Goal: Answer question/provide support: Share knowledge or assist other users

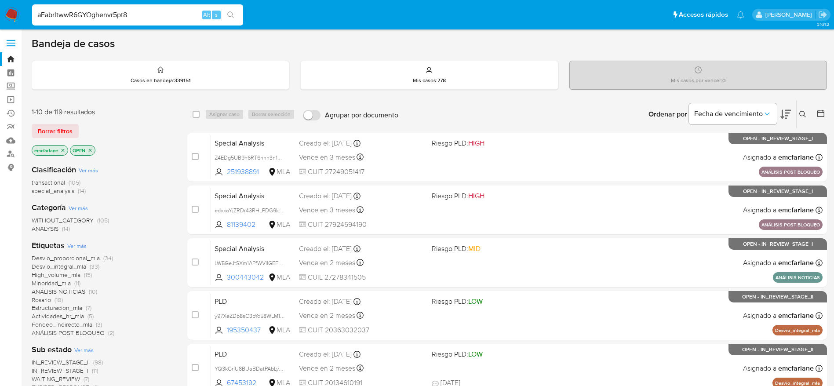
type input "aEabrltwwR6GYOghenvr5pt8"
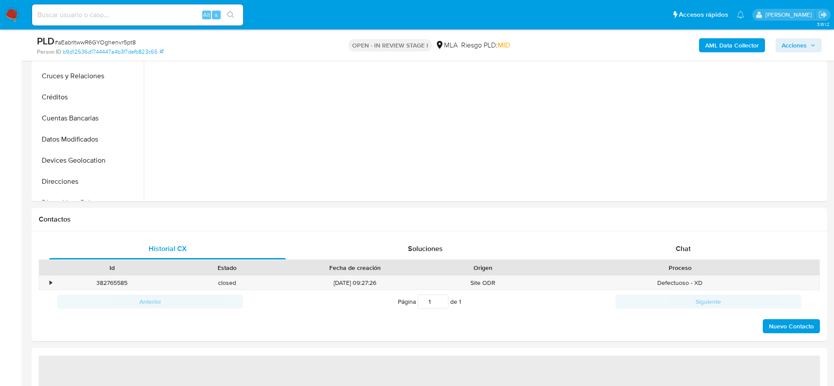
scroll to position [264, 0]
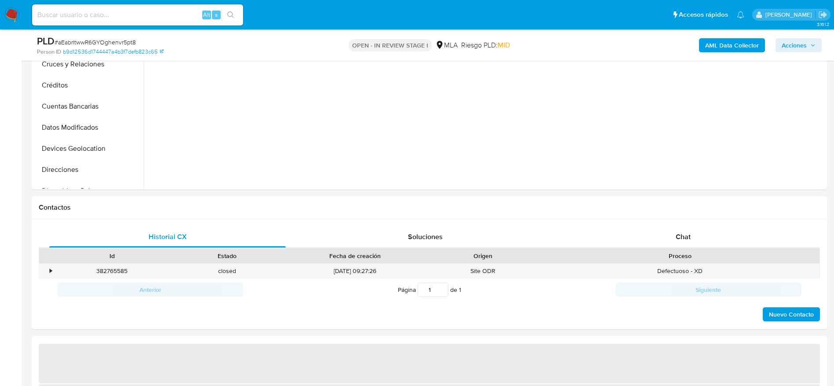
select select "10"
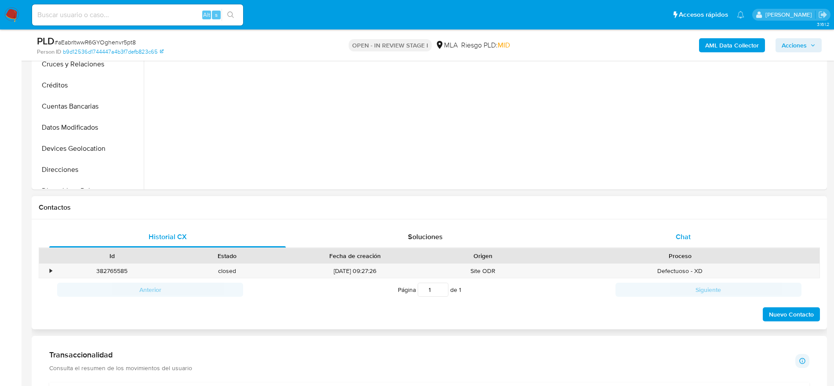
click at [689, 241] on span "Chat" at bounding box center [683, 237] width 15 height 10
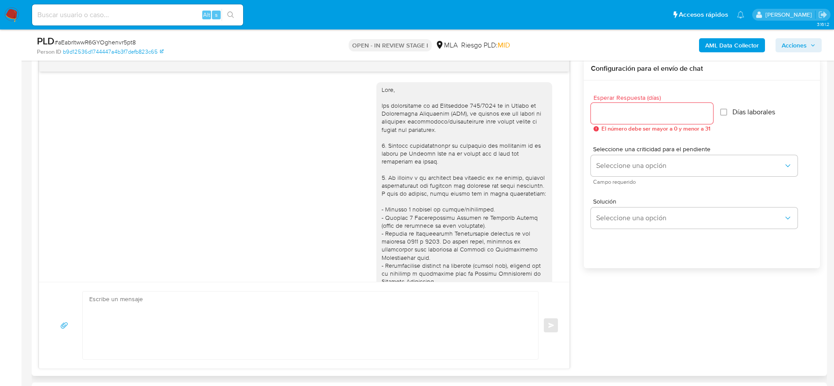
scroll to position [834, 0]
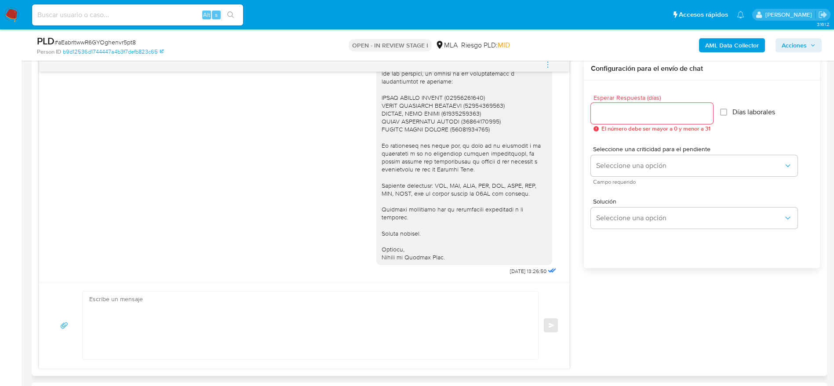
click at [159, 15] on input at bounding box center [137, 14] width 211 height 11
paste input "IkhE1YlshnDwjDCLYOwdvObP"
type input "IkhE1YlshnDwjDCLYOwdvObP"
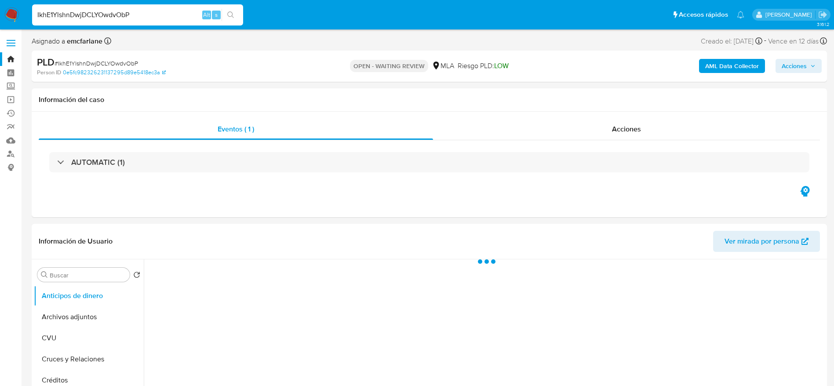
select select "10"
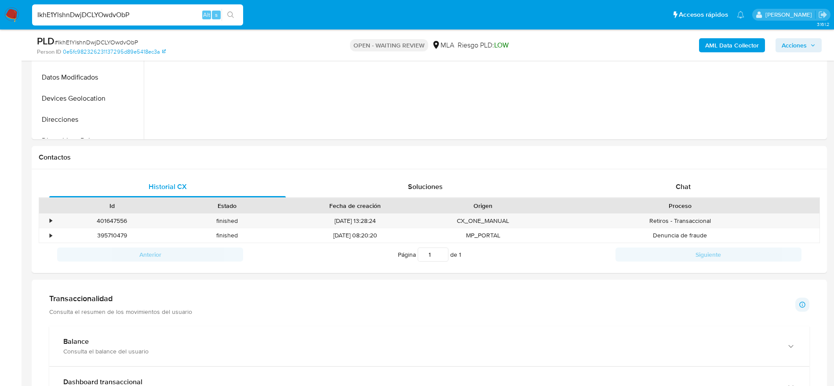
scroll to position [330, 0]
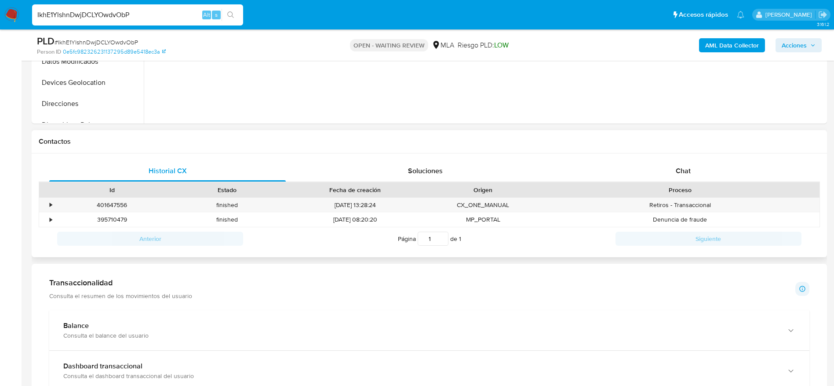
click at [693, 182] on div "Id Estado Fecha de creación Origen Proceso" at bounding box center [429, 189] width 781 height 15
click at [681, 168] on span "Chat" at bounding box center [683, 171] width 15 height 10
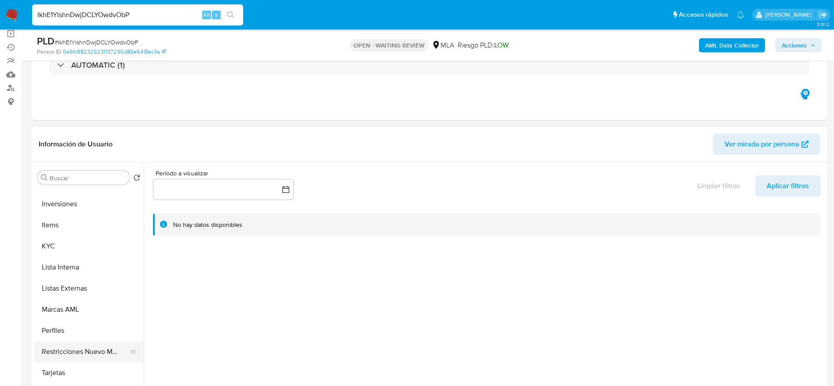
scroll to position [324, 0]
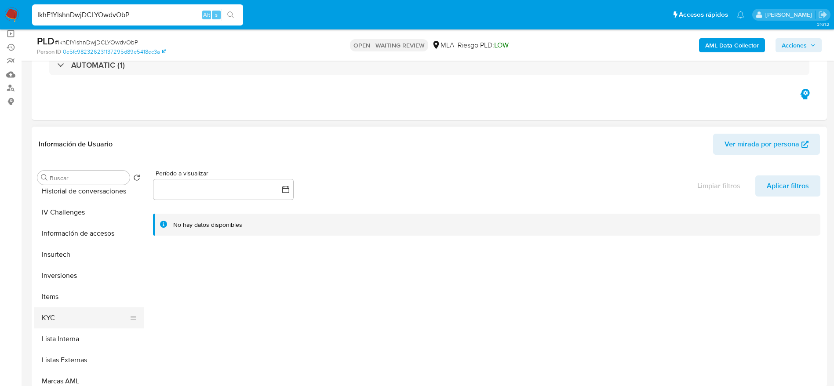
click at [56, 325] on button "KYC" at bounding box center [85, 317] width 103 height 21
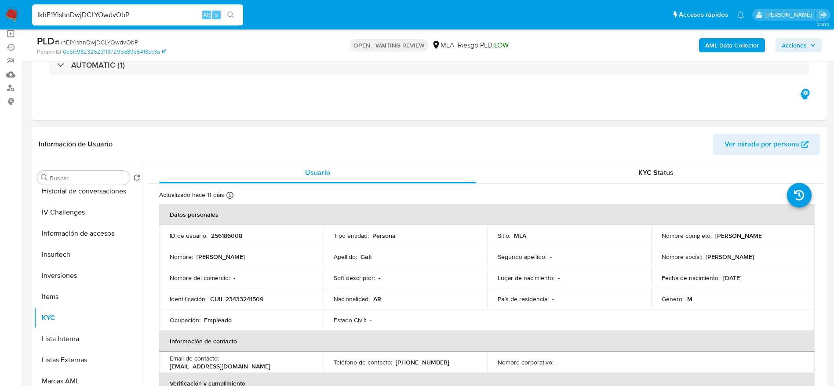
drag, startPoint x: 737, startPoint y: 238, endPoint x: 783, endPoint y: 244, distance: 46.5
click at [783, 244] on td "Nombre completo : Santiago Nicolas Gati" at bounding box center [733, 235] width 164 height 21
click at [784, 243] on td "Nombre completo : Santiago Nicolas Gati" at bounding box center [733, 235] width 164 height 21
drag, startPoint x: 712, startPoint y: 234, endPoint x: 771, endPoint y: 236, distance: 59.4
click at [764, 238] on p "[PERSON_NAME]" at bounding box center [739, 236] width 48 height 8
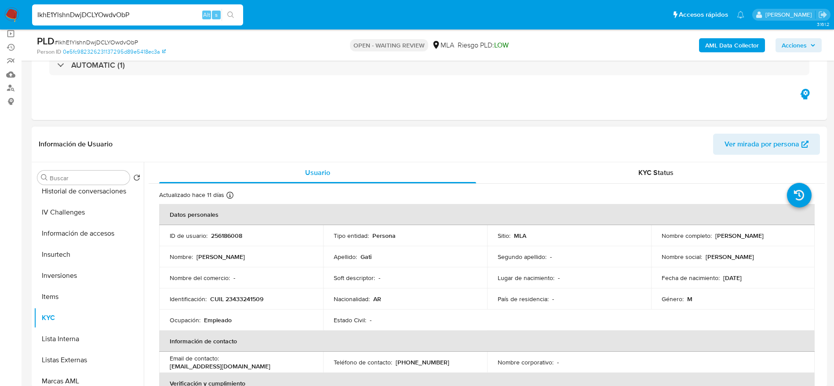
click at [772, 236] on div "Nombre completo : Santiago Nicolas Gati" at bounding box center [733, 236] width 143 height 8
click at [771, 236] on div "Nombre completo : Santiago Nicolas Gati" at bounding box center [733, 236] width 143 height 8
drag, startPoint x: 770, startPoint y: 235, endPoint x: 720, endPoint y: 234, distance: 49.2
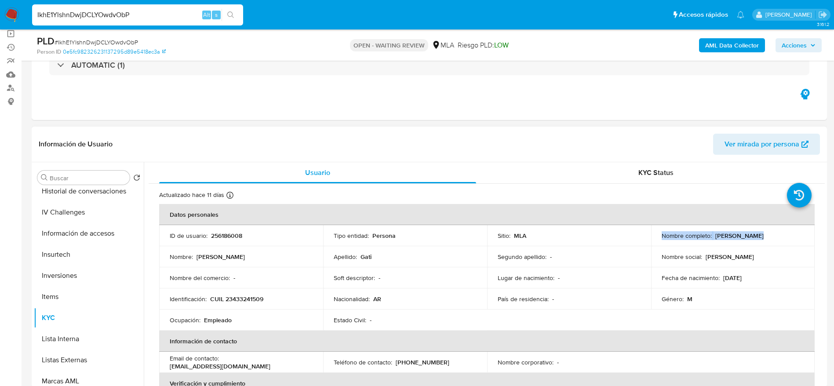
click at [764, 236] on p "[PERSON_NAME]" at bounding box center [739, 236] width 48 height 8
click at [711, 234] on div "Nombre completo : Santiago Nicolas Gati" at bounding box center [733, 236] width 143 height 8
drag, startPoint x: 711, startPoint y: 234, endPoint x: 673, endPoint y: 280, distance: 59.6
click at [767, 234] on div "Nombre completo : Santiago Nicolas Gati" at bounding box center [733, 236] width 143 height 8
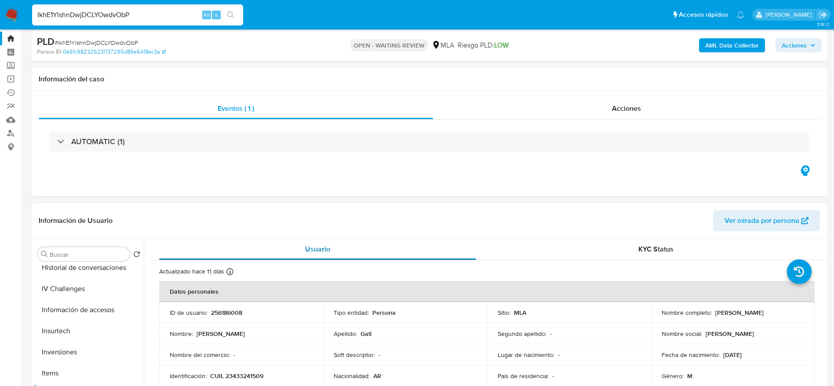
scroll to position [0, 0]
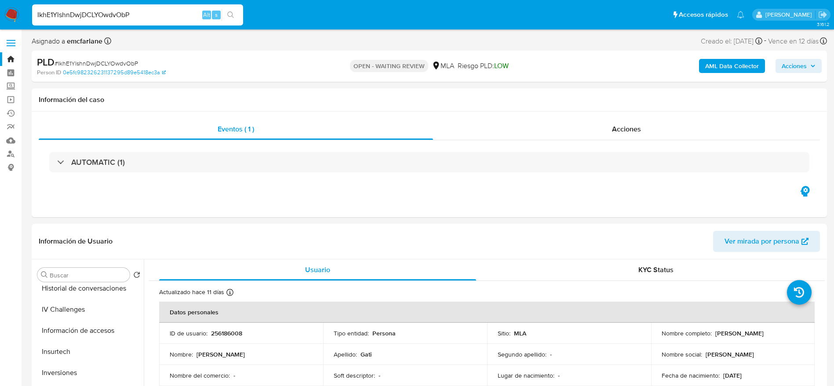
click at [110, 62] on span "# IkhE1YlshnDwjDCLYOwdvObP" at bounding box center [97, 63] width 84 height 9
copy span "IkhE1YlshnDwjDCLYOwdvObP"
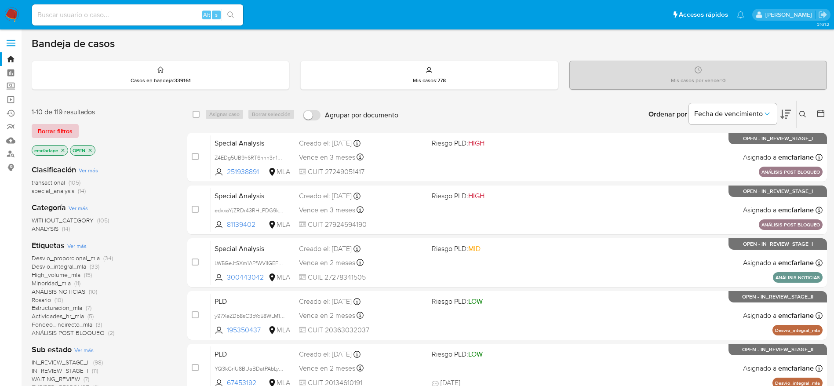
click at [73, 127] on button "Borrar filtros" at bounding box center [55, 131] width 47 height 14
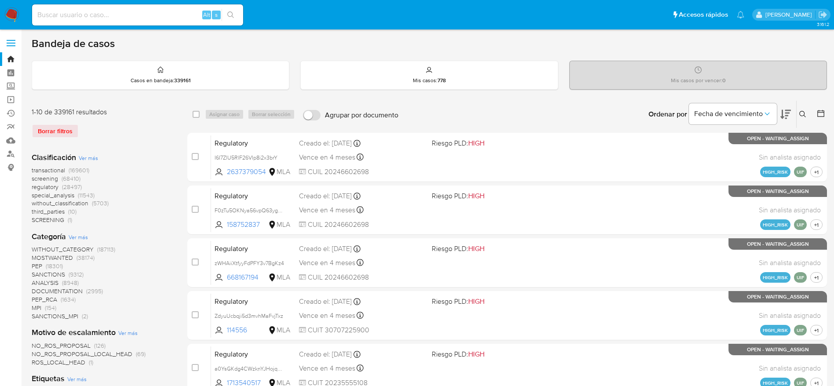
drag, startPoint x: 805, startPoint y: 114, endPoint x: 797, endPoint y: 120, distance: 9.7
click at [805, 114] on icon at bounding box center [802, 114] width 7 height 7
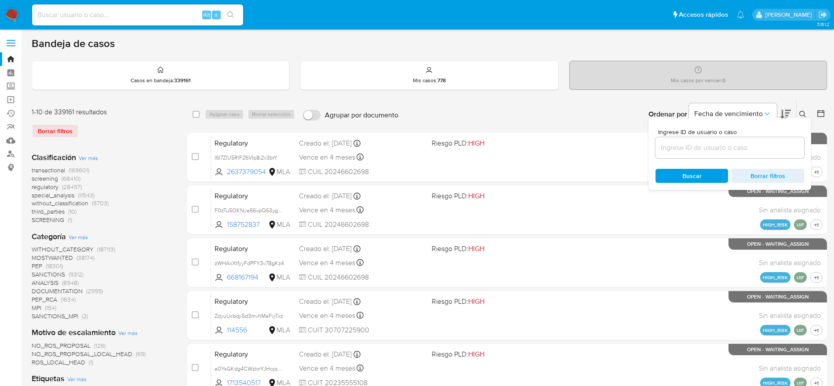
click at [701, 145] on input at bounding box center [729, 147] width 149 height 11
type input "IkhE1YlshnDwjDCLYOwdvObP"
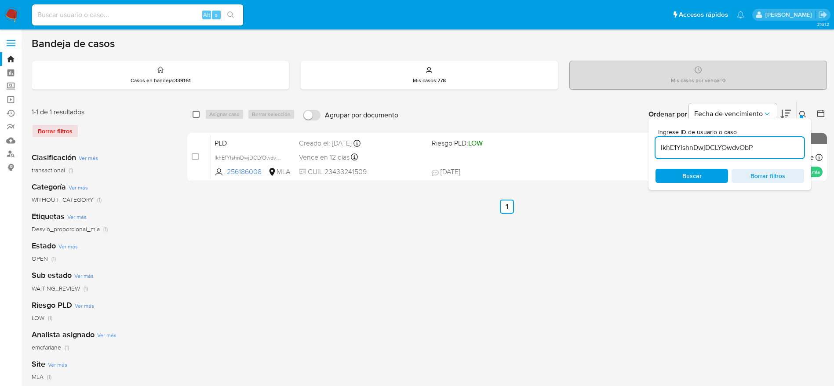
drag, startPoint x: 189, startPoint y: 112, endPoint x: 195, endPoint y: 114, distance: 5.7
click at [193, 113] on div "select-all-cases-checkbox Asignar caso Borrar selección Agrupar por documento O…" at bounding box center [507, 114] width 640 height 27
click at [195, 114] on input "checkbox" at bounding box center [196, 114] width 7 height 7
checkbox input "true"
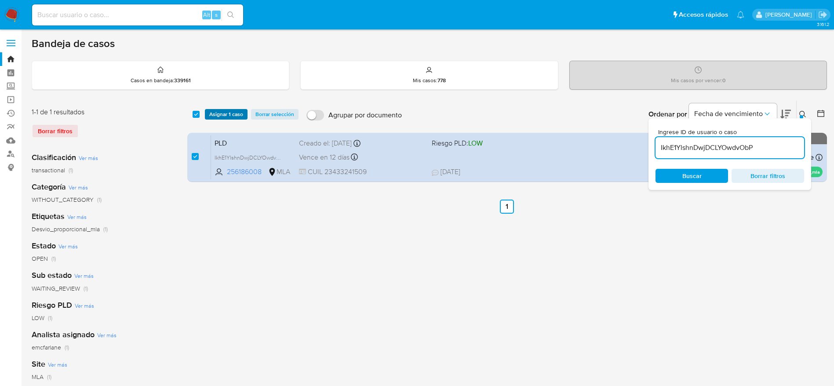
click at [219, 118] on span "Asignar 1 caso" at bounding box center [226, 114] width 34 height 9
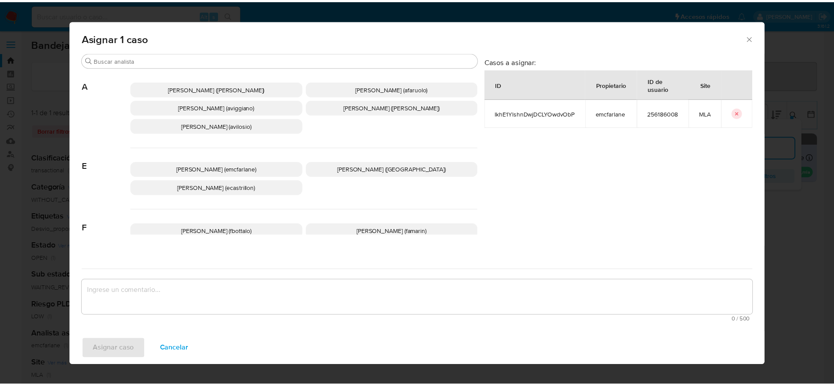
scroll to position [66, 0]
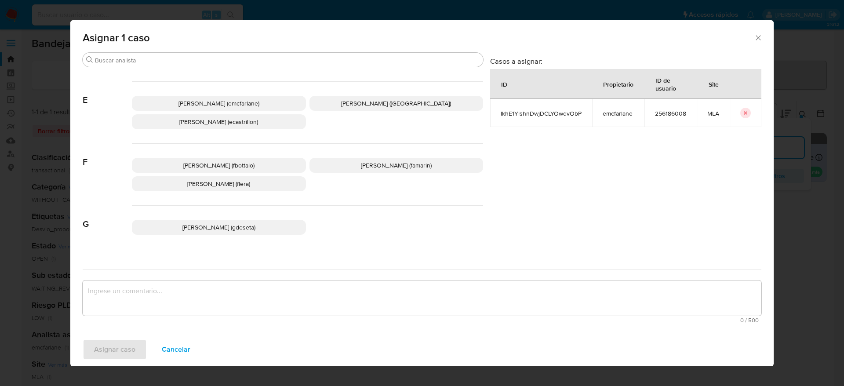
drag, startPoint x: 209, startPoint y: 98, endPoint x: 208, endPoint y: 141, distance: 42.6
click at [209, 98] on p "Elaine Mc Farlane (emcfarlane)" at bounding box center [219, 103] width 174 height 15
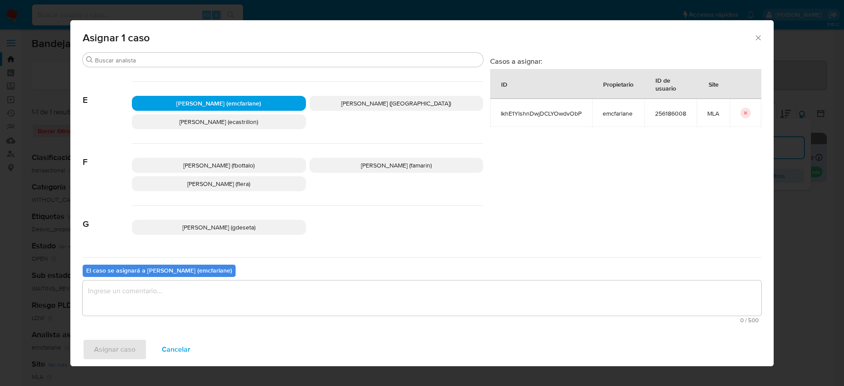
drag, startPoint x: 137, startPoint y: 336, endPoint x: 135, endPoint y: 332, distance: 4.7
click at [137, 336] on div "Asignar caso Cancelar" at bounding box center [421, 349] width 703 height 33
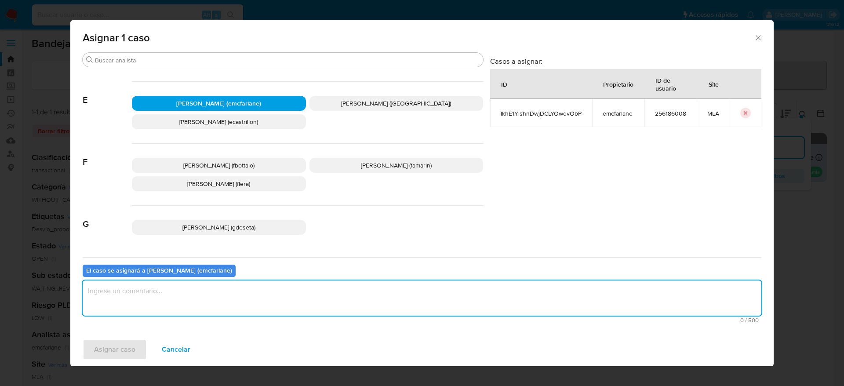
click at [131, 309] on textarea "assign-modal" at bounding box center [422, 297] width 679 height 35
click at [122, 355] on span "Asignar caso" at bounding box center [114, 349] width 41 height 19
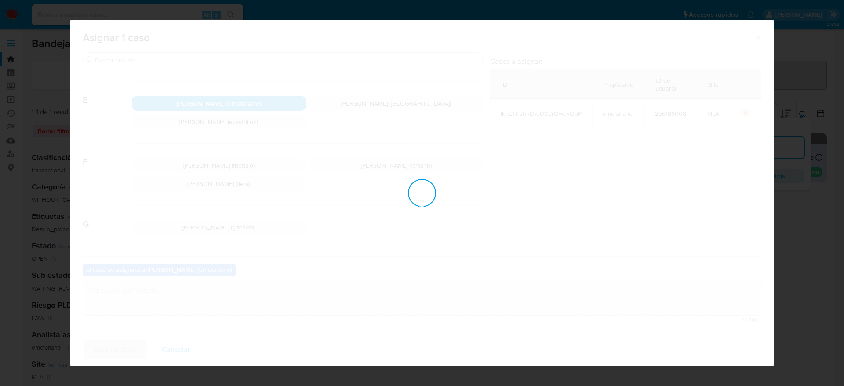
checkbox input "false"
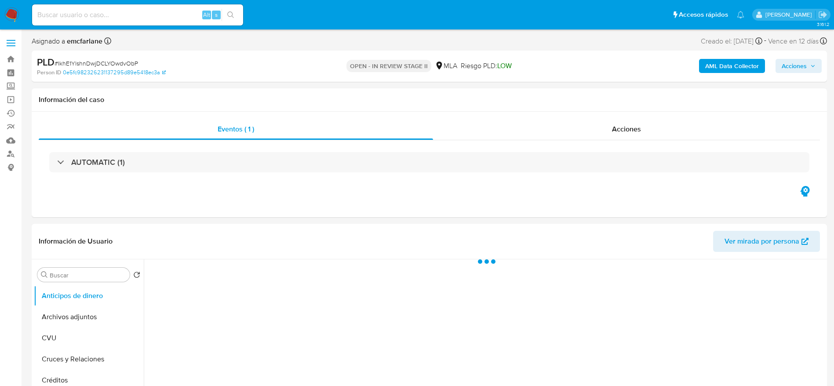
select select "10"
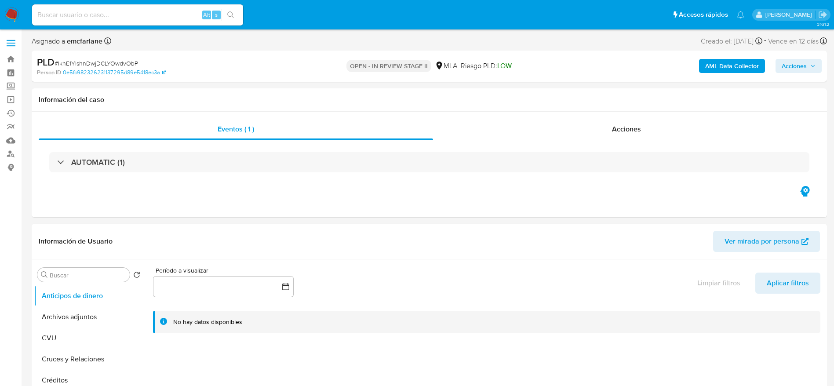
drag, startPoint x: 805, startPoint y: 69, endPoint x: 775, endPoint y: 74, distance: 31.1
click at [805, 69] on span "Acciones" at bounding box center [794, 66] width 25 height 14
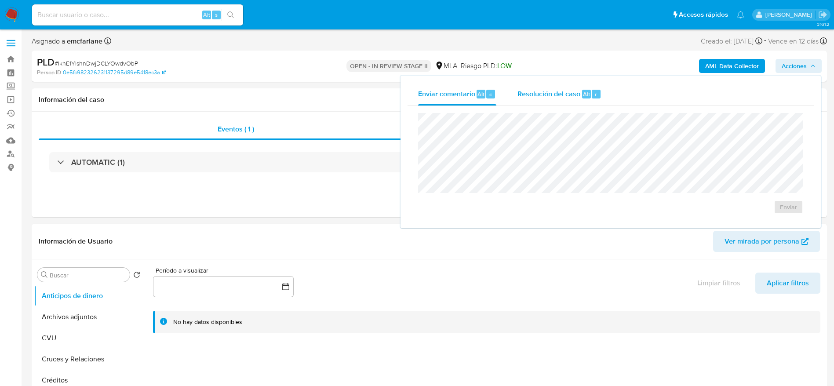
click at [592, 93] on div "r" at bounding box center [596, 94] width 9 height 9
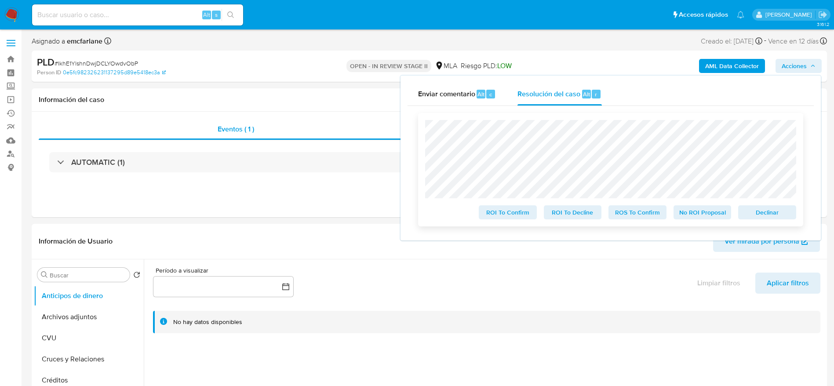
click at [765, 218] on span "Declinar" at bounding box center [767, 212] width 46 height 12
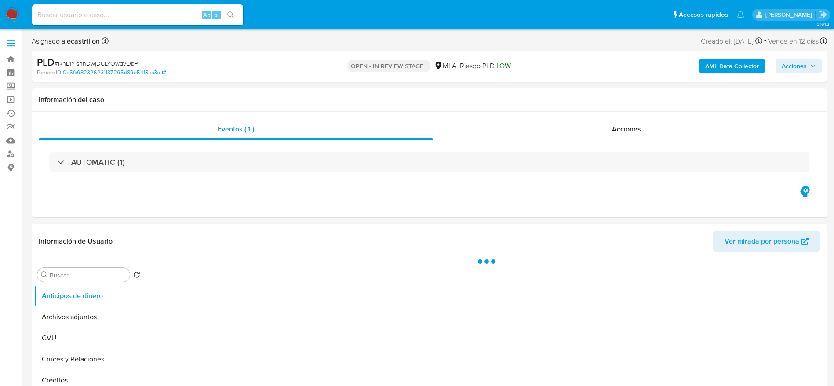
click at [94, 59] on span "# IkhE1YlshnDwjDCLYOwdvObP" at bounding box center [97, 63] width 84 height 9
select select "10"
copy span "IkhE1YlshnDwjDCLYOwdvObP"
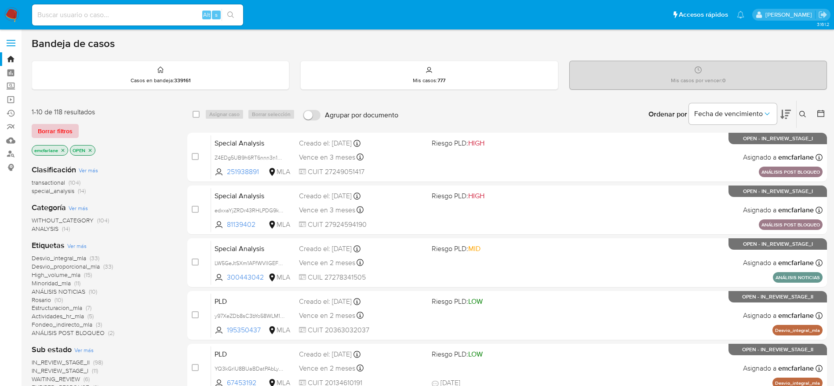
click at [53, 135] on span "Borrar filtros" at bounding box center [55, 131] width 35 height 12
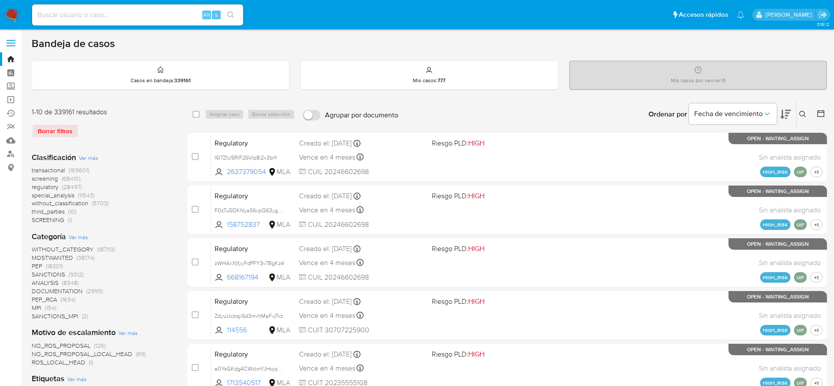
click at [800, 116] on icon at bounding box center [802, 114] width 7 height 7
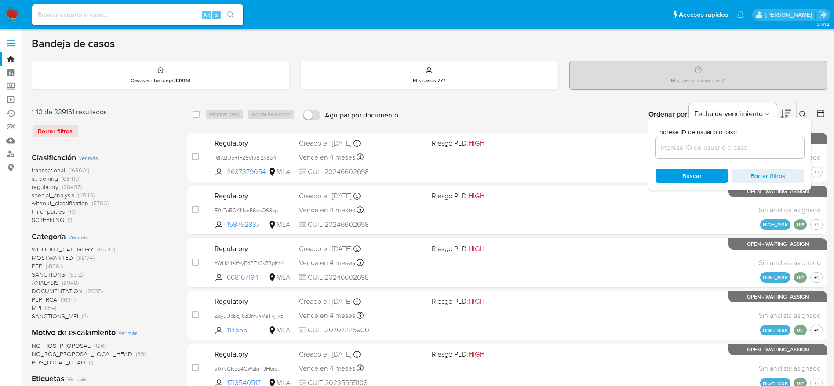
drag, startPoint x: 741, startPoint y: 136, endPoint x: 731, endPoint y: 154, distance: 19.9
click at [741, 137] on div "Ingrese ID de usuario o caso" at bounding box center [729, 143] width 149 height 29
click at [732, 153] on div at bounding box center [729, 147] width 149 height 21
click at [730, 147] on input at bounding box center [729, 147] width 149 height 11
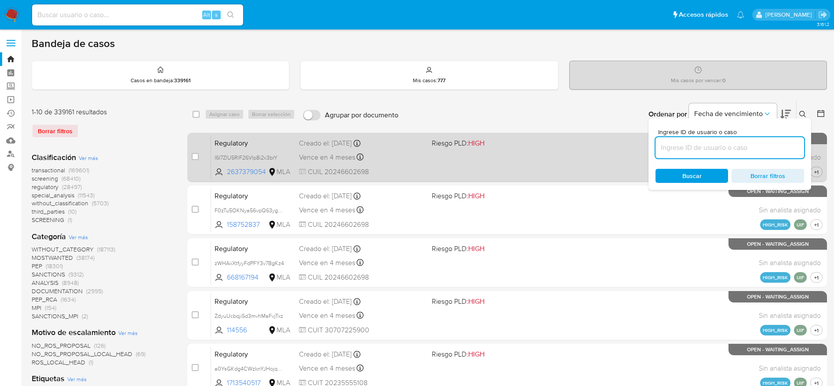
paste input "IkhE1YlshnDwjDCLYOwdvObP"
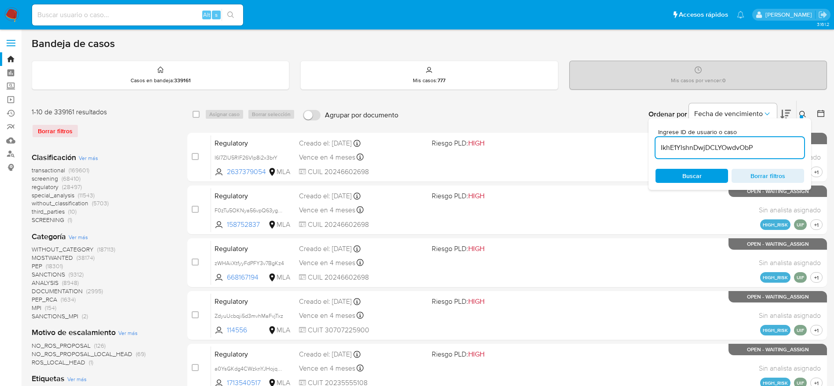
type input "IkhE1YlshnDwjDCLYOwdvObP"
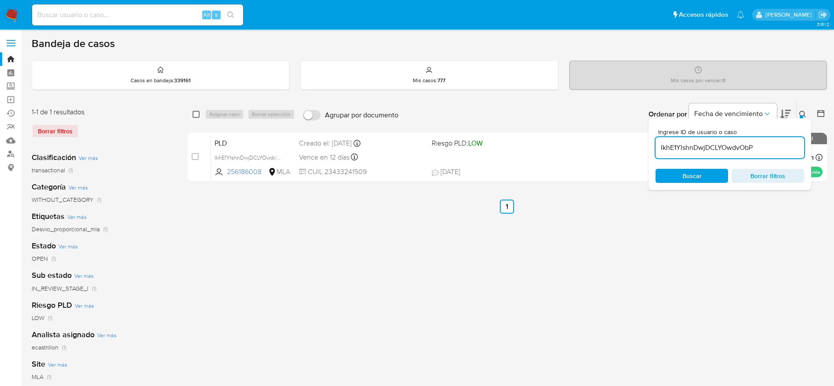
click at [197, 113] on input "checkbox" at bounding box center [196, 114] width 7 height 7
checkbox input "true"
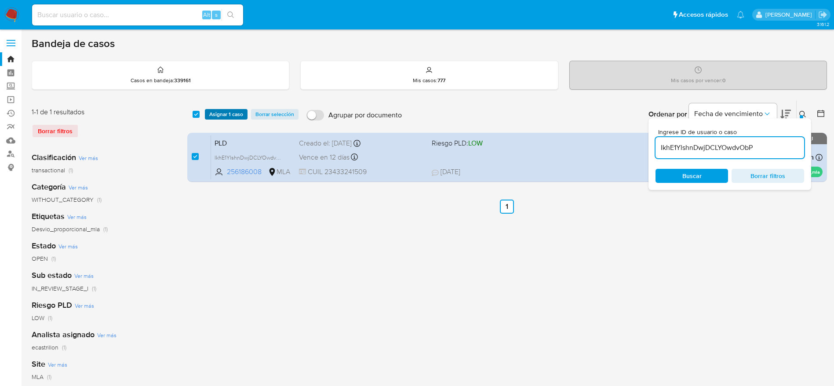
click at [233, 116] on span "Asignar 1 caso" at bounding box center [226, 114] width 34 height 9
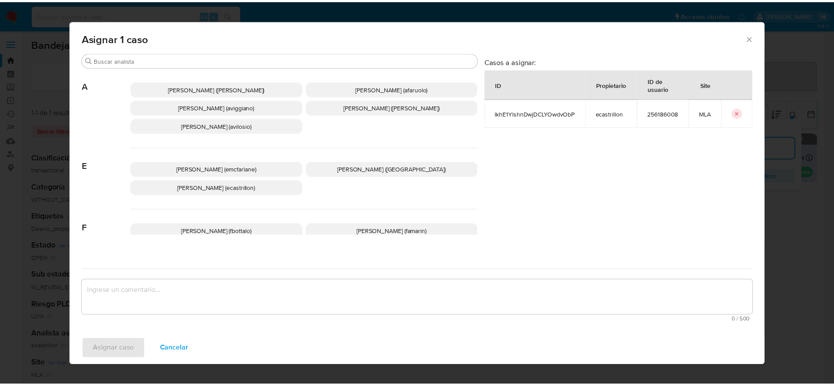
scroll to position [66, 0]
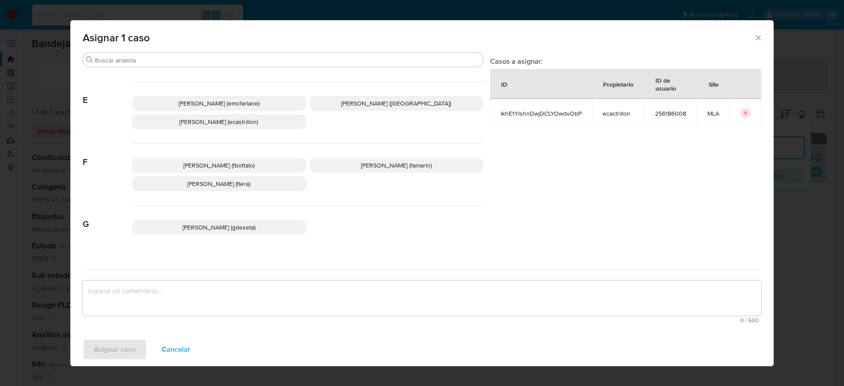
click at [221, 109] on p "Elaine Mc Farlane (emcfarlane)" at bounding box center [219, 103] width 174 height 15
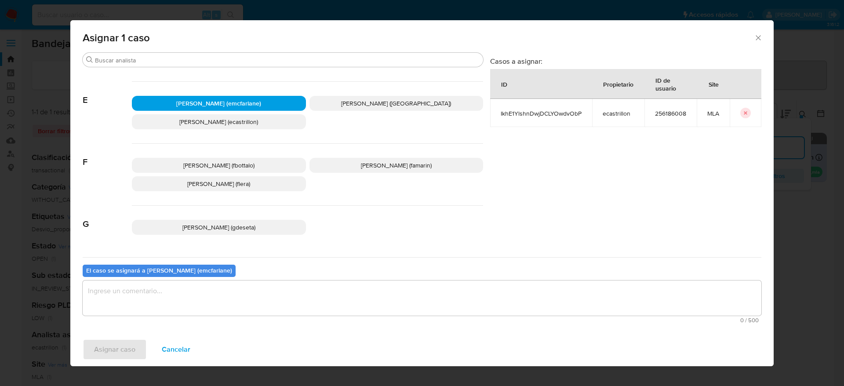
click at [180, 305] on textarea "assign-modal" at bounding box center [422, 297] width 679 height 35
click at [113, 335] on div "Asignar caso Cancelar" at bounding box center [421, 349] width 703 height 33
click at [128, 345] on span "Asignar caso" at bounding box center [114, 349] width 41 height 19
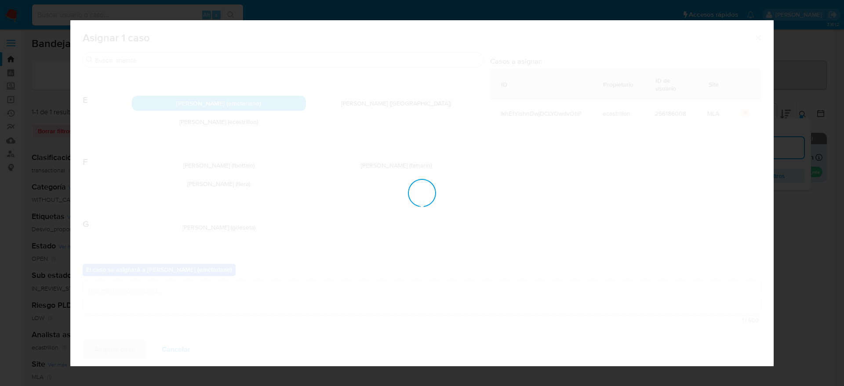
checkbox input "false"
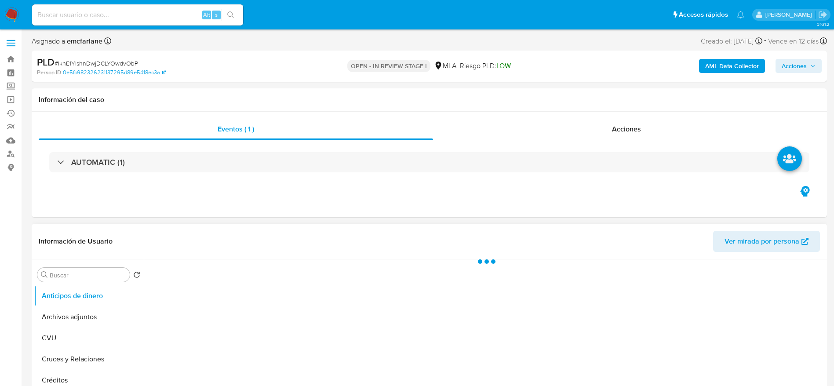
select select "10"
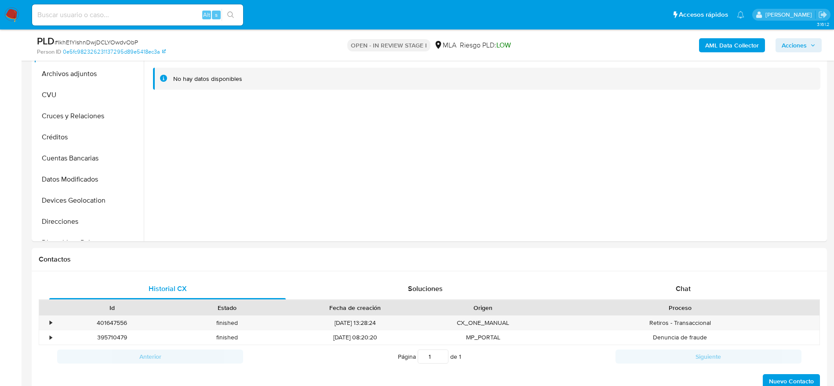
scroll to position [396, 0]
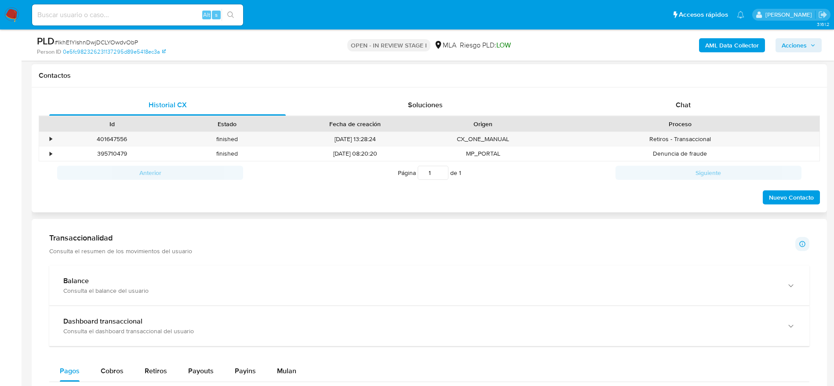
click at [675, 92] on div "Historial CX Soluciones Chat Id Estado Fecha de creación Origen Proceso • 40164…" at bounding box center [429, 149] width 795 height 125
drag, startPoint x: 673, startPoint y: 101, endPoint x: 654, endPoint y: 117, distance: 25.6
click at [672, 102] on div "Chat" at bounding box center [683, 105] width 236 height 21
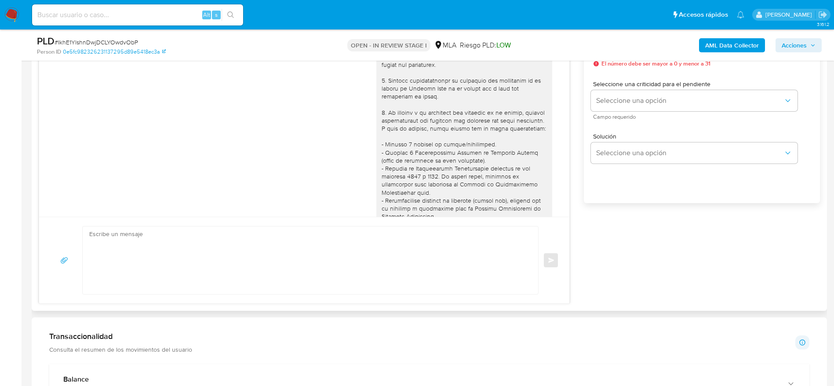
scroll to position [345, 0]
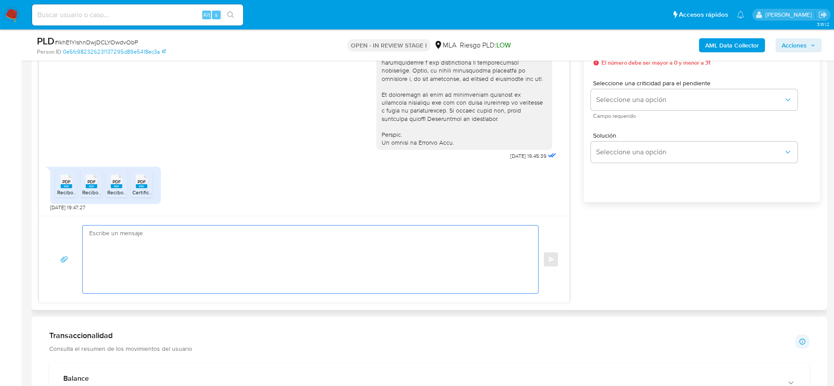
click at [241, 270] on textarea at bounding box center [308, 260] width 438 height 68
paste textarea "Lore Ipsumdol Sitamet Cons, Adipis elitsed doe te incididun. Ut laboree do mag …"
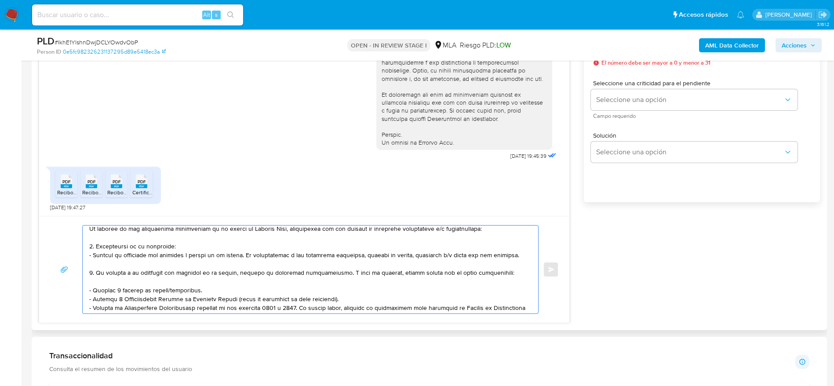
scroll to position [66, 0]
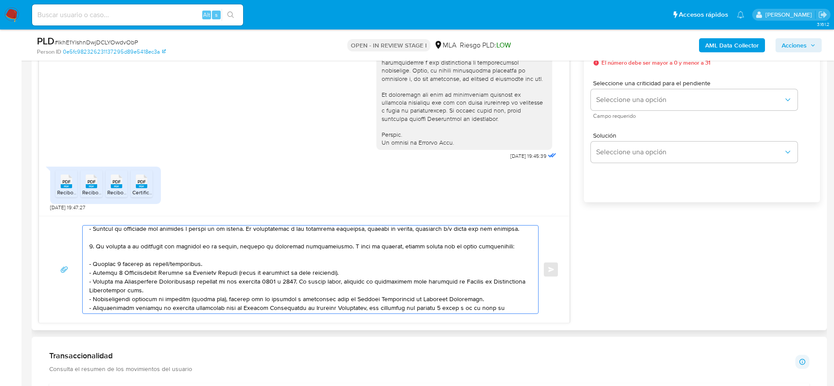
click at [229, 267] on textarea at bounding box center [308, 270] width 438 height 88
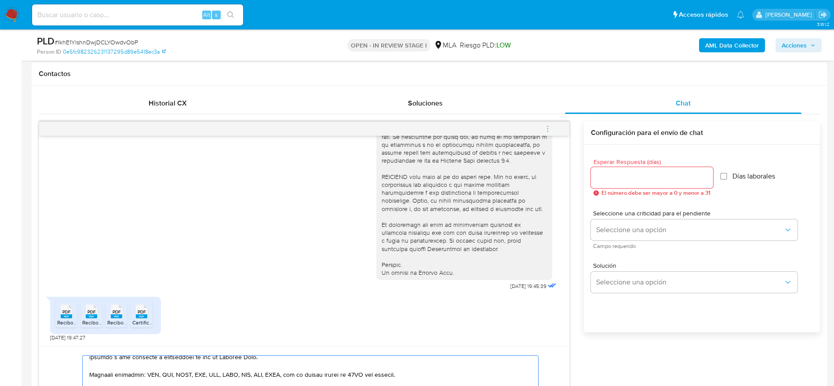
scroll to position [396, 0]
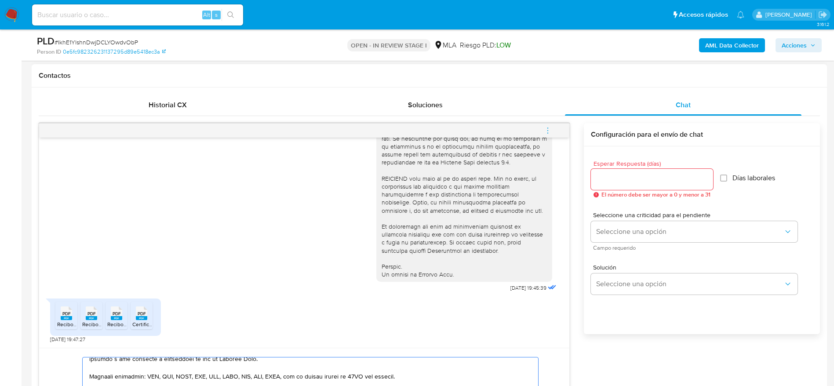
type textarea "Hola Santiago Nicolas Gati, Muchas gracias por tu respuesta. En función de las …"
click at [606, 192] on span "El número debe ser mayor a 0 y menor a 31" at bounding box center [655, 195] width 109 height 6
click at [605, 176] on input "Esperar Respuesta (días)" at bounding box center [652, 179] width 122 height 11
type input "1"
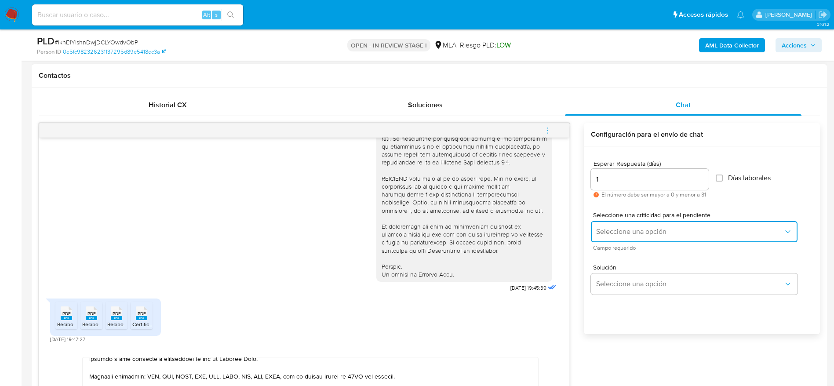
click at [617, 226] on button "Seleccione una opción" at bounding box center [694, 231] width 207 height 21
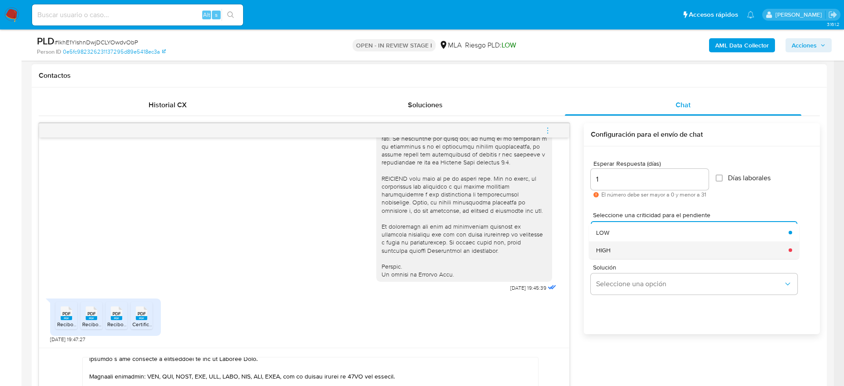
click at [621, 248] on div "HIGH" at bounding box center [689, 250] width 187 height 18
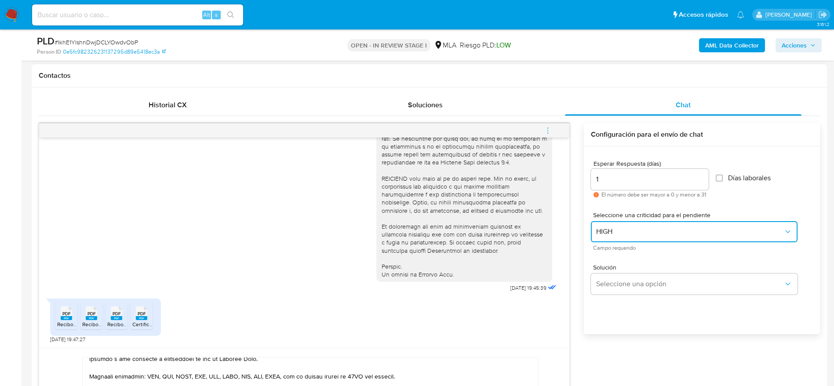
scroll to position [528, 0]
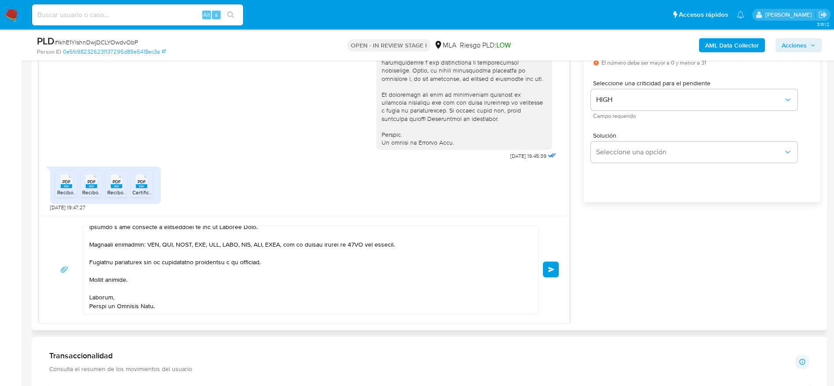
click at [549, 269] on span "Enviar" at bounding box center [551, 269] width 6 height 5
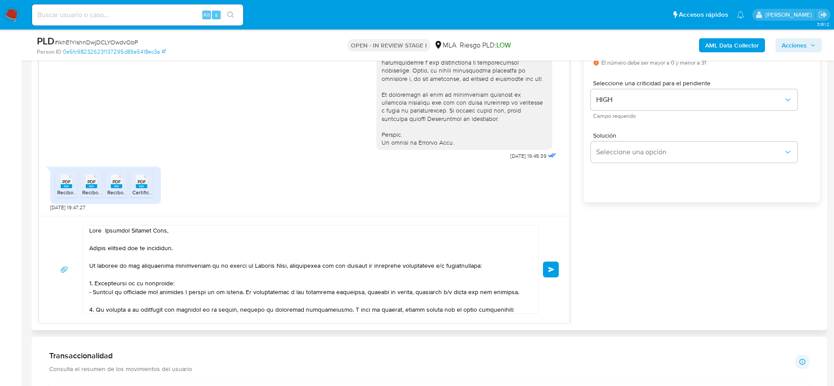
scroll to position [0, 0]
click at [552, 269] on span "Enviar" at bounding box center [551, 269] width 6 height 5
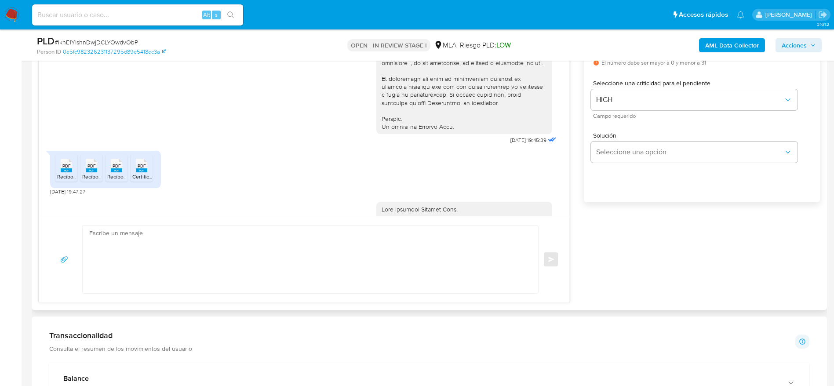
scroll to position [834, 0]
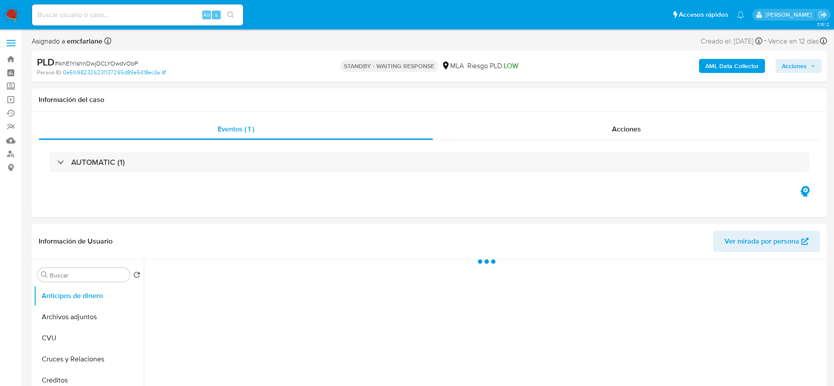
select select "10"
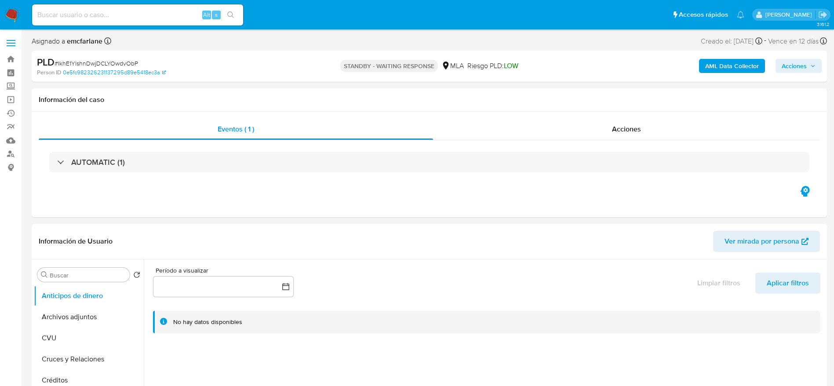
click at [120, 18] on input at bounding box center [137, 14] width 211 height 11
paste input "LbiT9tfjQD96FSTq8VEU6xjj"
type input "LbiT9tfjQD96FSTq8VEU6xjj"
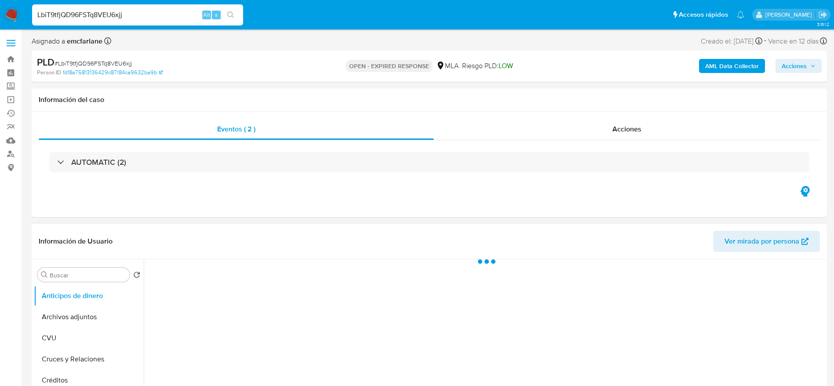
select select "10"
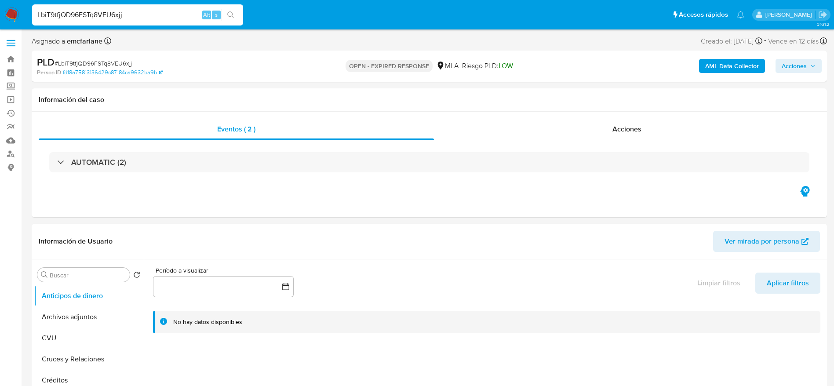
click at [77, 60] on span "# LbiT9tfjQD96FSTq8VEU6xjj" at bounding box center [93, 63] width 77 height 9
copy span "LbiT9tfjQD96FSTq8VEU6xjj"
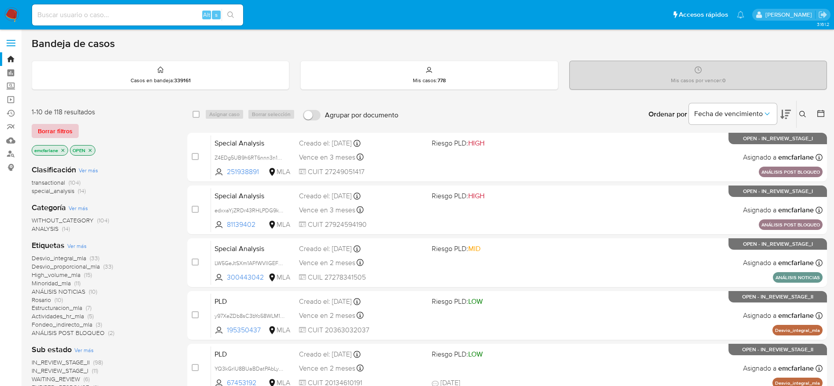
click at [65, 129] on span "Borrar filtros" at bounding box center [55, 131] width 35 height 12
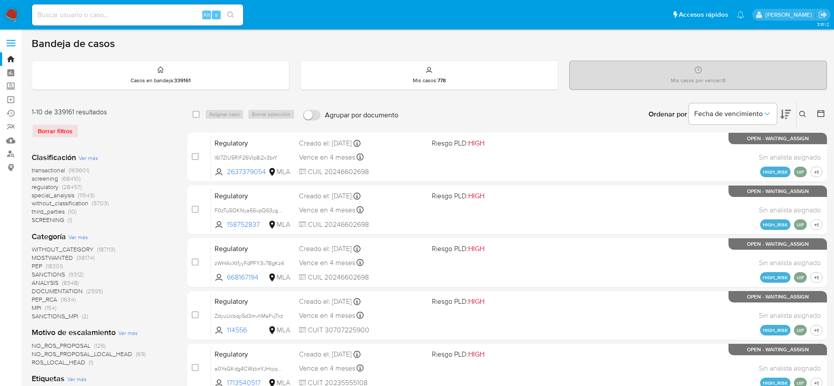
click at [803, 116] on icon at bounding box center [802, 114] width 7 height 7
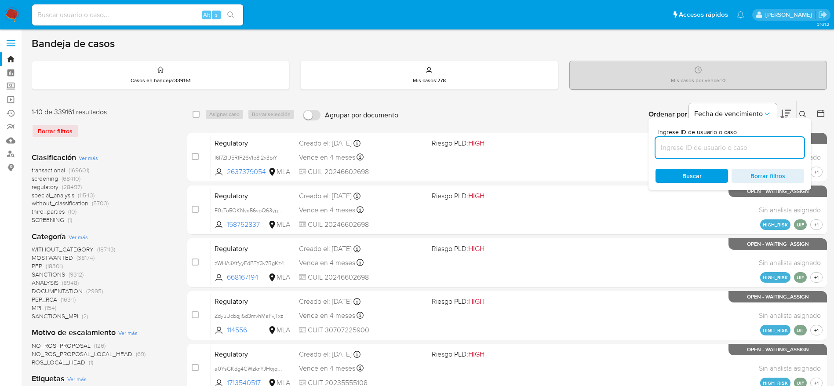
click at [683, 153] on input at bounding box center [729, 147] width 149 height 11
type input "LbiT9tfjQD96FSTq8VEU6xjj"
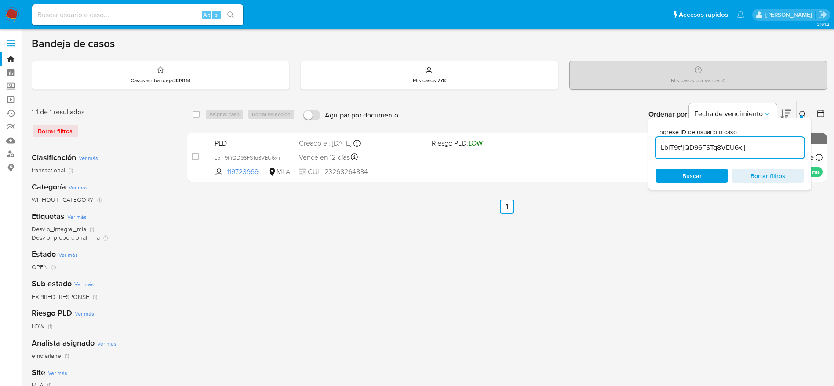
click at [200, 117] on div "select-all-cases-checkbox" at bounding box center [198, 114] width 11 height 11
drag, startPoint x: 194, startPoint y: 113, endPoint x: 219, endPoint y: 123, distance: 26.6
click at [194, 113] on input "checkbox" at bounding box center [196, 114] width 7 height 7
checkbox input "true"
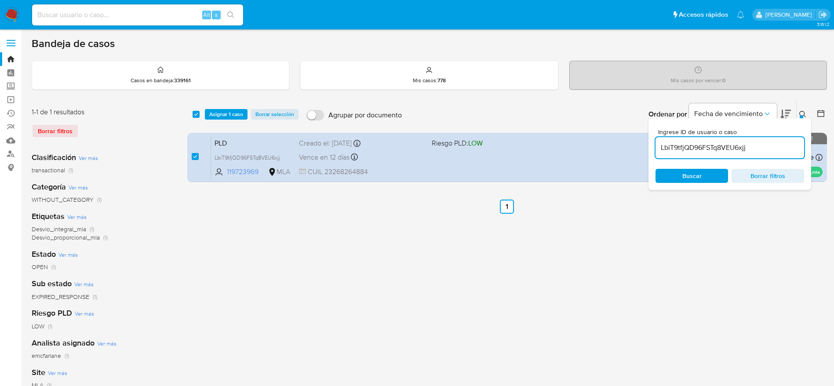
click at [219, 122] on div "select-all-cases-checkbox Asignar 1 caso Borrar selección Agrupar por documento…" at bounding box center [507, 114] width 640 height 27
click at [222, 118] on span "Asignar 1 caso" at bounding box center [226, 114] width 34 height 9
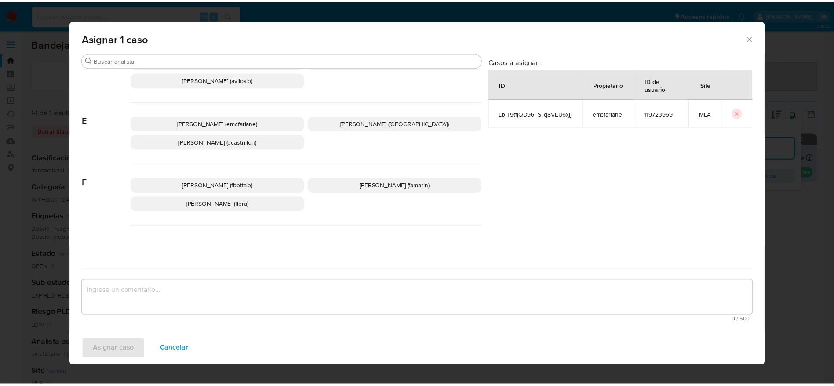
scroll to position [66, 0]
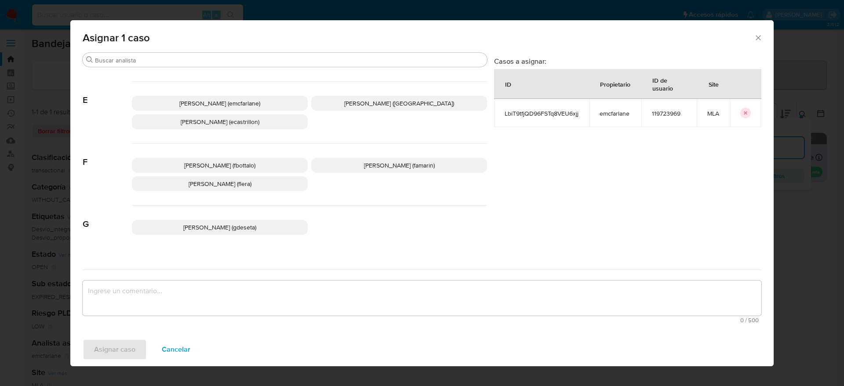
drag, startPoint x: 221, startPoint y: 108, endPoint x: 217, endPoint y: 122, distance: 15.0
click at [220, 107] on span "Elaine Mc Farlane (emcfarlane)" at bounding box center [219, 103] width 81 height 9
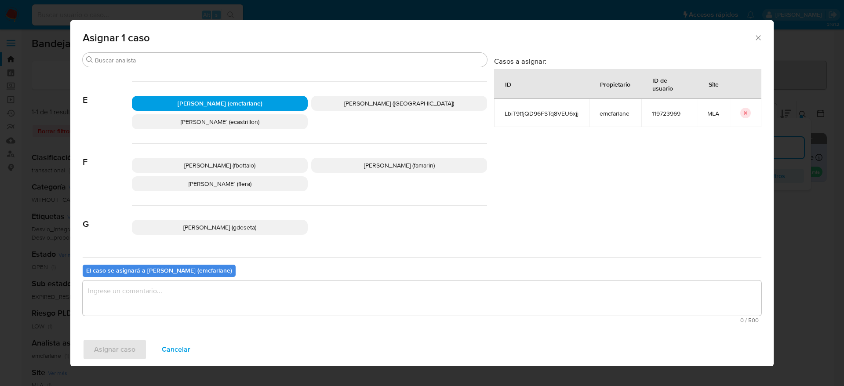
click at [185, 292] on textarea "assign-modal" at bounding box center [422, 297] width 679 height 35
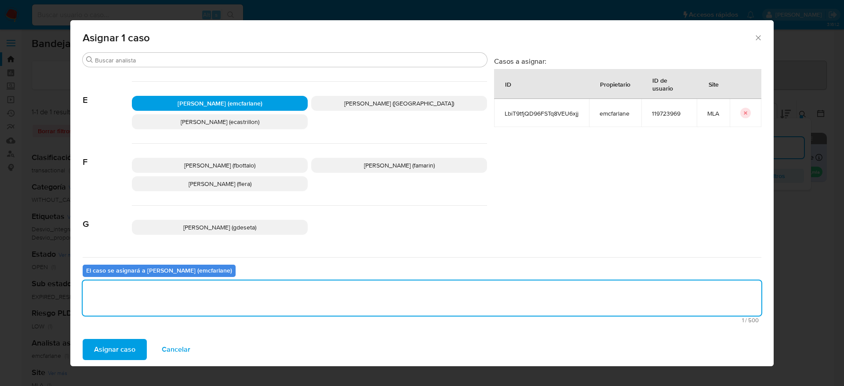
click at [127, 345] on span "Asignar caso" at bounding box center [114, 349] width 41 height 19
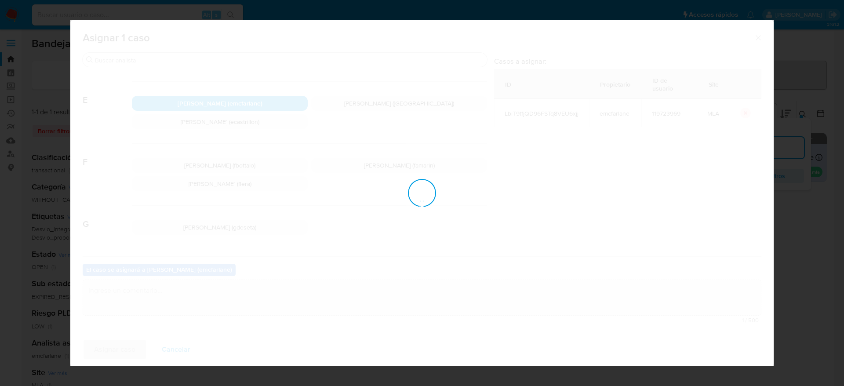
checkbox input "false"
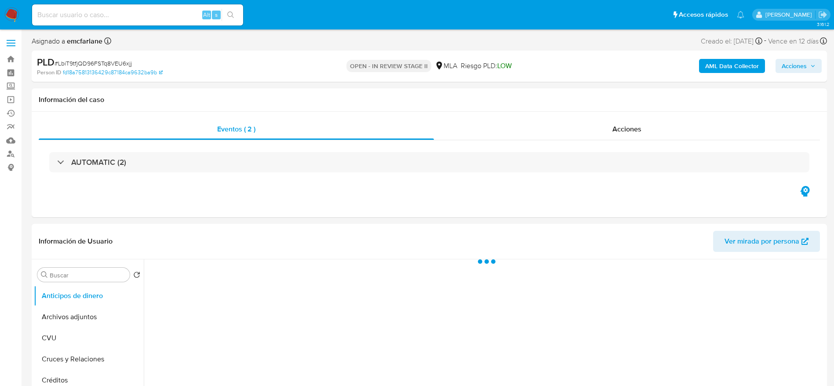
drag, startPoint x: 810, startPoint y: 65, endPoint x: 786, endPoint y: 69, distance: 24.6
click at [810, 65] on icon "button" at bounding box center [812, 65] width 5 height 5
select select "10"
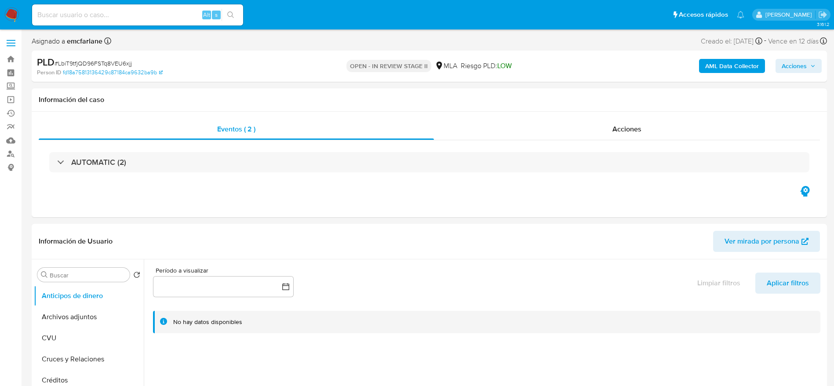
click at [809, 64] on span "Acciones" at bounding box center [799, 66] width 34 height 12
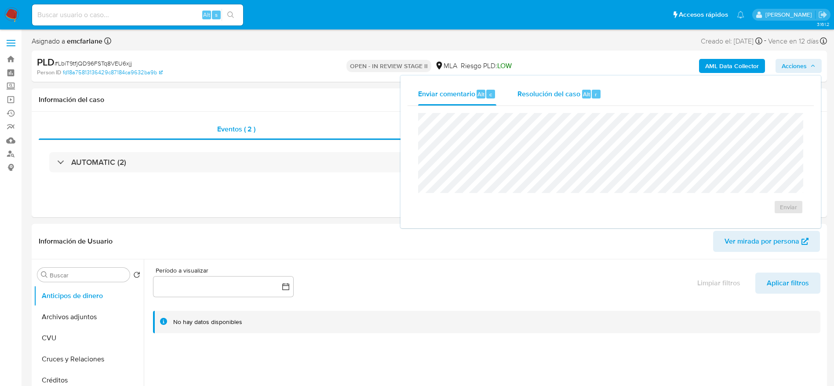
drag, startPoint x: 564, startPoint y: 96, endPoint x: 566, endPoint y: 109, distance: 12.9
click at [564, 97] on span "Resolución del caso" at bounding box center [548, 94] width 63 height 10
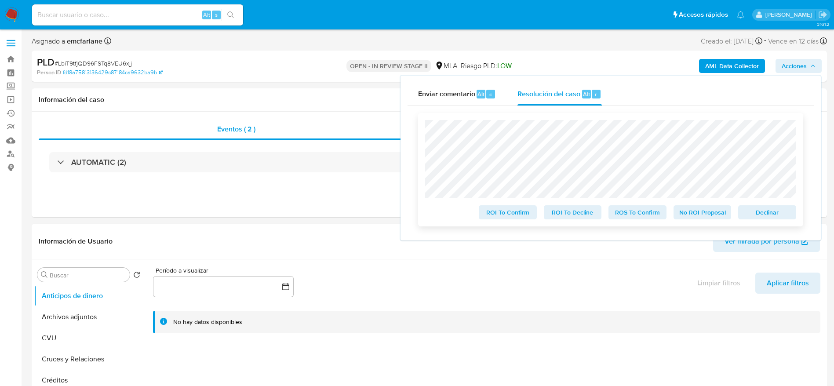
click at [786, 211] on span "Declinar" at bounding box center [767, 212] width 46 height 12
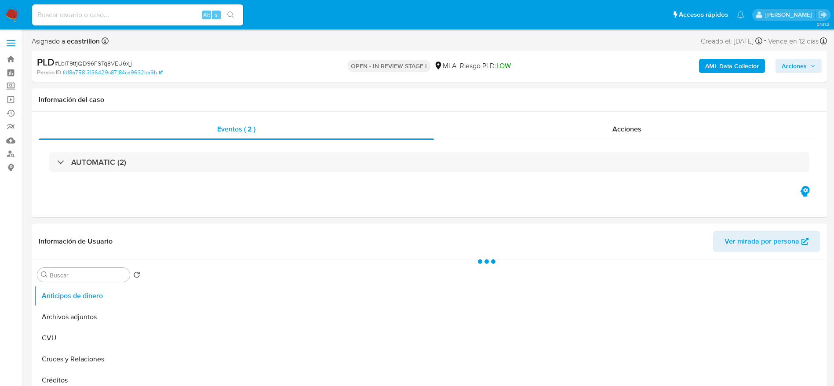
select select "10"
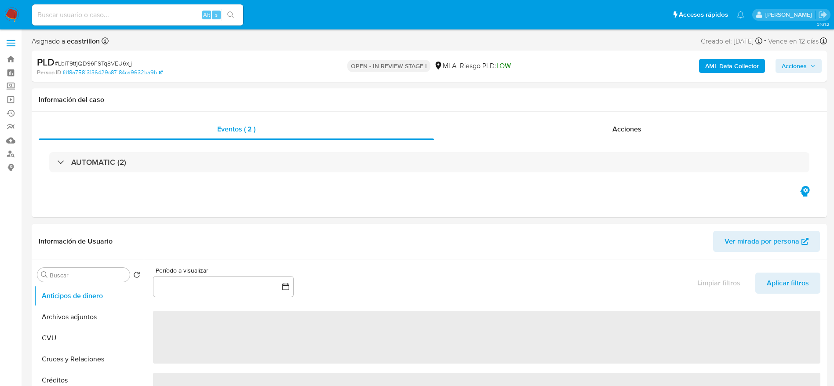
click at [75, 62] on span "# LbiT9tfjQD96FSTq8VEU6xjj" at bounding box center [93, 63] width 77 height 9
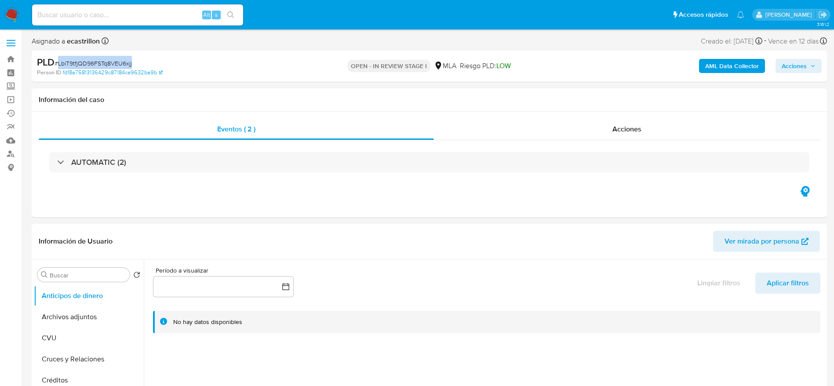
click at [75, 62] on span "# LbiT9tfjQD96FSTq8VEU6xjj" at bounding box center [93, 63] width 77 height 9
copy span "LbiT9tfjQD96FSTq8VEU6xjj"
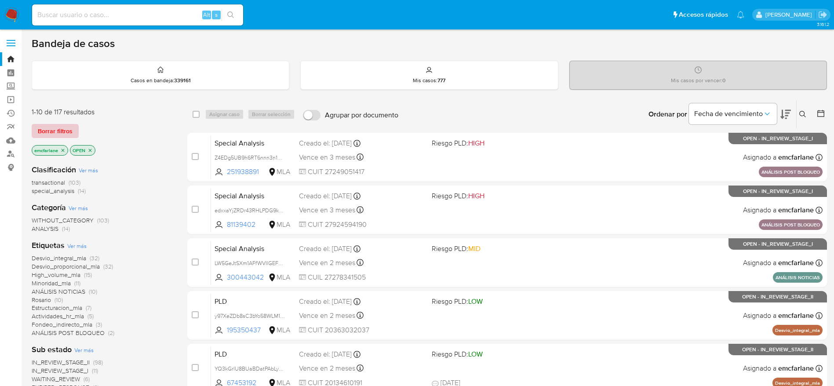
click at [60, 127] on span "Borrar filtros" at bounding box center [55, 131] width 35 height 12
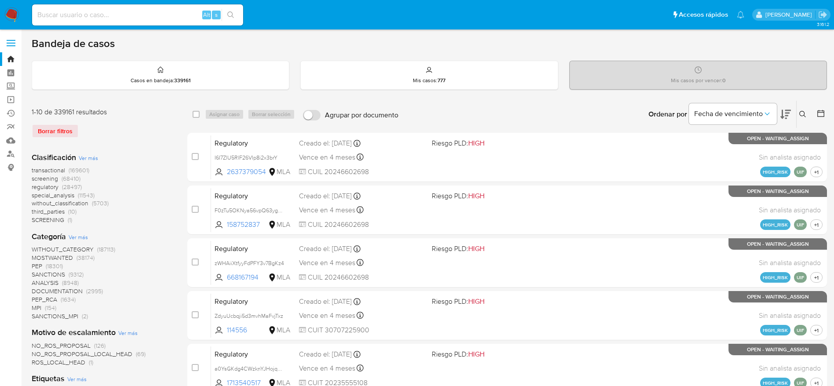
click at [803, 113] on icon at bounding box center [802, 114] width 7 height 7
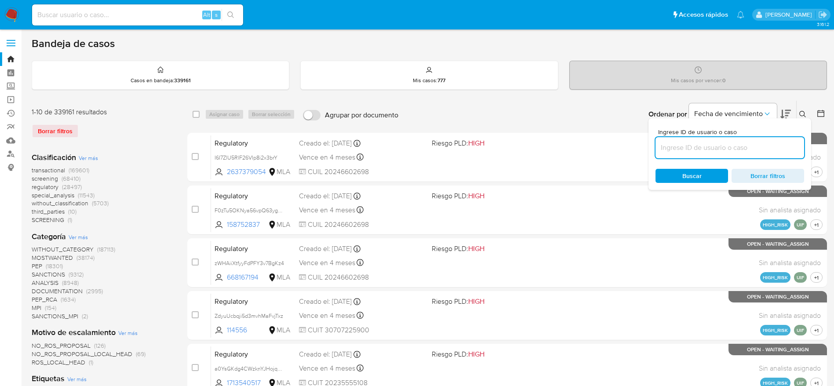
click at [739, 149] on input at bounding box center [729, 147] width 149 height 11
type input "LbiT9tfjQD96FSTq8VEU6xjj"
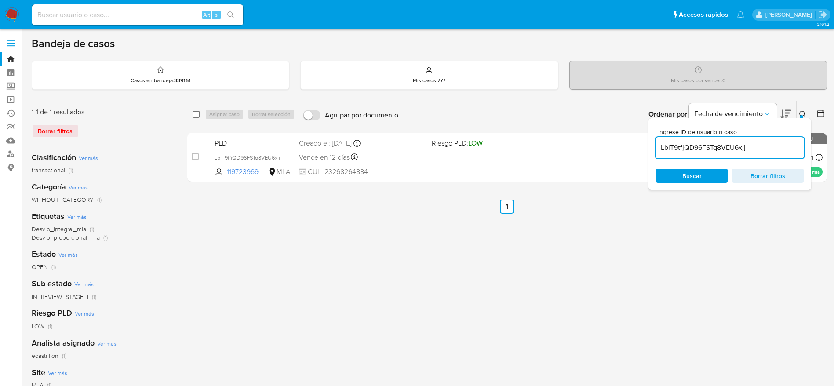
click at [196, 116] on input "checkbox" at bounding box center [196, 114] width 7 height 7
checkbox input "true"
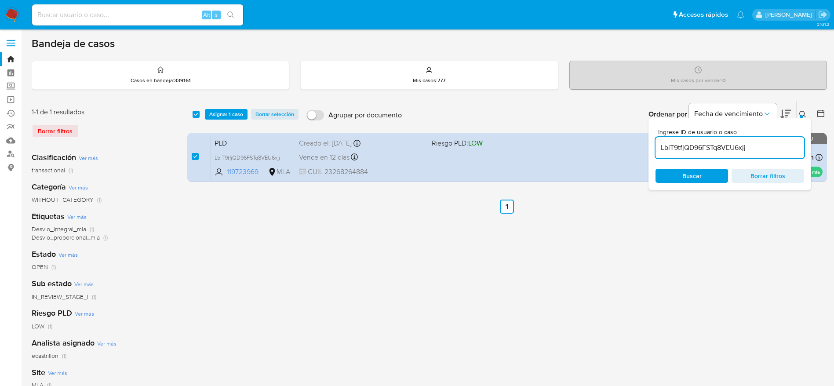
click at [224, 119] on span "Asignar 1 caso" at bounding box center [226, 114] width 34 height 9
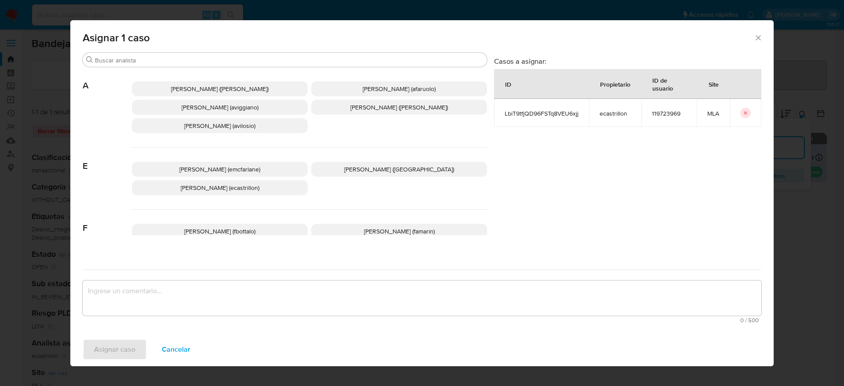
click at [229, 114] on p "Agustina Belen Viggiano (aviggiano)" at bounding box center [220, 107] width 176 height 15
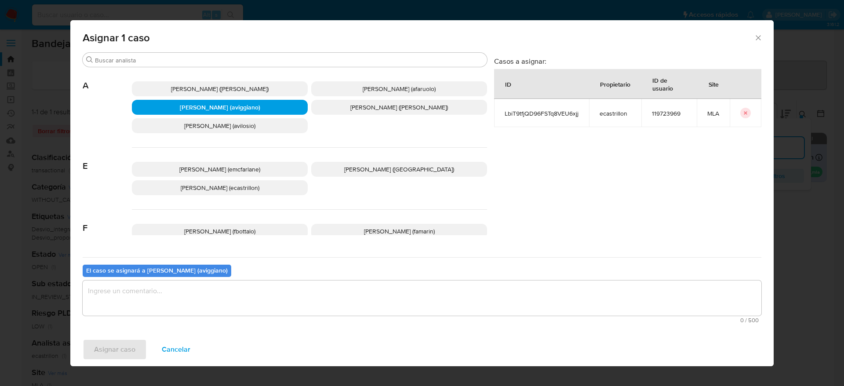
click at [222, 162] on p "Elaine Mc Farlane (emcfarlane)" at bounding box center [220, 169] width 176 height 15
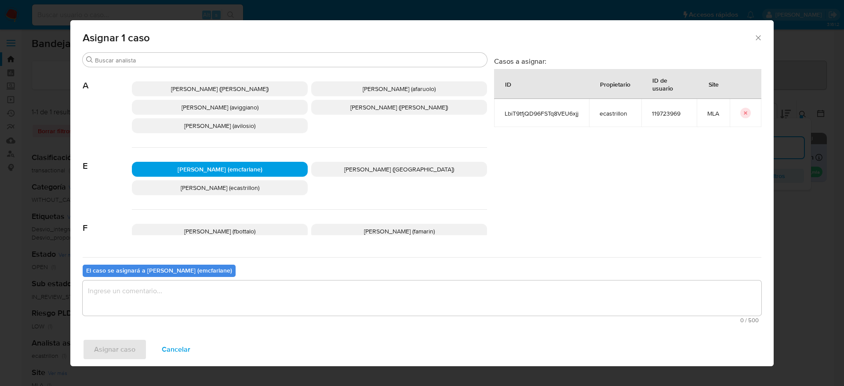
drag, startPoint x: 150, startPoint y: 291, endPoint x: 108, endPoint y: 342, distance: 66.2
click at [144, 295] on textarea "assign-modal" at bounding box center [422, 297] width 679 height 35
click at [109, 348] on span "Asignar caso" at bounding box center [114, 349] width 41 height 19
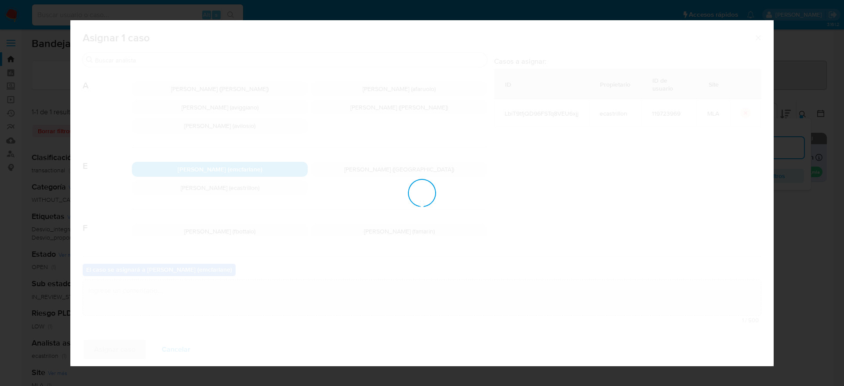
checkbox input "false"
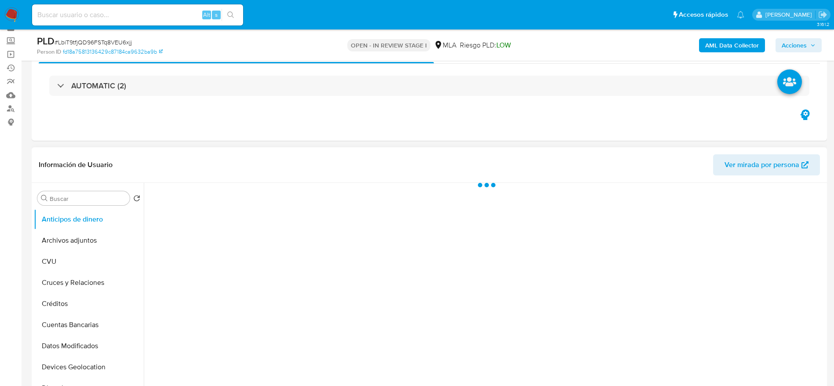
scroll to position [66, 0]
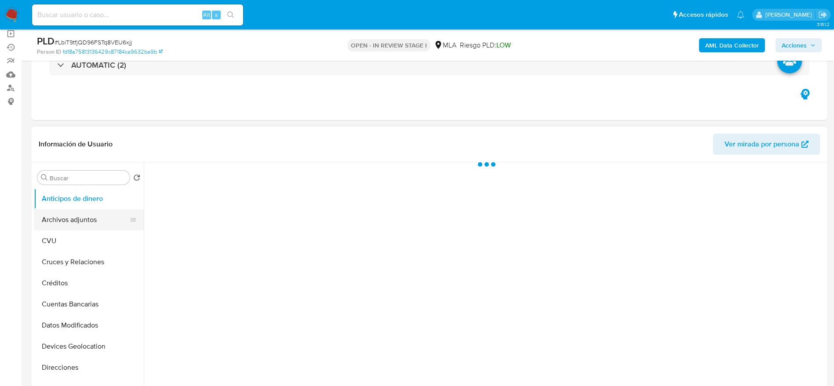
select select "10"
click at [87, 228] on button "Archivos adjuntos" at bounding box center [85, 219] width 103 height 21
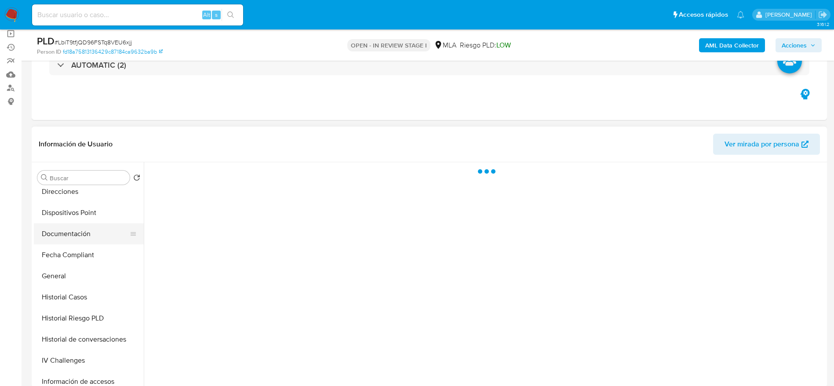
scroll to position [198, 0]
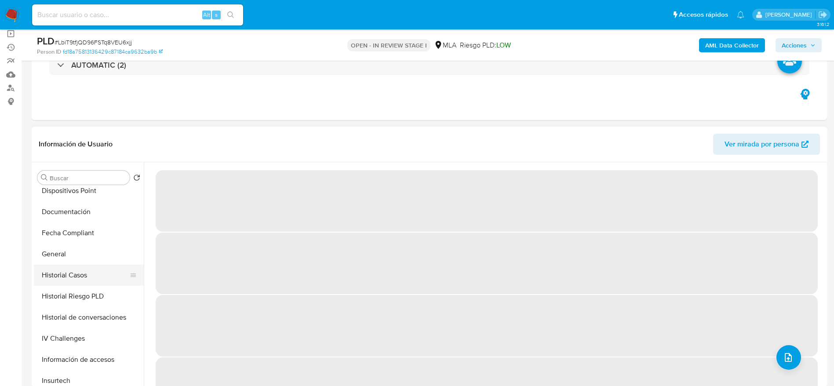
click at [80, 279] on button "Historial Casos" at bounding box center [85, 275] width 103 height 21
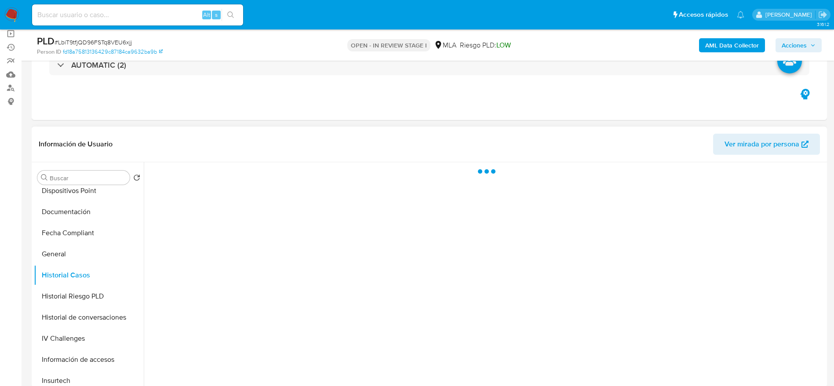
scroll to position [0, 0]
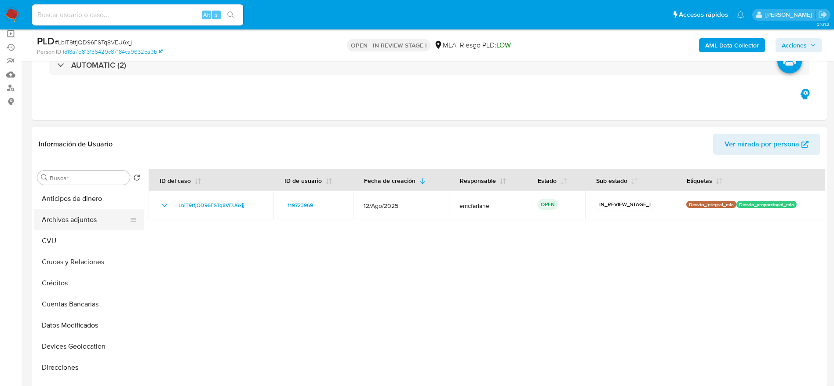
click at [77, 217] on button "Archivos adjuntos" at bounding box center [85, 219] width 103 height 21
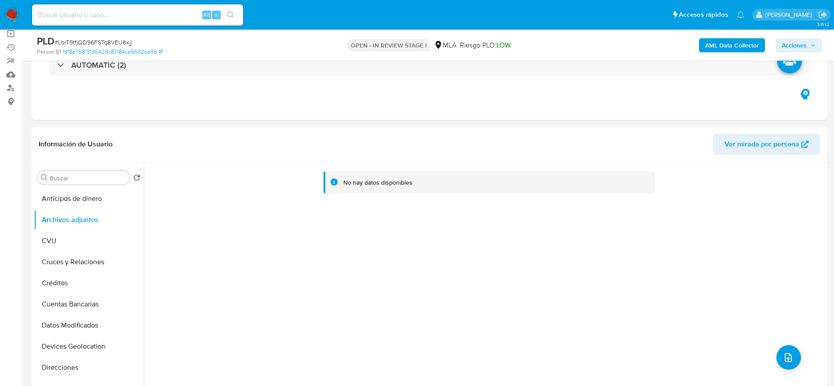
click at [725, 45] on b "AML Data Collector" at bounding box center [732, 45] width 54 height 14
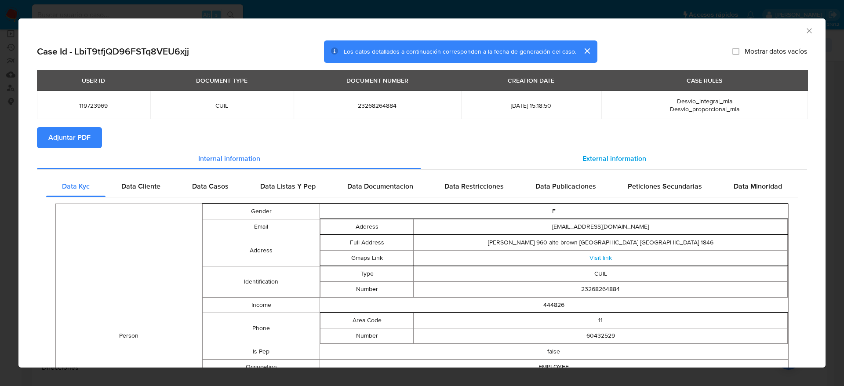
click at [608, 160] on span "External information" at bounding box center [614, 158] width 64 height 10
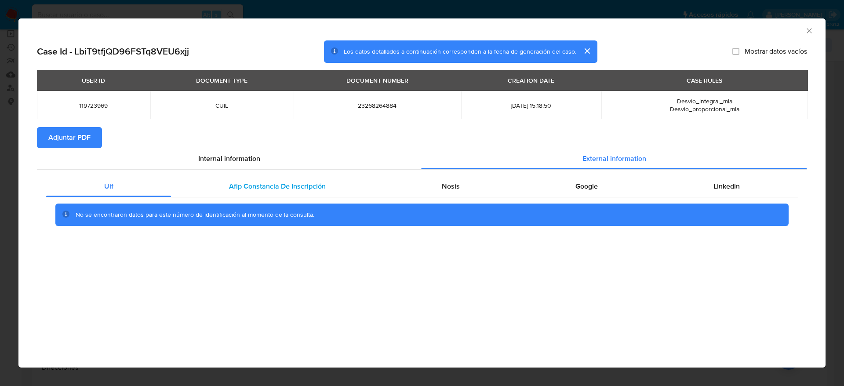
drag, startPoint x: 319, startPoint y: 187, endPoint x: 429, endPoint y: 200, distance: 110.6
click at [319, 187] on span "Afip Constancia De Inscripción" at bounding box center [277, 186] width 97 height 10
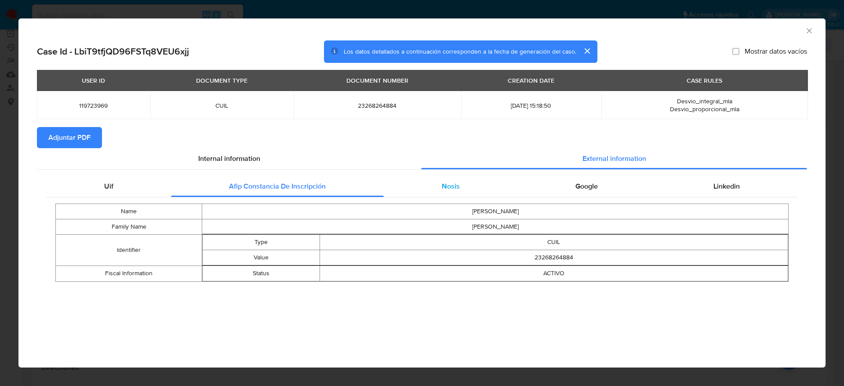
click at [456, 193] on div "Nosis" at bounding box center [451, 186] width 134 height 21
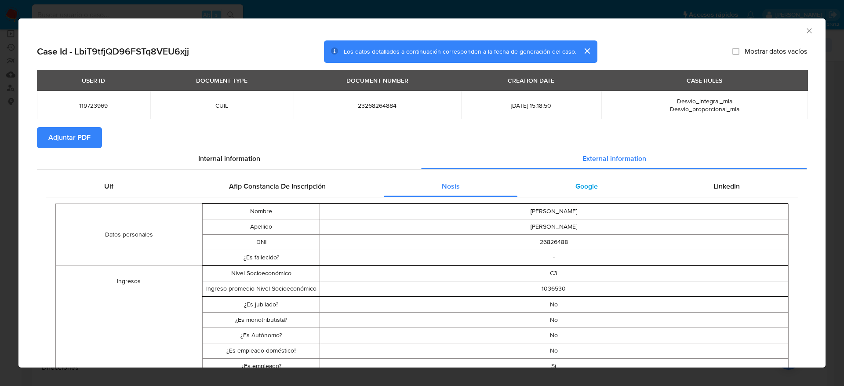
drag, startPoint x: 589, startPoint y: 191, endPoint x: 735, endPoint y: 188, distance: 146.4
click at [589, 192] on div "Google" at bounding box center [586, 186] width 138 height 21
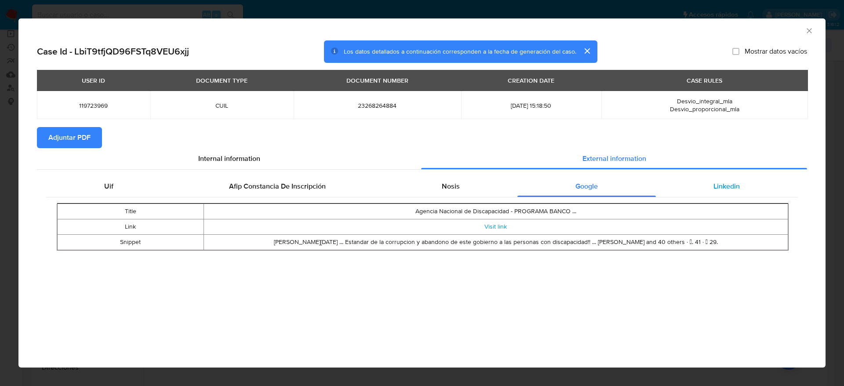
click at [738, 189] on span "Linkedin" at bounding box center [726, 186] width 26 height 10
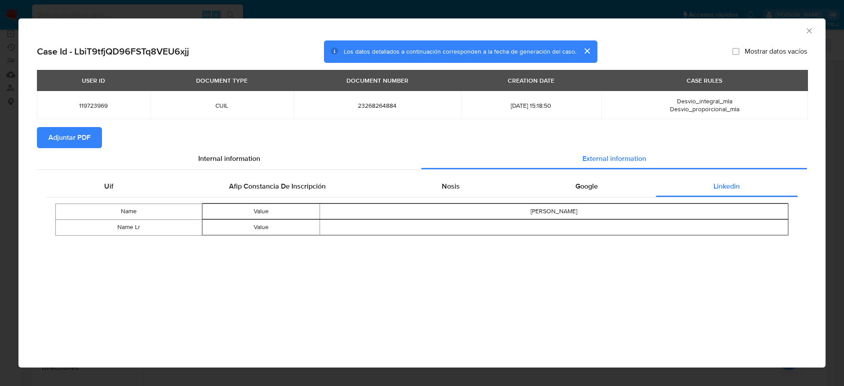
click at [48, 136] on span "Adjuntar PDF" at bounding box center [69, 137] width 42 height 19
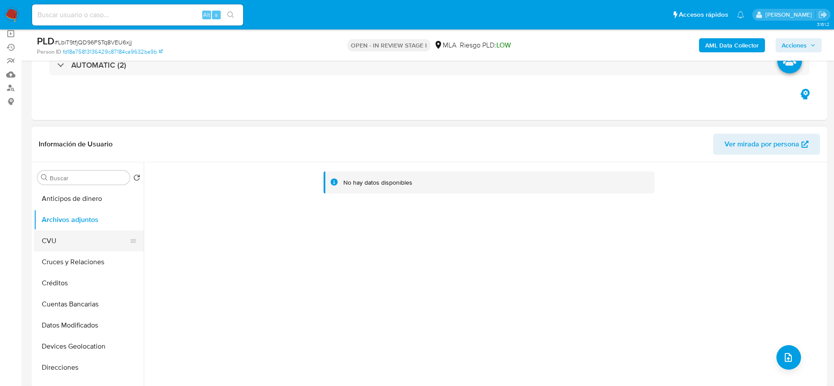
drag, startPoint x: 47, startPoint y: 233, endPoint x: 61, endPoint y: 212, distance: 25.3
click at [48, 234] on button "CVU" at bounding box center [89, 240] width 110 height 21
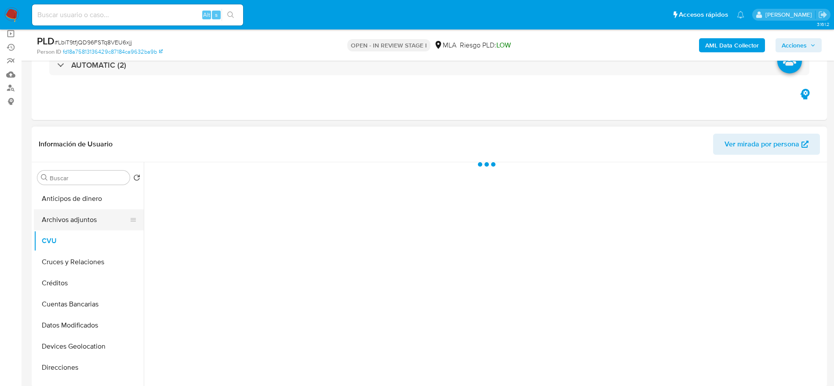
click at [61, 211] on button "Archivos adjuntos" at bounding box center [85, 219] width 103 height 21
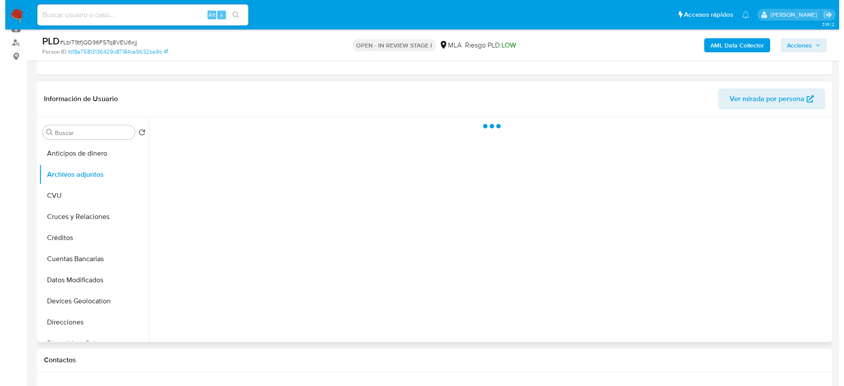
scroll to position [132, 0]
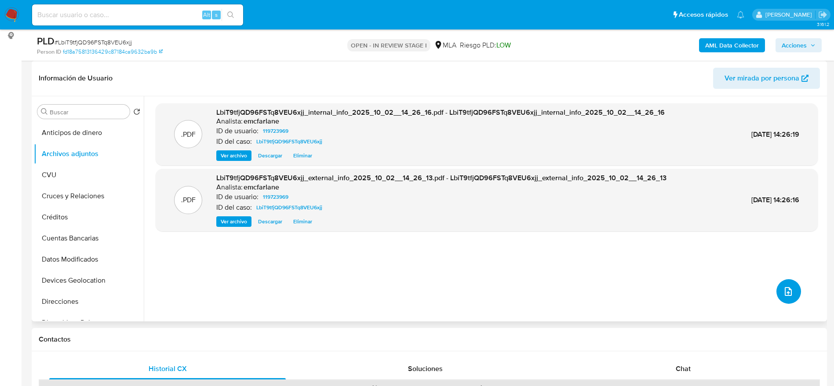
click at [789, 290] on icon "upload-file" at bounding box center [788, 291] width 11 height 11
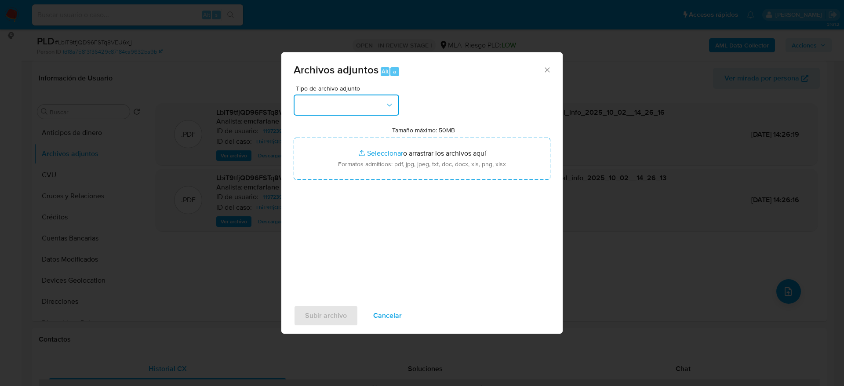
click at [371, 108] on button "button" at bounding box center [347, 105] width 106 height 21
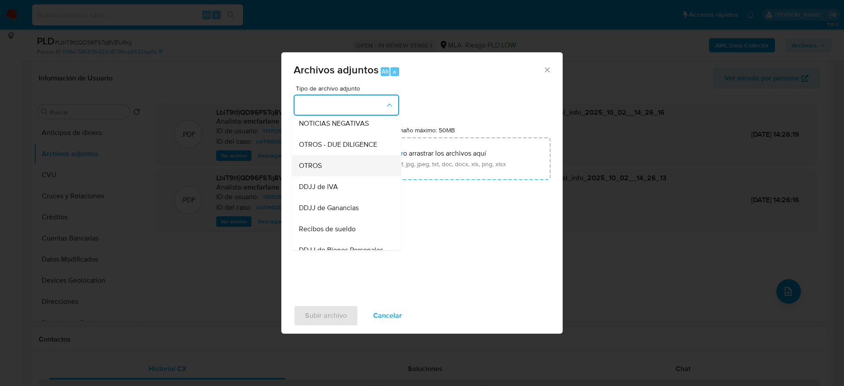
click at [315, 170] on span "OTROS" at bounding box center [310, 165] width 23 height 9
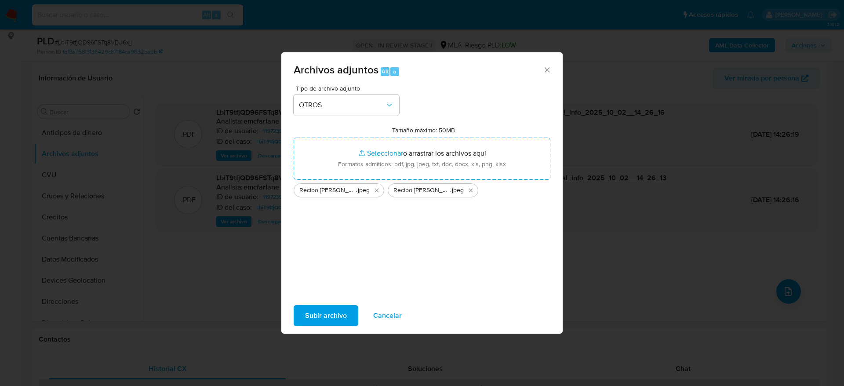
click at [333, 320] on span "Subir archivo" at bounding box center [326, 315] width 42 height 19
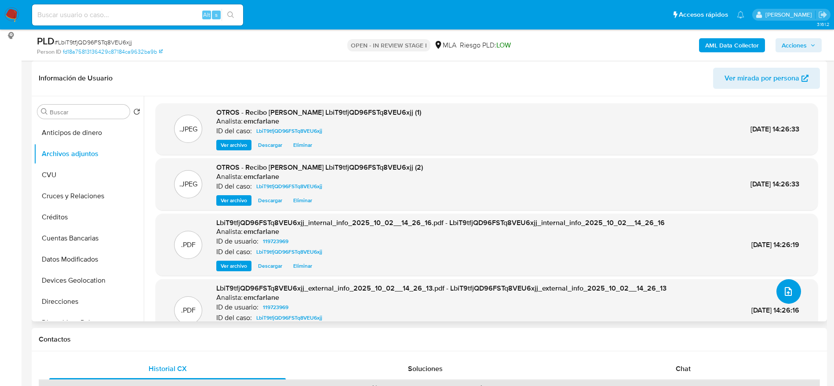
click at [787, 289] on icon "upload-file" at bounding box center [788, 291] width 11 height 11
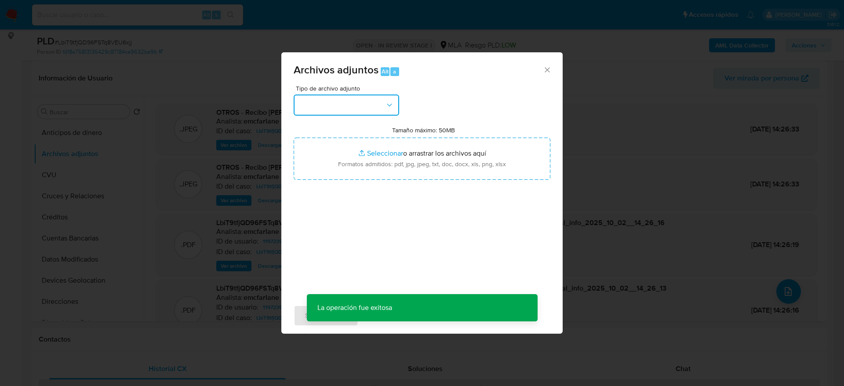
click at [309, 100] on button "button" at bounding box center [347, 105] width 106 height 21
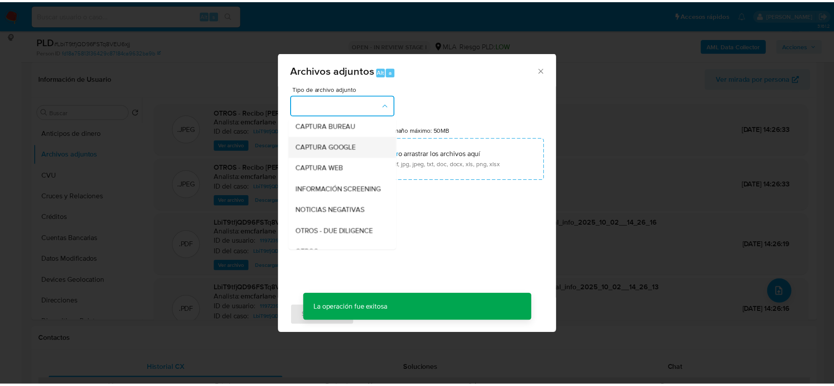
scroll to position [66, 0]
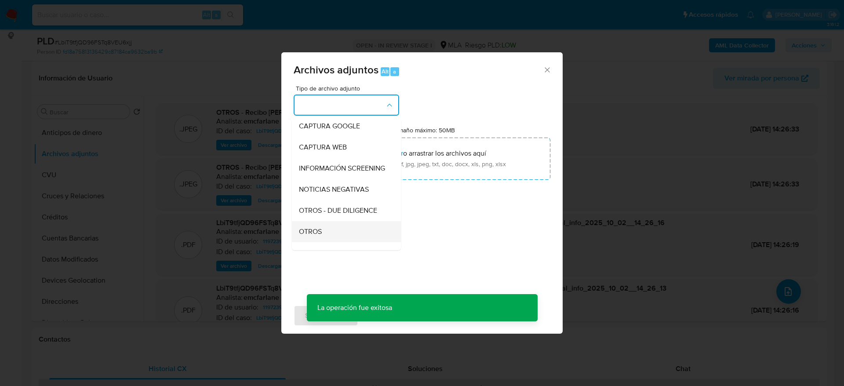
click at [320, 235] on span "OTROS" at bounding box center [310, 231] width 23 height 9
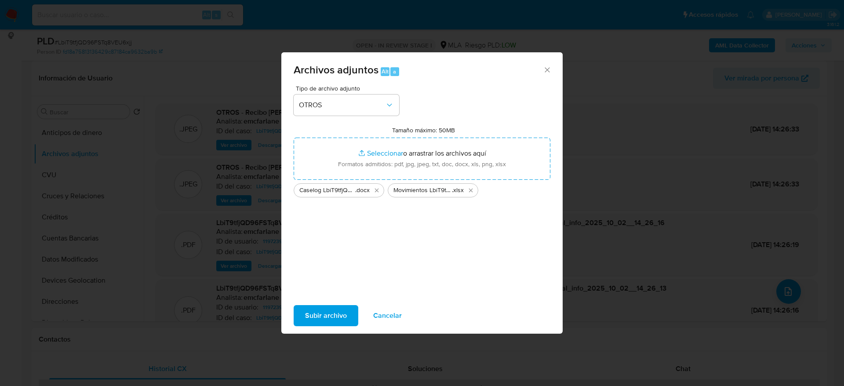
click at [332, 302] on div "Subir archivo Cancelar" at bounding box center [421, 315] width 281 height 33
click at [332, 313] on span "Subir archivo" at bounding box center [326, 315] width 42 height 19
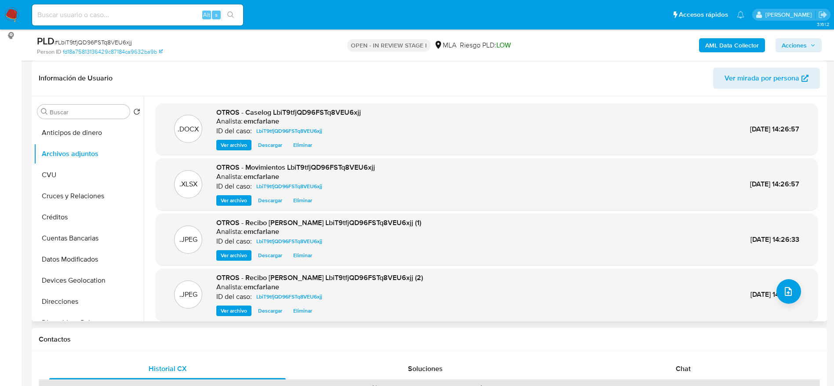
click at [577, 66] on div "Información de Usuario Ver mirada por persona" at bounding box center [429, 79] width 795 height 36
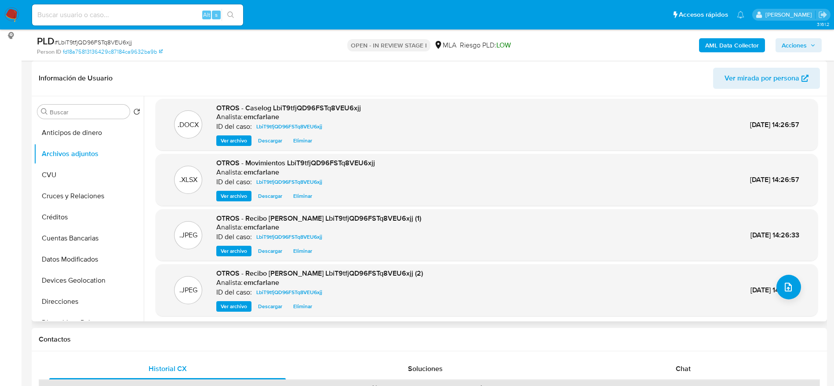
scroll to position [7, 0]
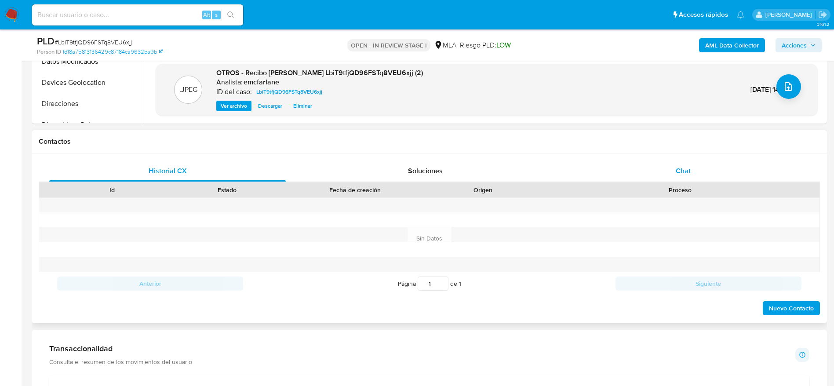
click at [682, 166] on span "Chat" at bounding box center [683, 171] width 15 height 10
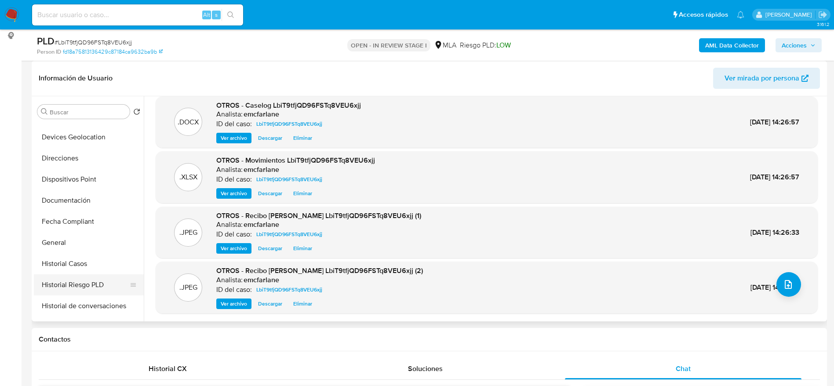
scroll to position [198, 0]
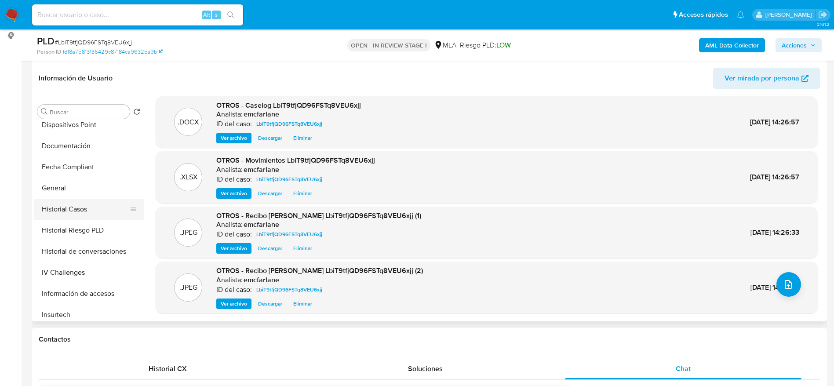
click at [78, 211] on button "Historial Casos" at bounding box center [85, 209] width 103 height 21
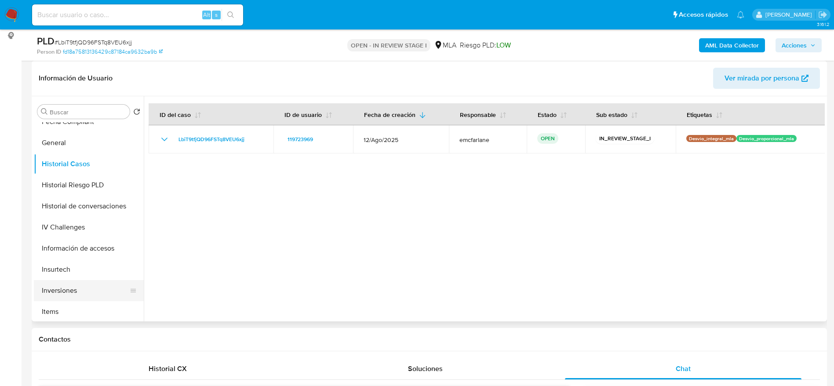
scroll to position [264, 0]
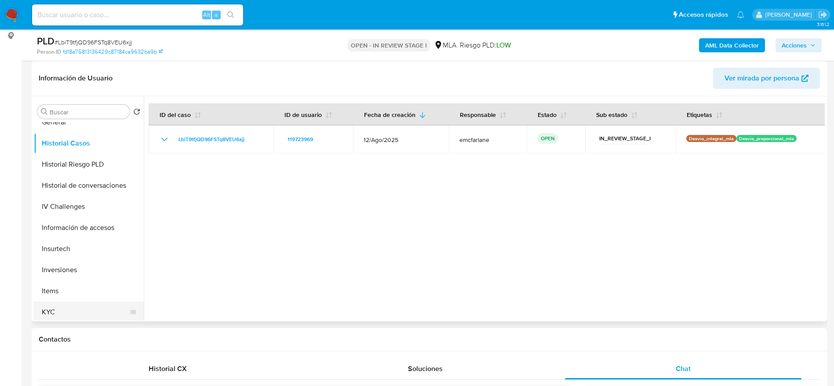
click at [55, 310] on button "KYC" at bounding box center [85, 312] width 103 height 21
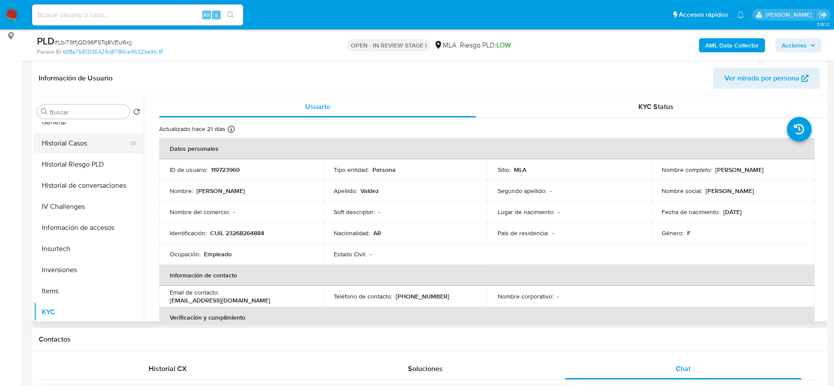
scroll to position [198, 0]
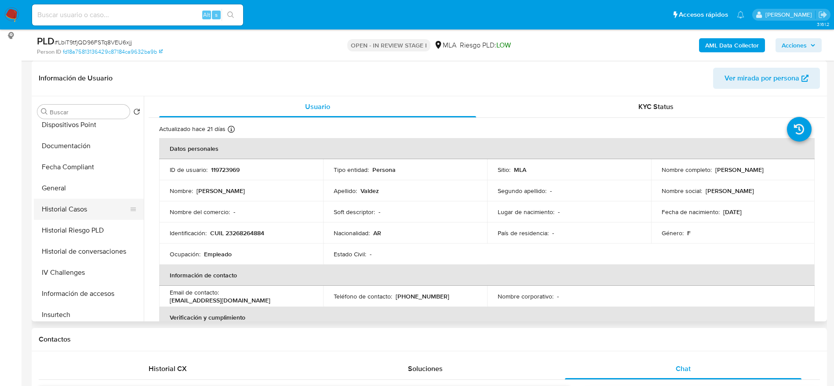
click at [80, 200] on button "Historial Casos" at bounding box center [85, 209] width 103 height 21
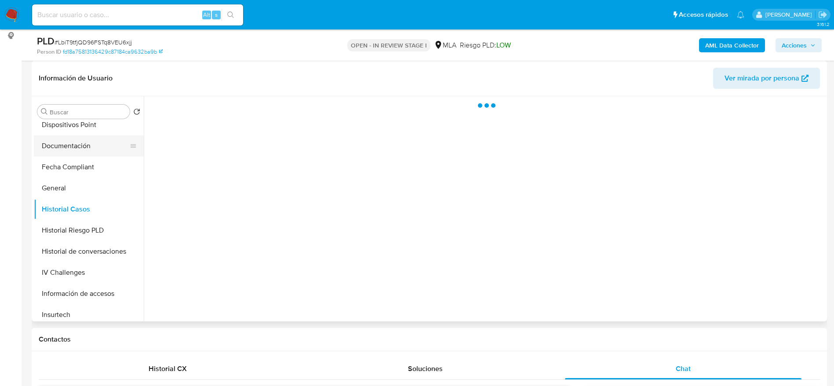
click at [76, 144] on button "Documentación" at bounding box center [85, 145] width 103 height 21
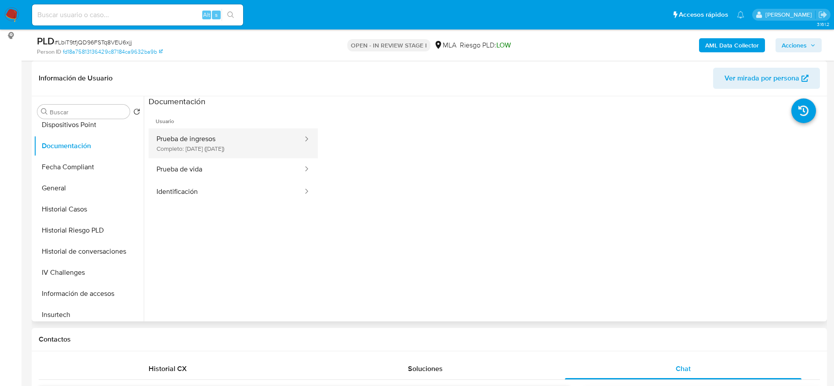
drag, startPoint x: 144, startPoint y: 147, endPoint x: 225, endPoint y: 141, distance: 81.1
click at [222, 139] on button "Prueba de ingresos Completo: 03/09/2025 (hace un mes)" at bounding box center [226, 143] width 155 height 30
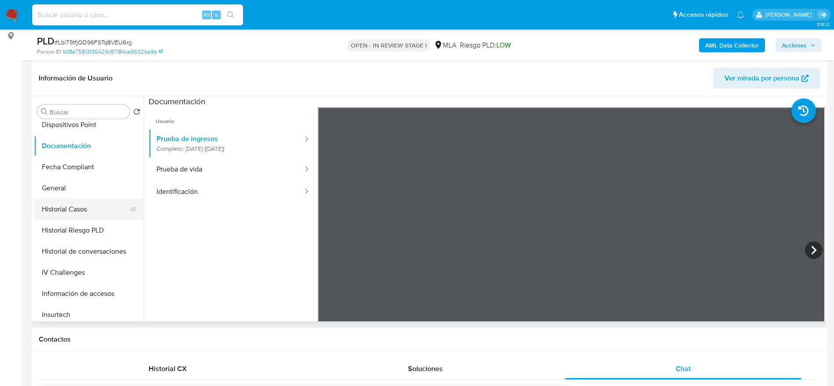
click at [71, 213] on button "Historial Casos" at bounding box center [85, 209] width 103 height 21
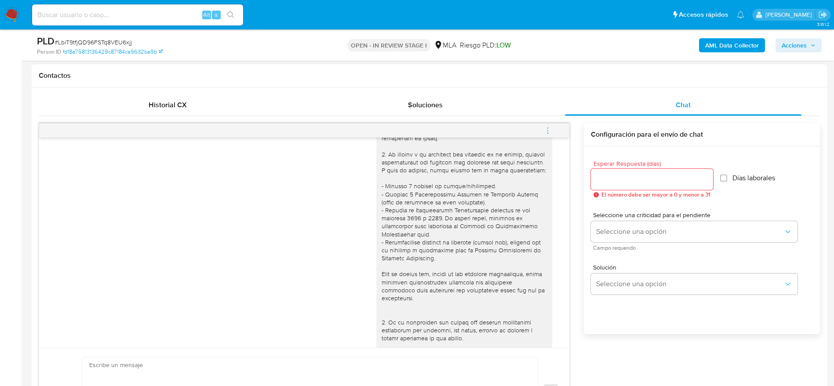
scroll to position [0, 0]
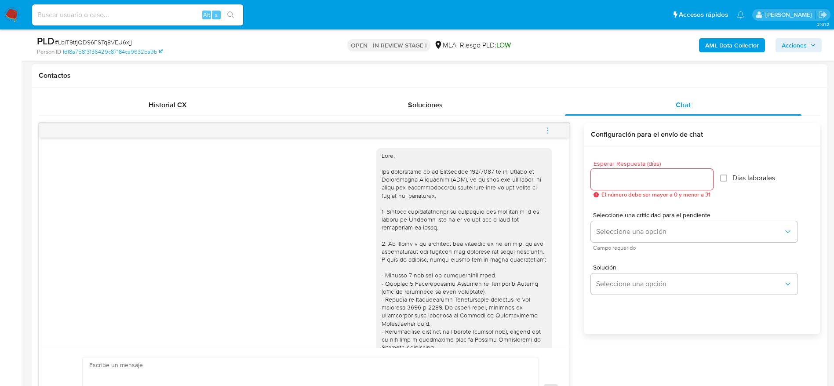
click at [545, 125] on span "menu-action" at bounding box center [548, 130] width 8 height 21
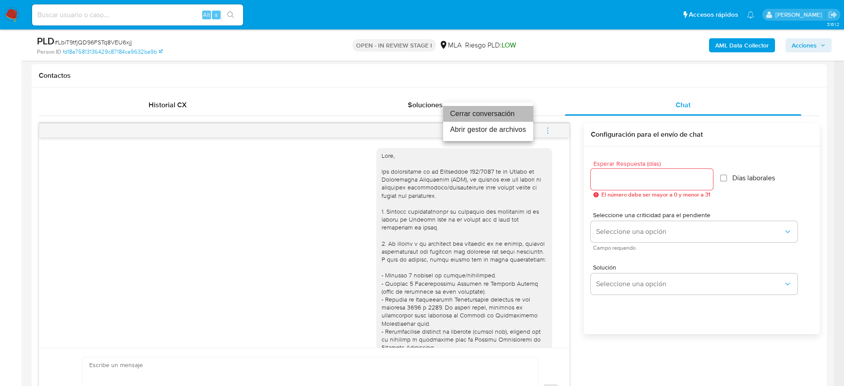
click at [483, 115] on li "Cerrar conversación" at bounding box center [488, 114] width 90 height 16
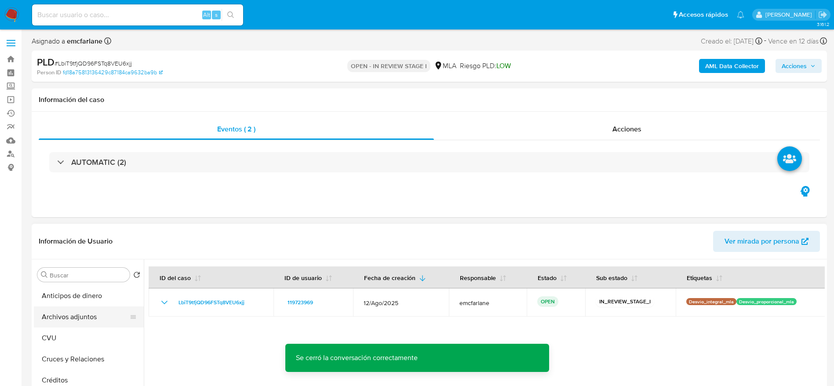
click at [79, 324] on button "Archivos adjuntos" at bounding box center [85, 316] width 103 height 21
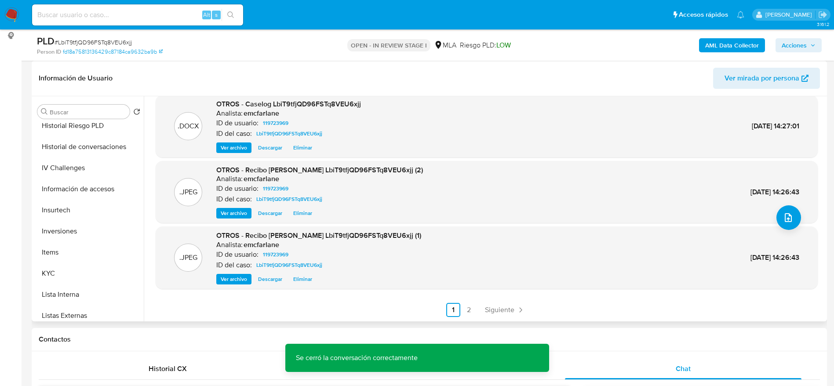
scroll to position [396, 0]
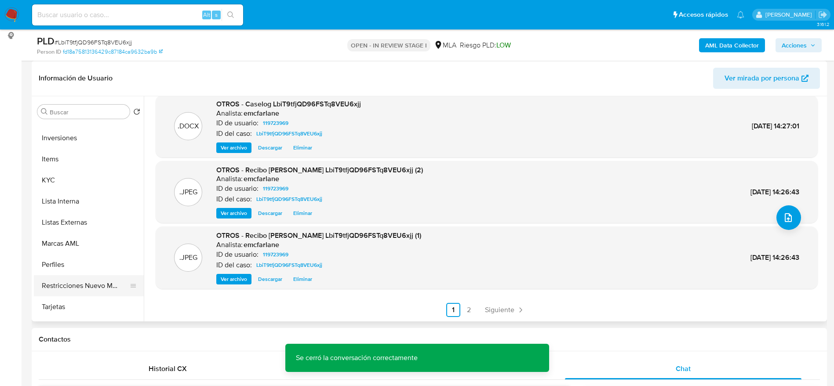
click at [95, 287] on button "Restricciones Nuevo Mundo" at bounding box center [85, 285] width 103 height 21
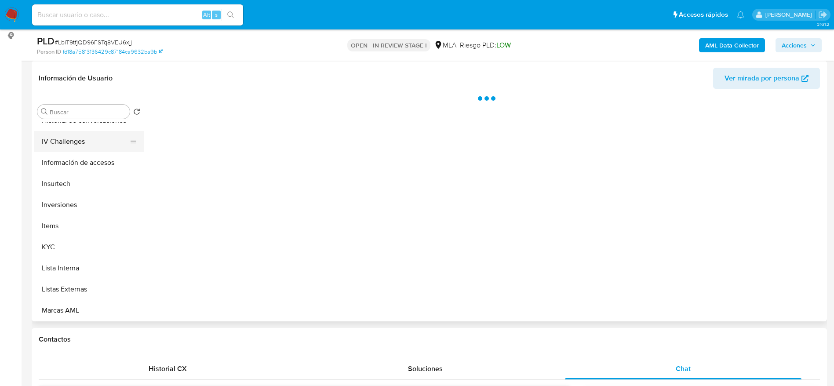
scroll to position [198, 0]
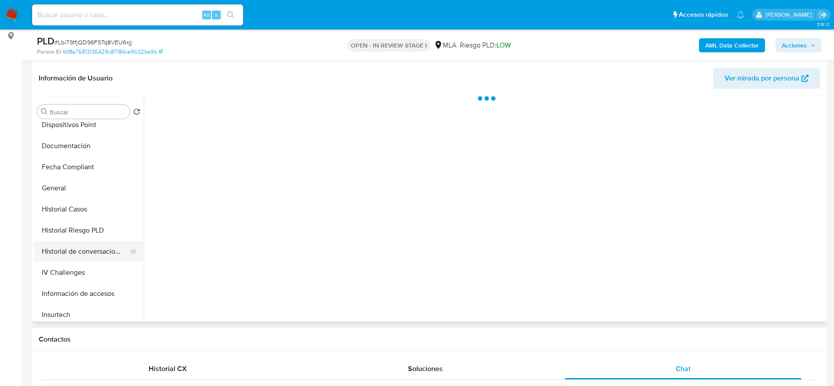
drag, startPoint x: 84, startPoint y: 248, endPoint x: 610, endPoint y: 169, distance: 532.5
click at [84, 248] on button "Historial de conversaciones" at bounding box center [89, 251] width 110 height 21
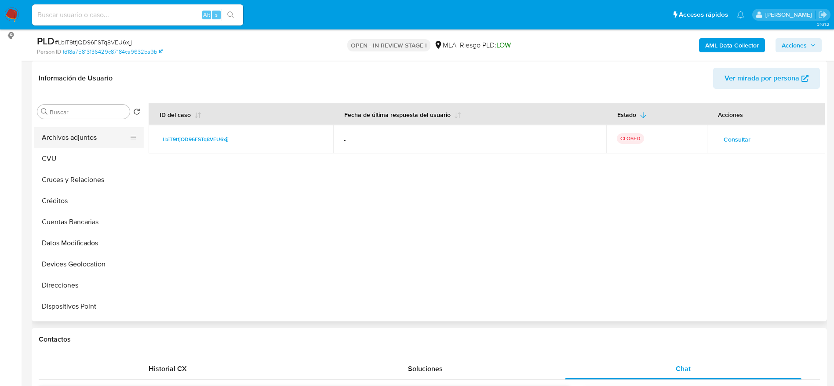
scroll to position [0, 0]
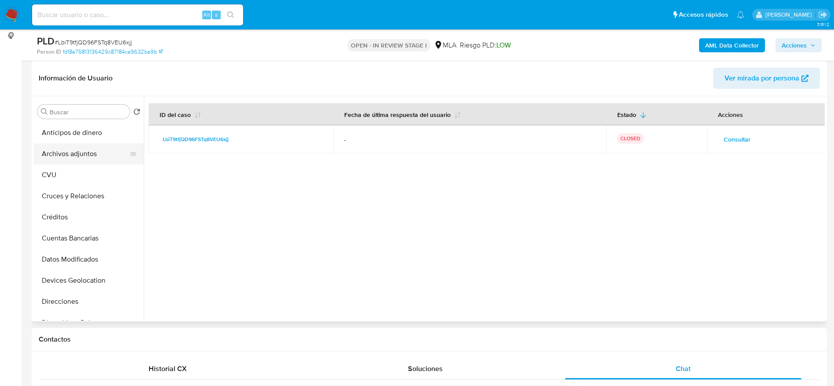
click at [89, 146] on button "Archivos adjuntos" at bounding box center [85, 153] width 103 height 21
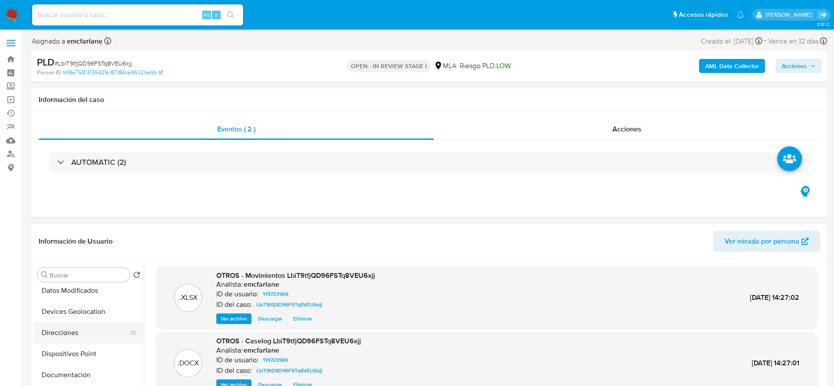
click at [76, 335] on button "Direcciones" at bounding box center [85, 332] width 103 height 21
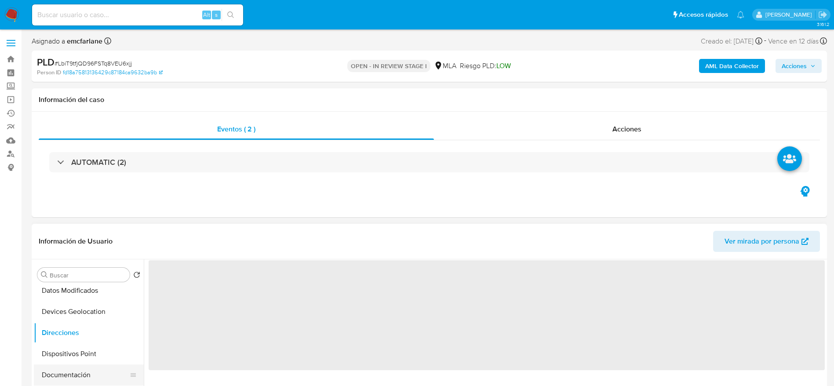
drag, startPoint x: 80, startPoint y: 369, endPoint x: 309, endPoint y: 255, distance: 256.4
click at [80, 369] on button "Documentación" at bounding box center [85, 374] width 103 height 21
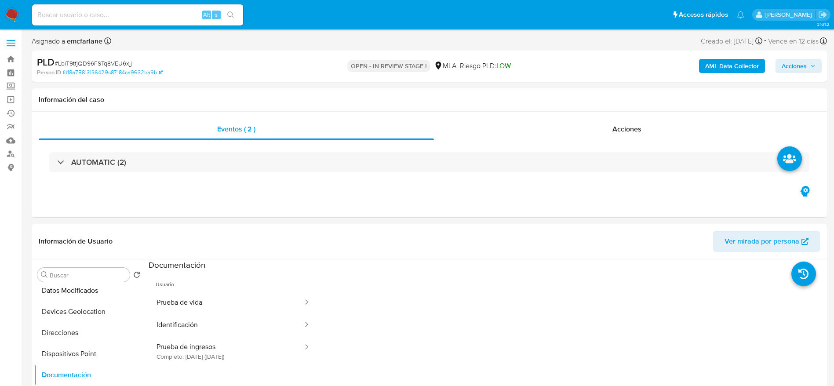
click at [801, 67] on span "Acciones" at bounding box center [794, 66] width 25 height 14
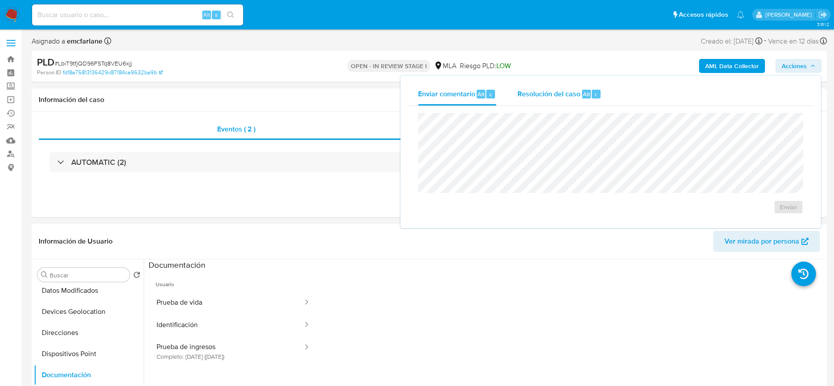
drag, startPoint x: 550, startPoint y: 97, endPoint x: 549, endPoint y: 103, distance: 6.2
click at [550, 98] on span "Resolución del caso" at bounding box center [548, 94] width 63 height 10
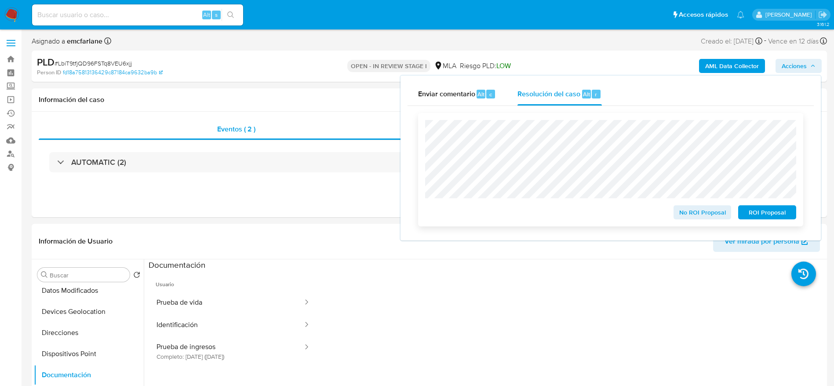
click at [682, 208] on span "No ROI Proposal" at bounding box center [703, 212] width 46 height 12
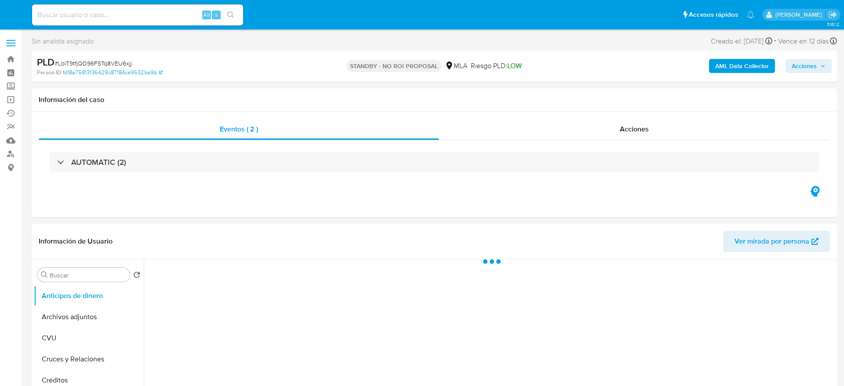
select select "10"
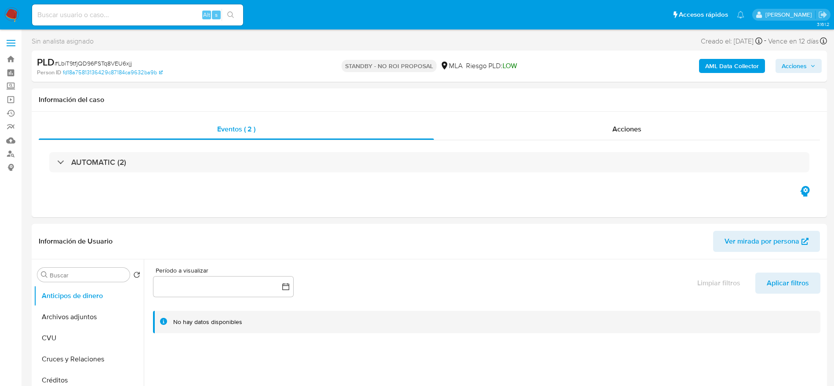
click at [153, 15] on input at bounding box center [137, 14] width 211 height 11
paste input "uaseMQBPhcXPu8mUAOZOw7Ql"
type input "uaseMQBPhcXPu8mUAOZOw7Ql"
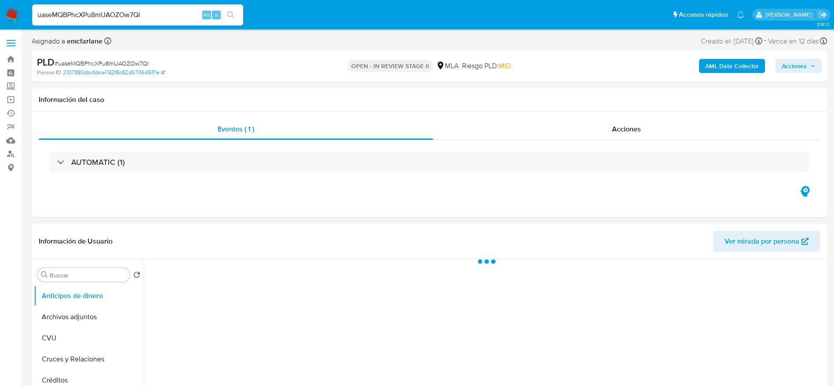
select select "10"
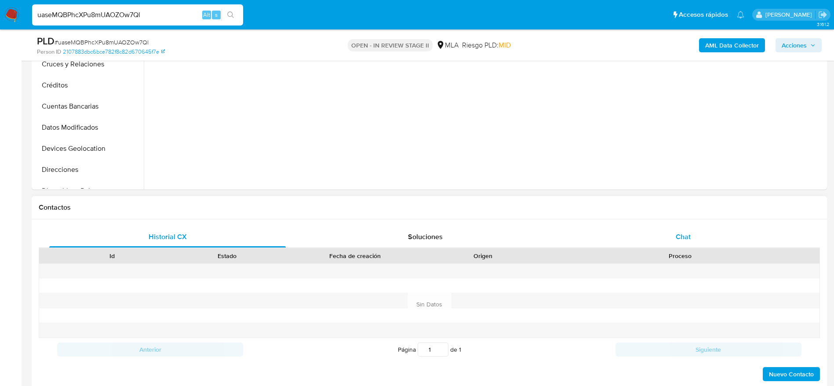
click at [698, 231] on div "Chat" at bounding box center [683, 236] width 236 height 21
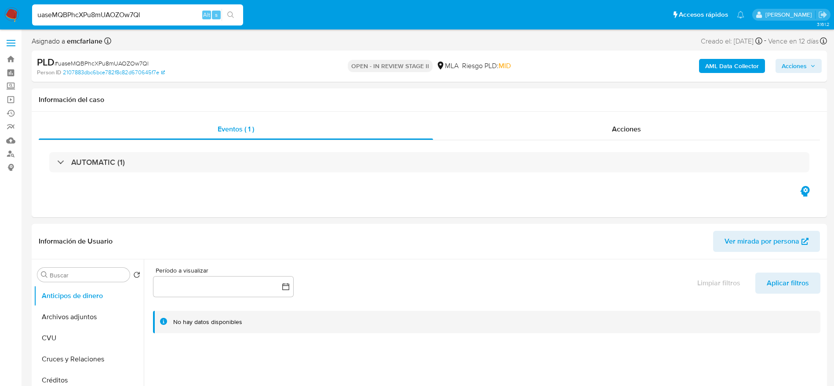
click at [800, 75] on div "AML Data Collector Acciones" at bounding box center [691, 66] width 259 height 21
click at [799, 66] on span "Acciones" at bounding box center [794, 66] width 25 height 14
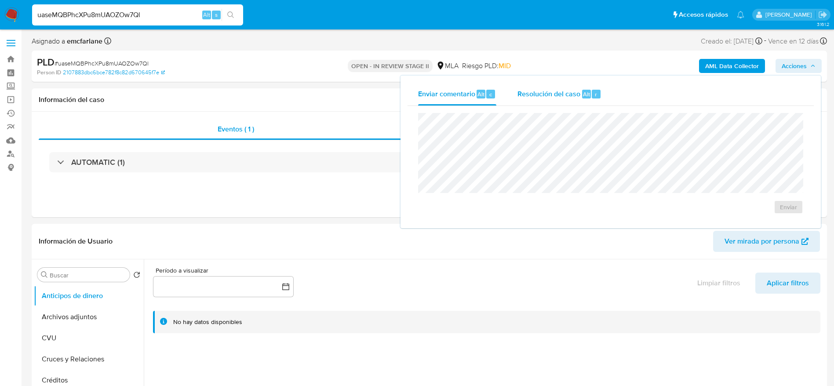
click at [579, 101] on div "Resolución del caso Alt r" at bounding box center [559, 94] width 84 height 23
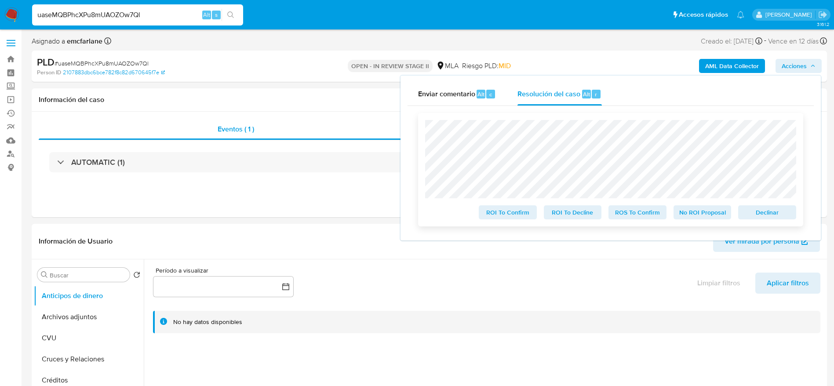
click at [794, 215] on button "Declinar" at bounding box center [767, 212] width 58 height 14
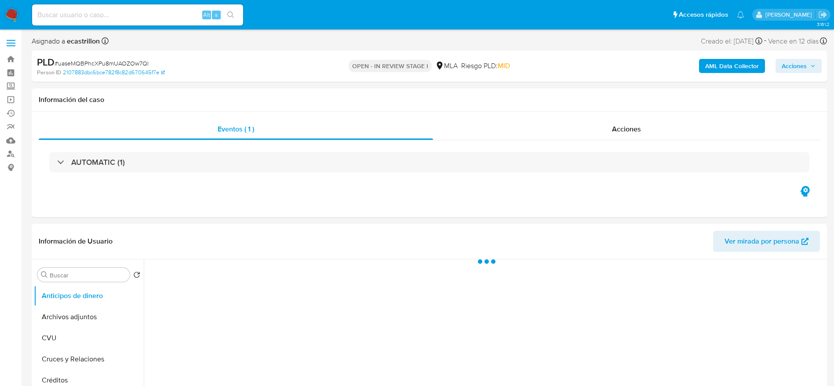
click at [76, 62] on span "# uaseMQBPhcXPu8mUAOZOw7Ql" at bounding box center [102, 63] width 94 height 9
copy span "uaseMQBPhcXPu8mUAOZOw7Ql"
select select "10"
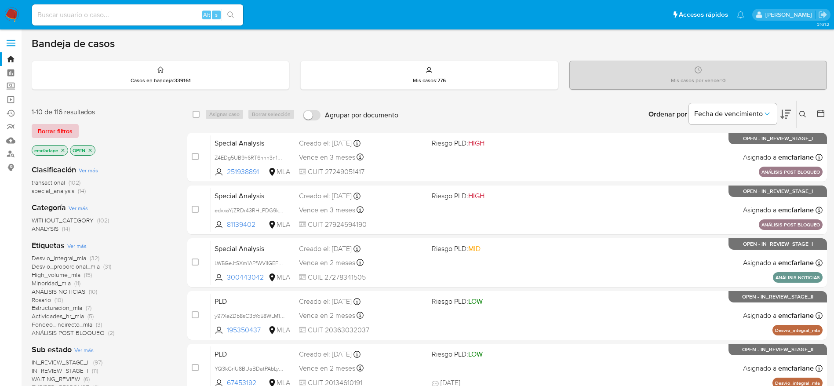
drag, startPoint x: 50, startPoint y: 131, endPoint x: 97, endPoint y: 128, distance: 46.7
click at [50, 131] on span "Borrar filtros" at bounding box center [55, 131] width 35 height 12
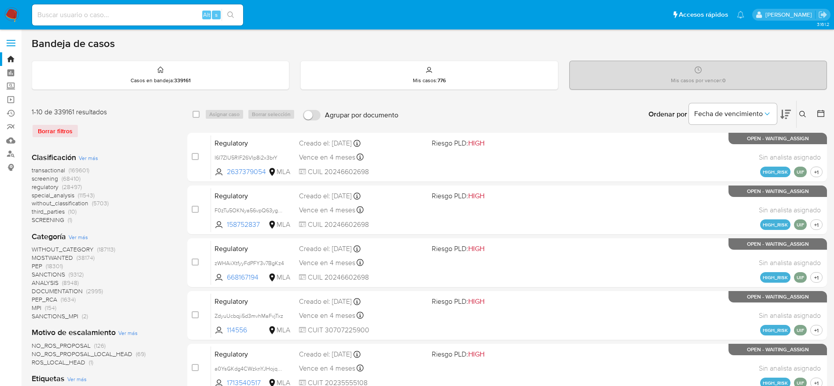
click at [805, 111] on icon at bounding box center [802, 114] width 7 height 7
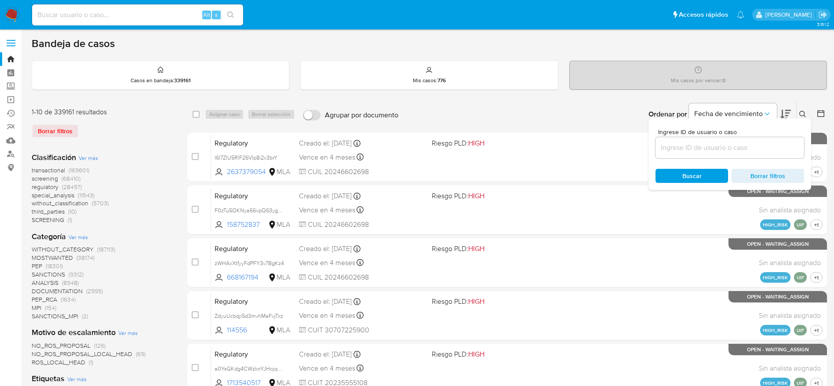
click at [724, 143] on input at bounding box center [729, 147] width 149 height 11
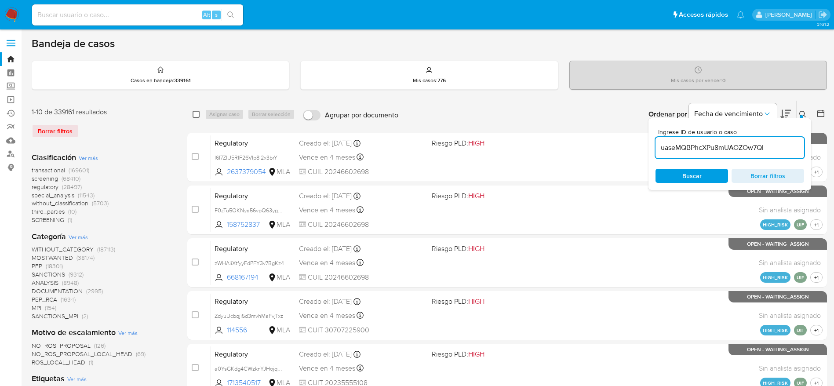
type input "uaseMQBPhcXPu8mUAOZOw7Ql"
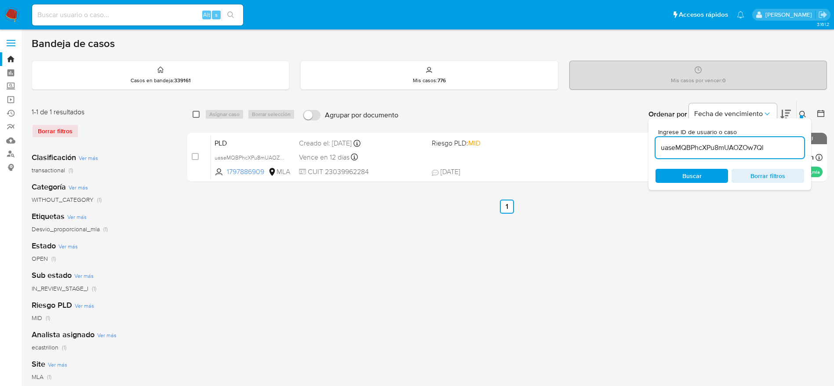
drag, startPoint x: 196, startPoint y: 113, endPoint x: 212, endPoint y: 117, distance: 16.8
click at [196, 113] on input "checkbox" at bounding box center [196, 114] width 7 height 7
checkbox input "true"
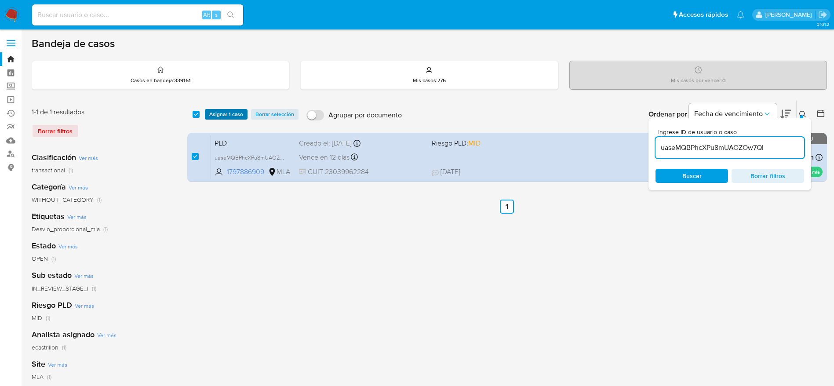
click at [212, 116] on span "Asignar 1 caso" at bounding box center [226, 114] width 34 height 9
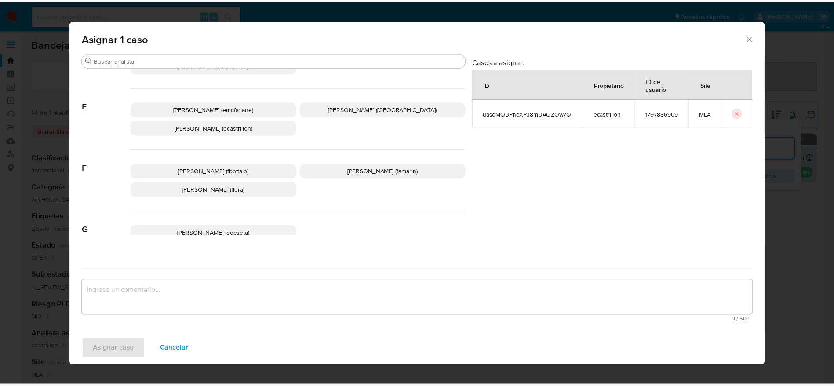
scroll to position [66, 0]
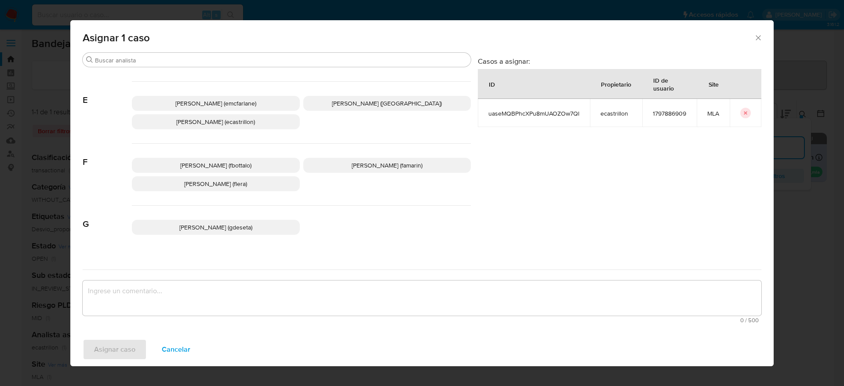
click at [222, 109] on p "Elaine Mc Farlane (emcfarlane)" at bounding box center [216, 103] width 168 height 15
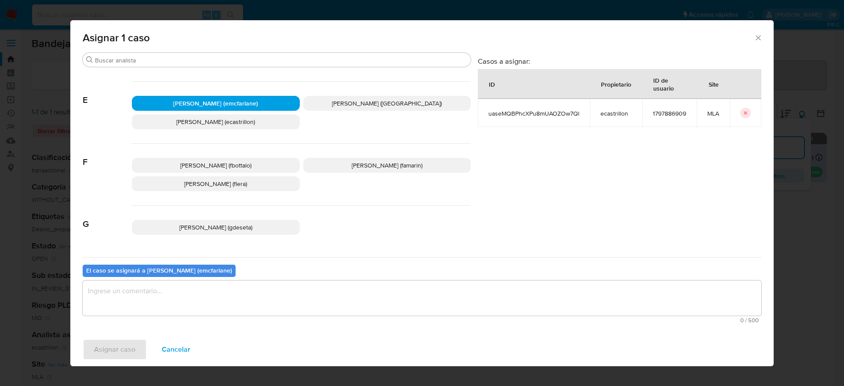
click at [189, 297] on textarea "assign-modal" at bounding box center [422, 297] width 679 height 35
click at [103, 352] on span "Asignar caso" at bounding box center [114, 349] width 41 height 19
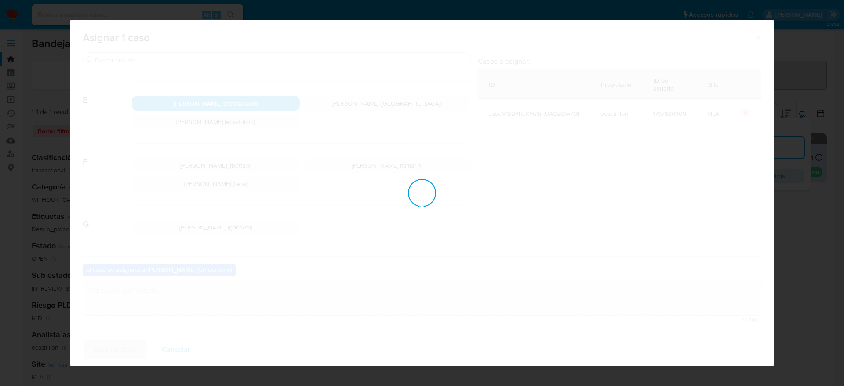
checkbox input "false"
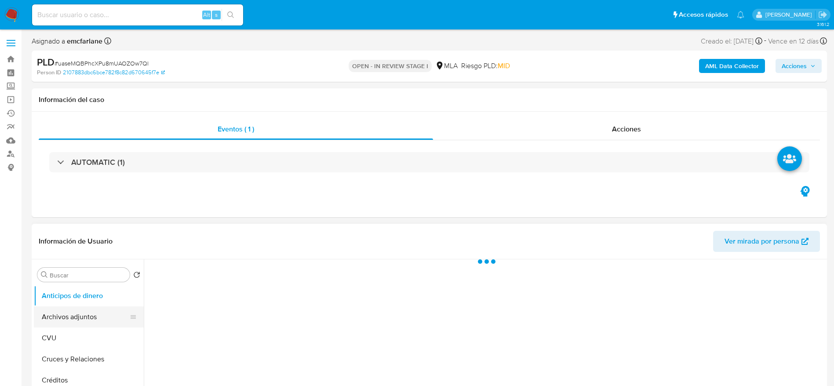
select select "10"
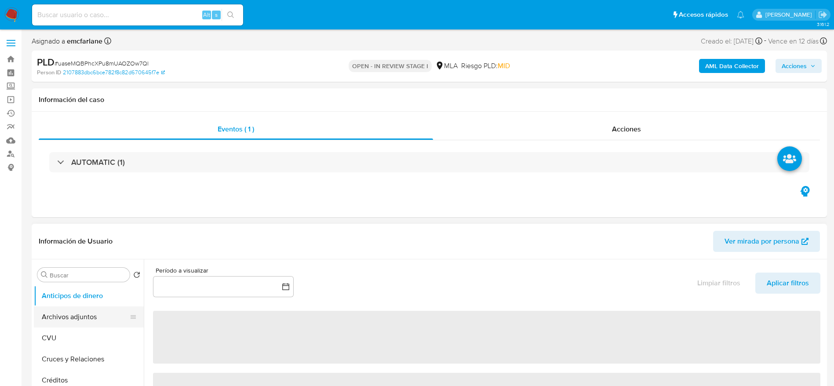
click at [73, 321] on button "Archivos adjuntos" at bounding box center [85, 316] width 103 height 21
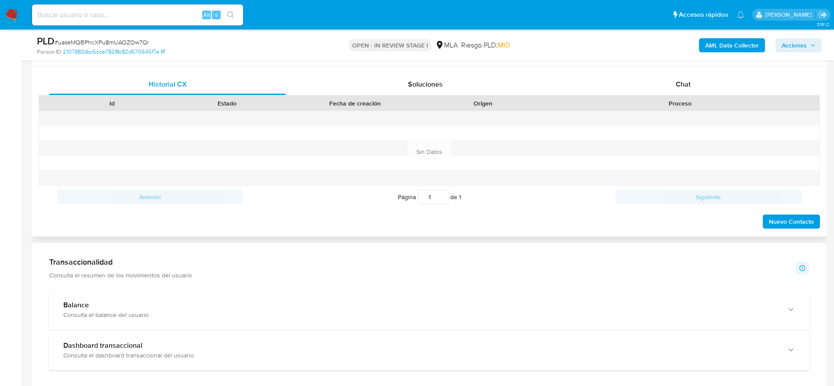
scroll to position [396, 0]
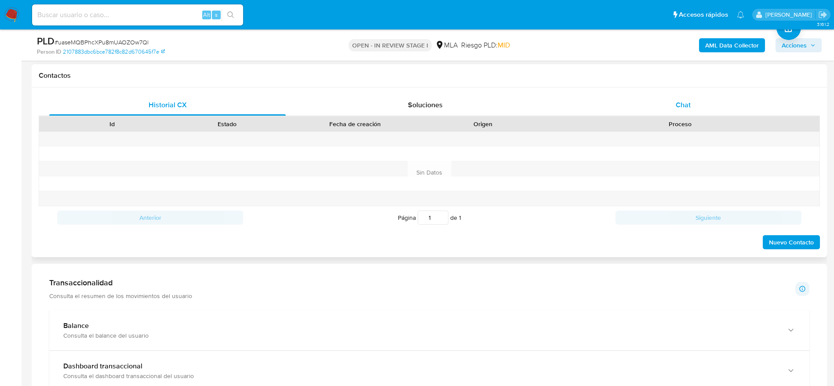
click at [695, 104] on div "Chat" at bounding box center [683, 105] width 236 height 21
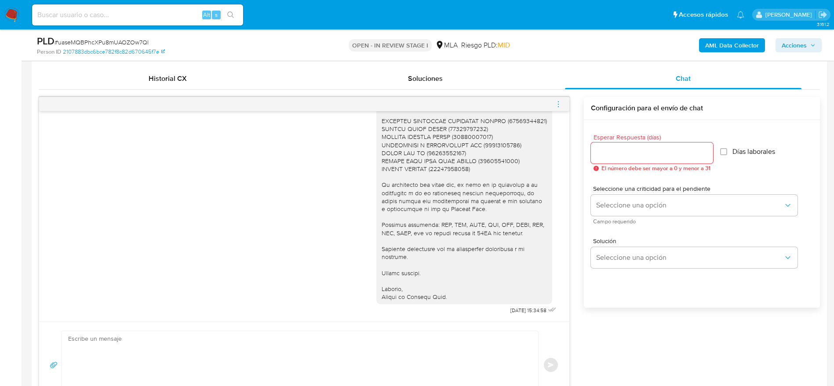
scroll to position [462, 0]
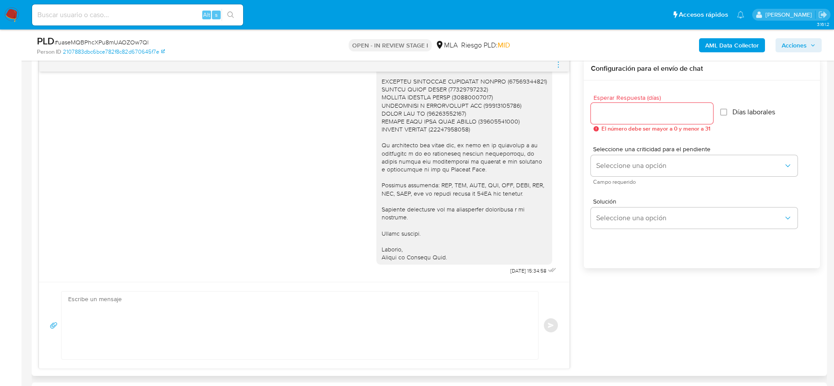
click at [299, 288] on div "Enviar" at bounding box center [304, 325] width 530 height 87
click at [287, 312] on textarea at bounding box center [297, 325] width 459 height 68
paste textarea "Hola, Esperamos que te encuentres muy bien. Te consultamos si tuviste oportunid…"
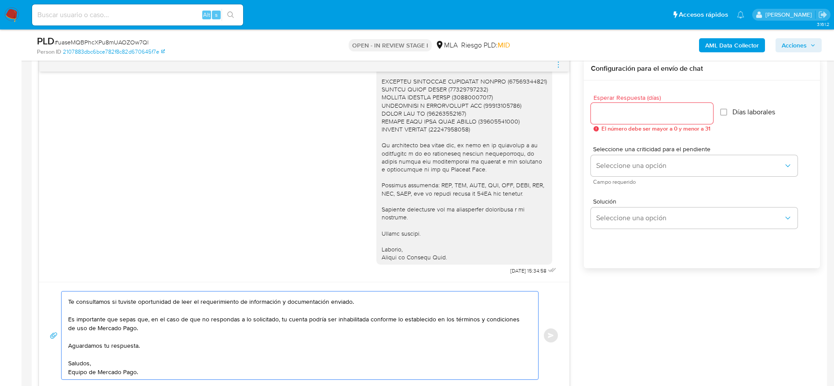
scroll to position [0, 0]
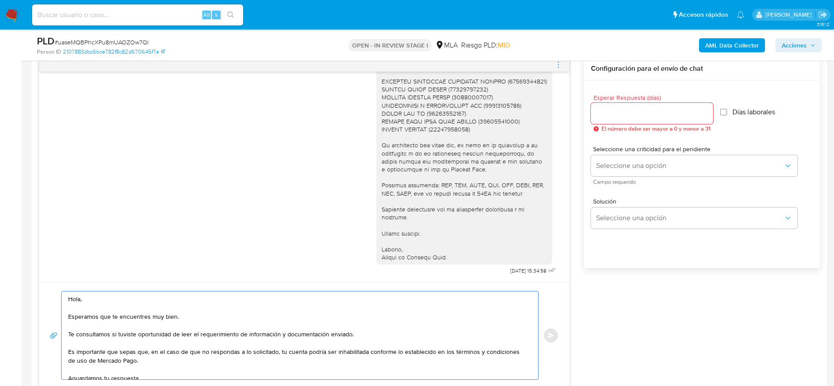
type textarea "Hola, Esperamos que te encuentres muy bien. Te consultamos si tuviste oportunid…"
click at [619, 115] on input "Esperar Respuesta (días)" at bounding box center [652, 113] width 122 height 11
type input "1"
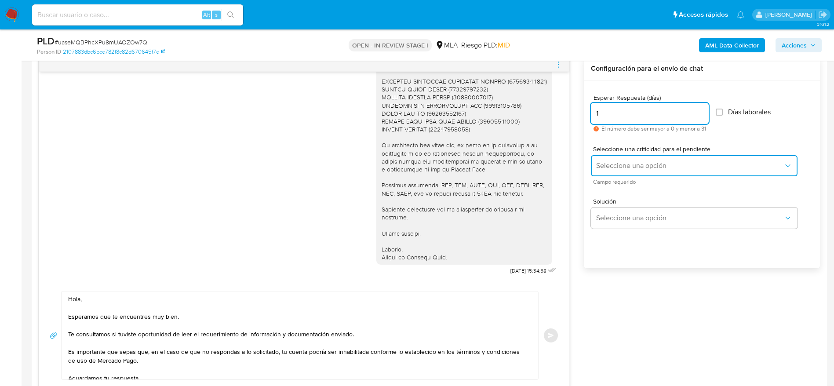
click at [616, 164] on span "Seleccione una opción" at bounding box center [689, 165] width 187 height 9
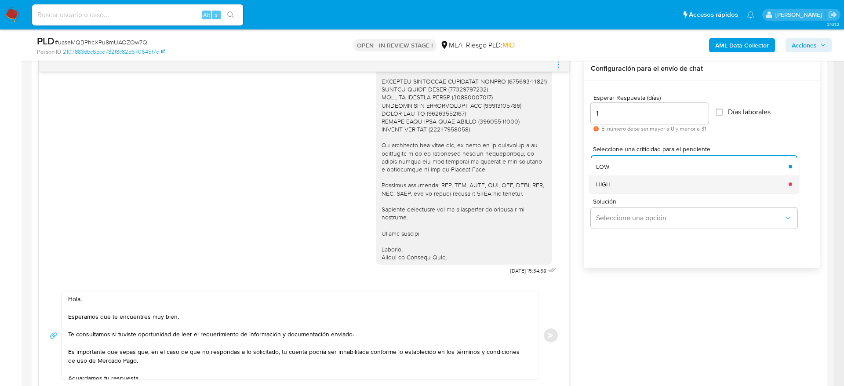
click at [616, 182] on div "HIGH" at bounding box center [689, 184] width 187 height 18
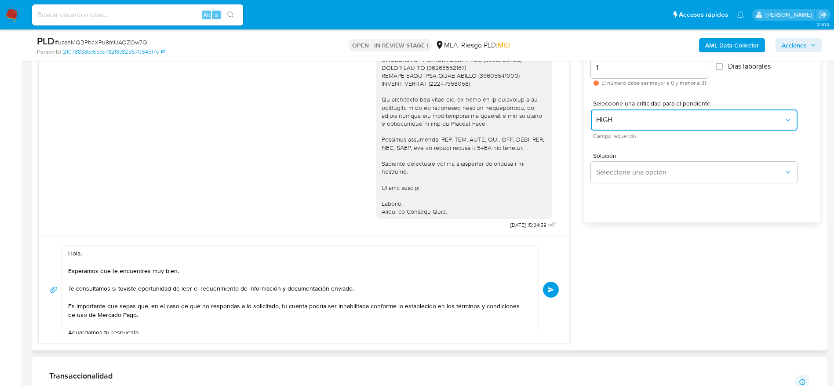
scroll to position [528, 0]
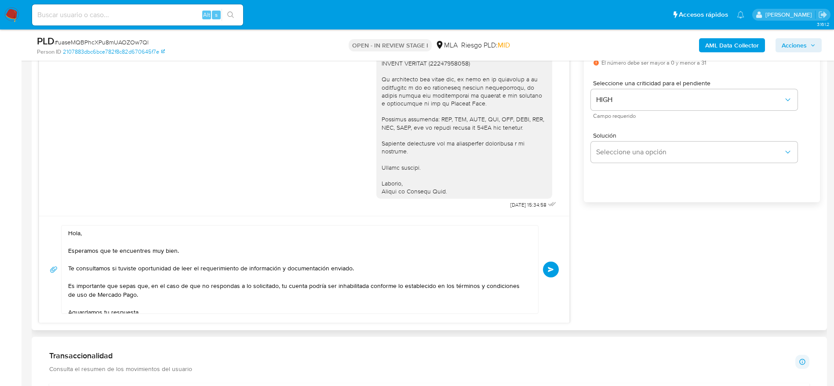
click at [549, 268] on span "Enviar" at bounding box center [551, 269] width 6 height 5
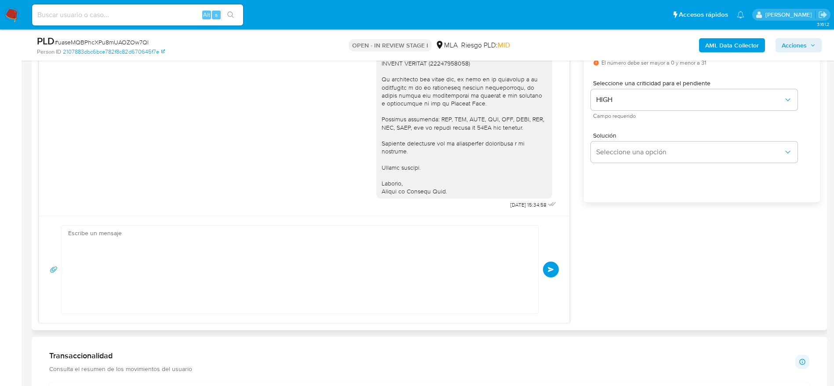
scroll to position [1028, 0]
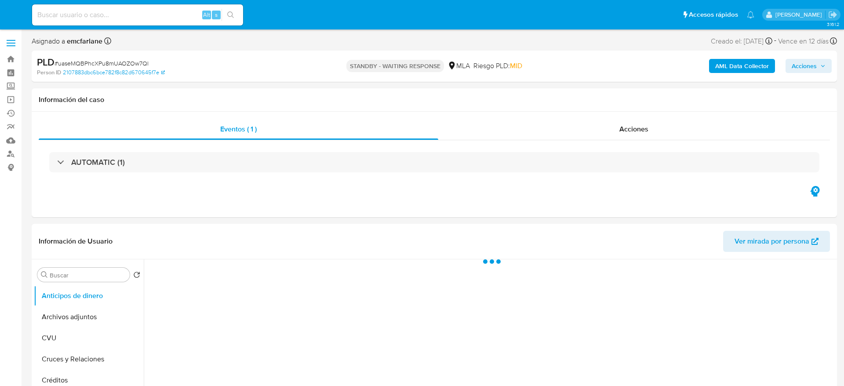
select select "10"
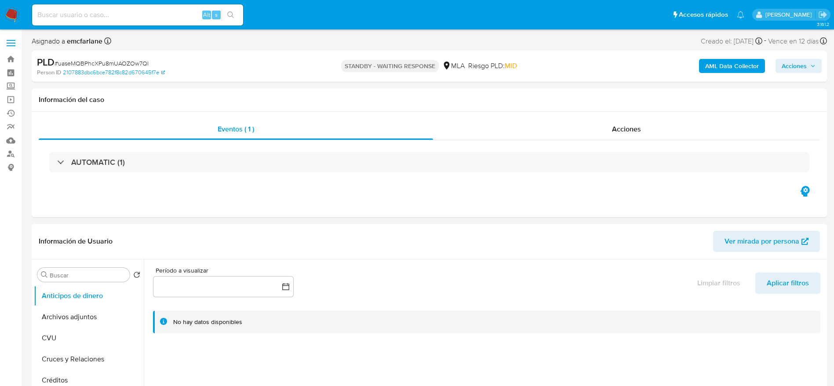
click at [154, 19] on input at bounding box center [137, 14] width 211 height 11
paste input "cuiKZAAp1R9X2aIRmZxyElZH"
type input "cuiKZAAp1R9X2aIRmZxyElZH"
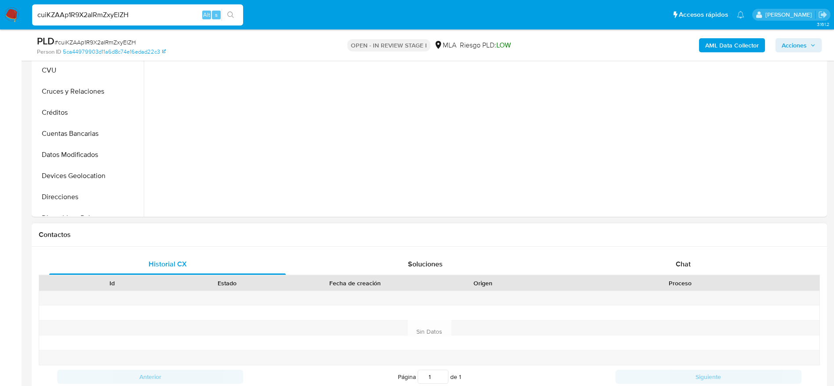
scroll to position [264, 0]
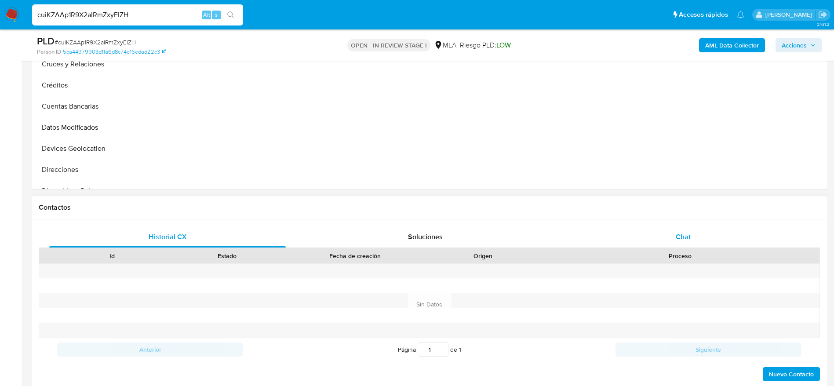
click at [727, 242] on div "Chat" at bounding box center [683, 236] width 236 height 21
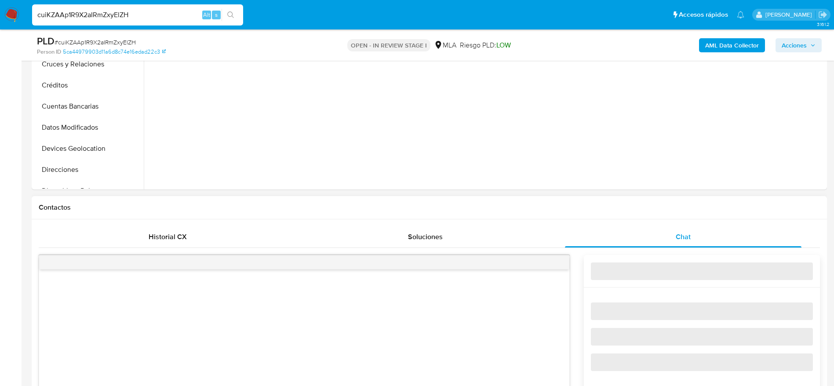
select select "10"
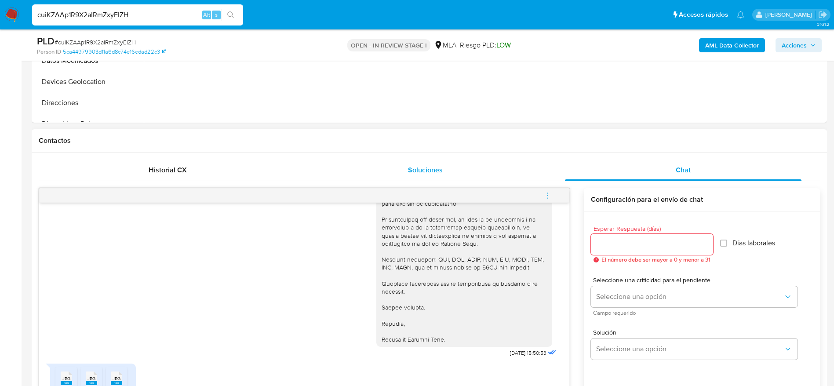
scroll to position [396, 0]
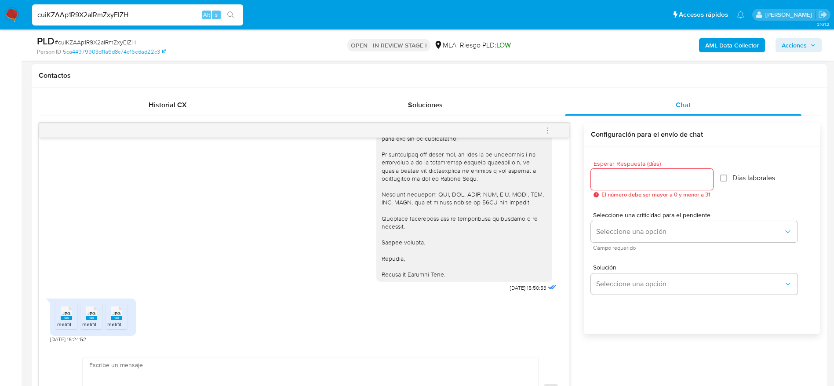
click at [59, 319] on div "JPG JPG" at bounding box center [66, 312] width 18 height 17
click at [94, 316] on span "JPG" at bounding box center [91, 314] width 8 height 6
click at [121, 318] on rect at bounding box center [116, 318] width 11 height 4
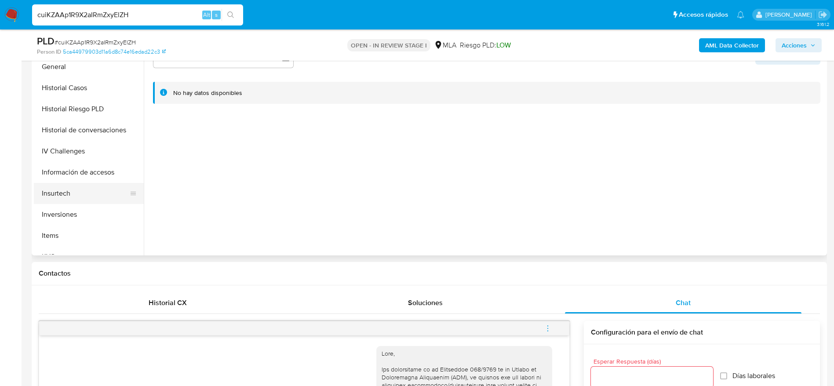
scroll to position [264, 0]
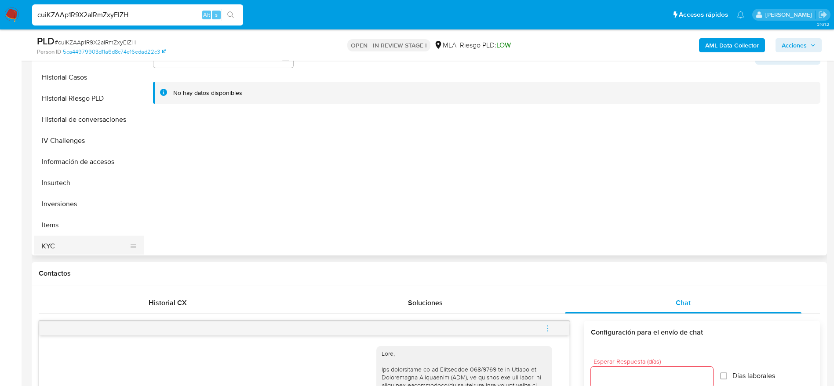
click at [58, 245] on button "KYC" at bounding box center [85, 246] width 103 height 21
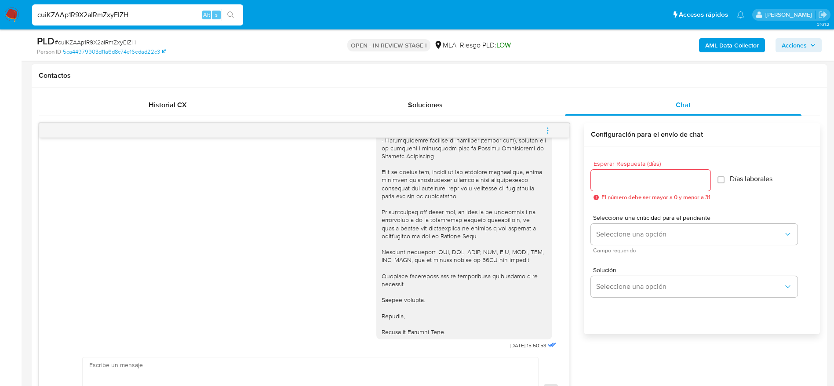
scroll to position [807, 0]
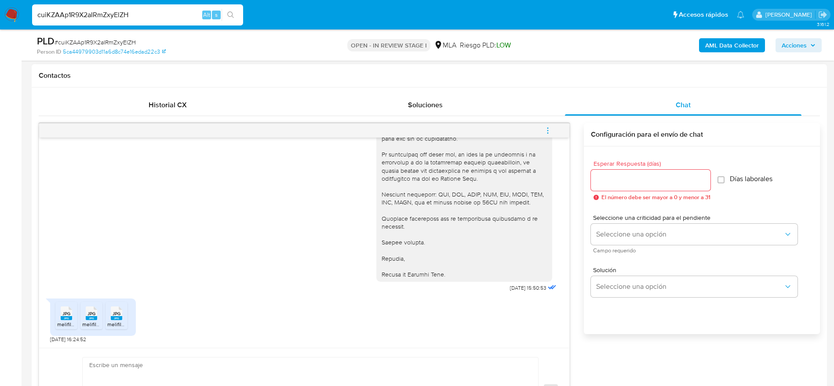
click at [63, 311] on span "JPG" at bounding box center [66, 314] width 8 height 6
drag, startPoint x: 99, startPoint y: 312, endPoint x: 119, endPoint y: 312, distance: 19.8
click at [99, 312] on div "JPG JPG" at bounding box center [91, 312] width 18 height 17
drag, startPoint x: 119, startPoint y: 311, endPoint x: 212, endPoint y: 291, distance: 95.2
click at [119, 311] on span "JPG" at bounding box center [117, 314] width 8 height 6
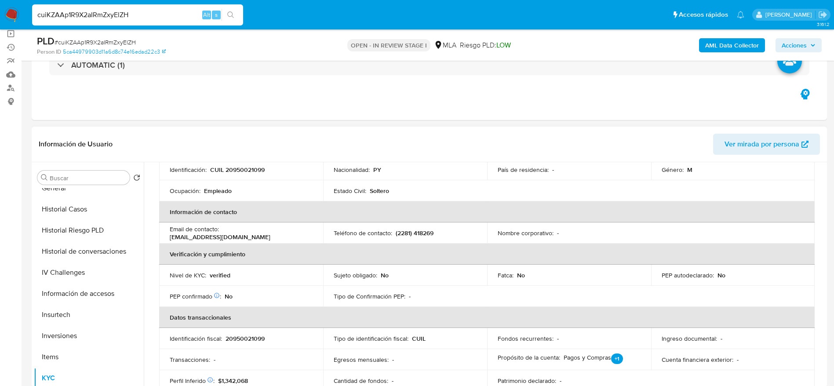
scroll to position [125, 0]
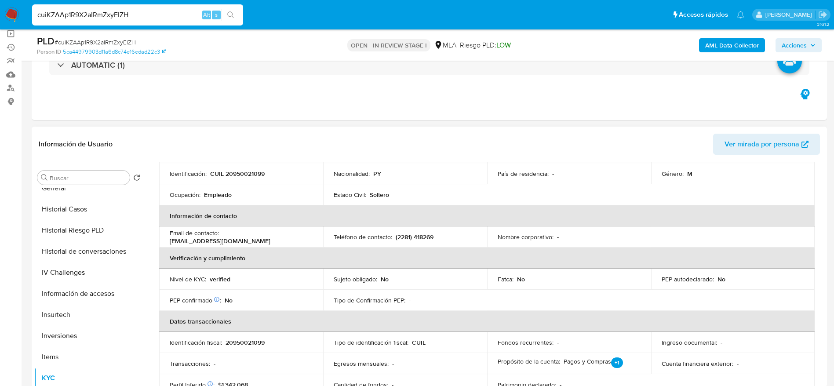
click at [244, 176] on p "CUIL 20950021099" at bounding box center [237, 174] width 55 height 8
click at [301, 208] on th "Información de contacto" at bounding box center [486, 215] width 655 height 21
click at [248, 173] on p "CUIL 20950021099" at bounding box center [237, 174] width 55 height 8
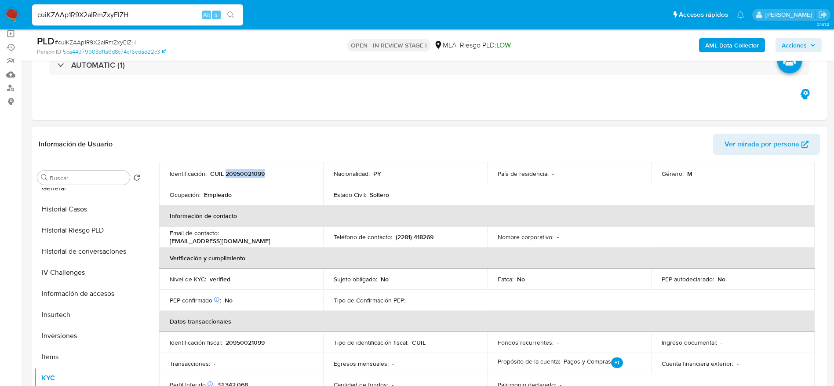
click at [248, 173] on p "CUIL 20950021099" at bounding box center [237, 174] width 55 height 8
copy p "20950021099"
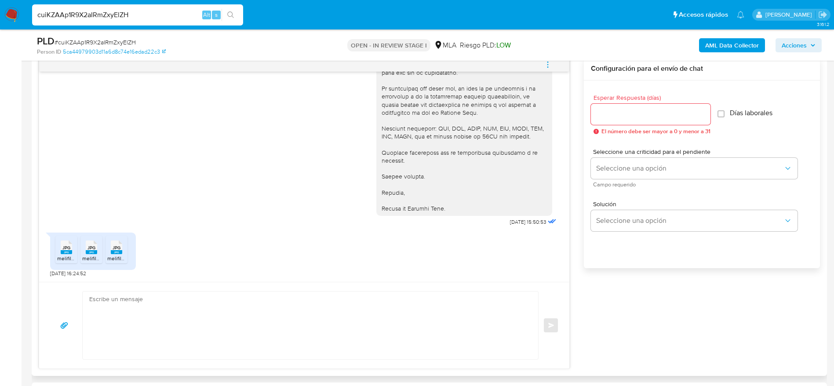
scroll to position [807, 0]
click at [205, 328] on textarea at bounding box center [308, 325] width 438 height 68
paste textarea "Hola Juan Fogagnolo Ramirez, Muchas gracias por tu respuesta. En función de las…"
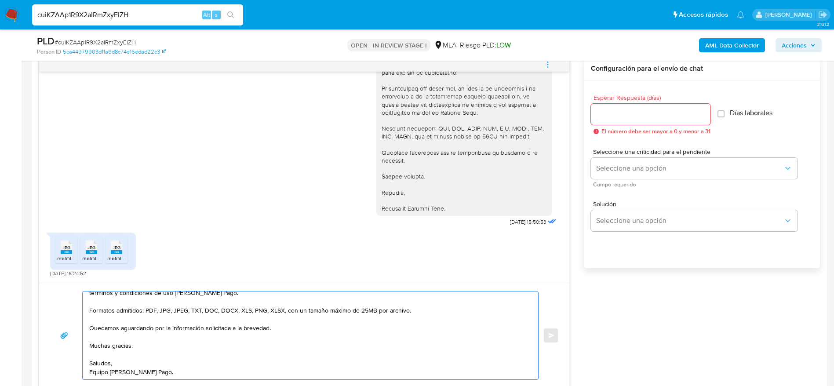
scroll to position [0, 0]
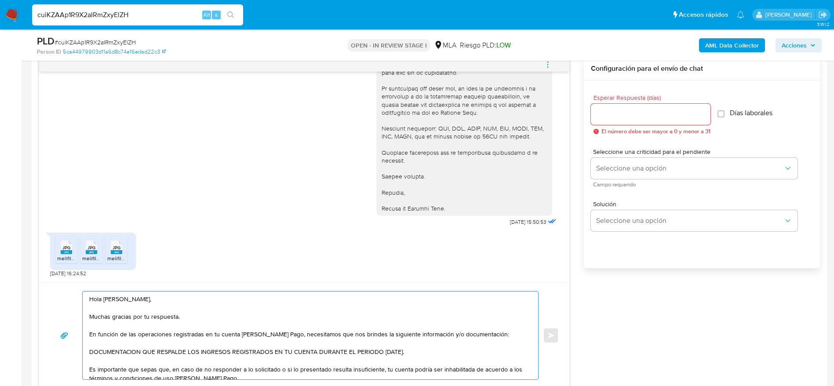
drag, startPoint x: 160, startPoint y: 302, endPoint x: 161, endPoint y: 318, distance: 16.7
click at [161, 318] on textarea "Hola Juan Fogagnolo Ramirez, Muchas gracias por tu respuesta. En función de las…" at bounding box center [308, 335] width 438 height 88
click at [205, 310] on textarea "Hola Juan Fogagnolo Ramirez, Muchas gracias por tu respuesta. En función de las…" at bounding box center [308, 335] width 438 height 88
click at [207, 332] on textarea "Hola Juan Fogagnolo Ramirez, Muchas gracias por tu respuesta. En función de las…" at bounding box center [308, 335] width 438 height 88
click at [186, 353] on textarea "Hola Juan Fogagnolo Ramirez, Muchas gracias por tu respuesta. En función de las…" at bounding box center [308, 335] width 438 height 88
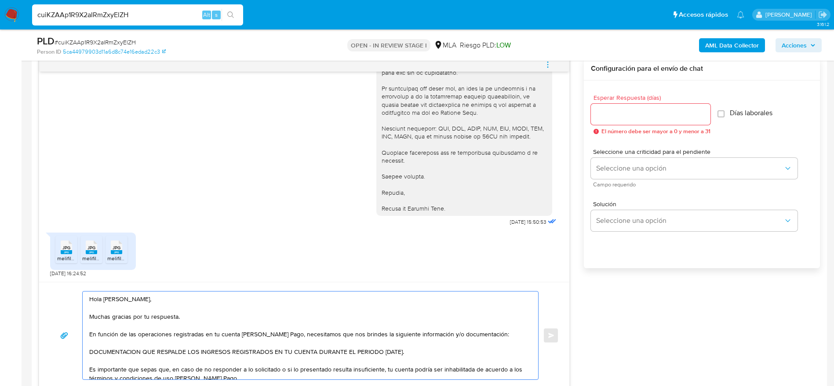
click at [186, 353] on textarea "Hola Juan Fogagnolo Ramirez, Muchas gracias por tu respuesta. En función de las…" at bounding box center [308, 335] width 438 height 88
paste textarea "ocumentacion que respalde los ingresos registrados en tu cuenta durante el peri…"
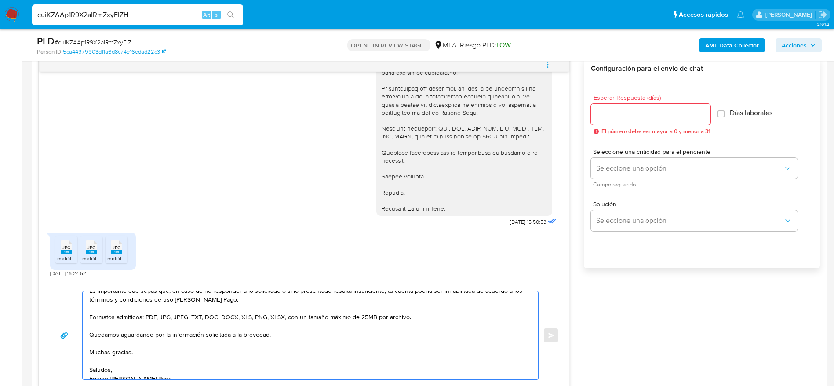
scroll to position [85, 0]
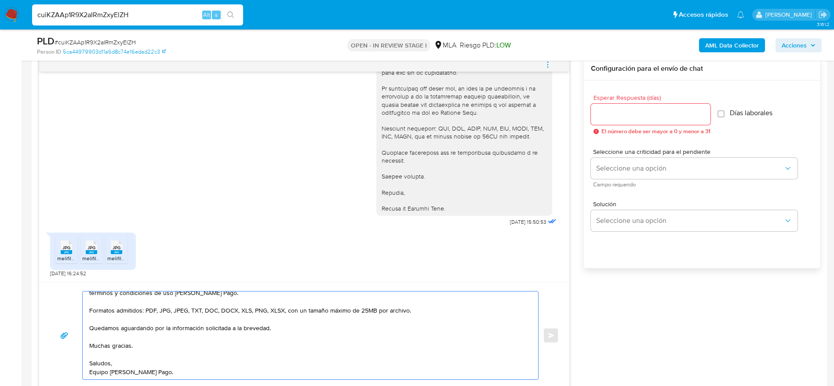
type textarea "Hola Juan Fogagnolo Ramirez, Muchas gracias por tu respuesta. En función de las…"
click at [613, 109] on input "Esperar Respuesta (días)" at bounding box center [651, 114] width 120 height 11
type input "1"
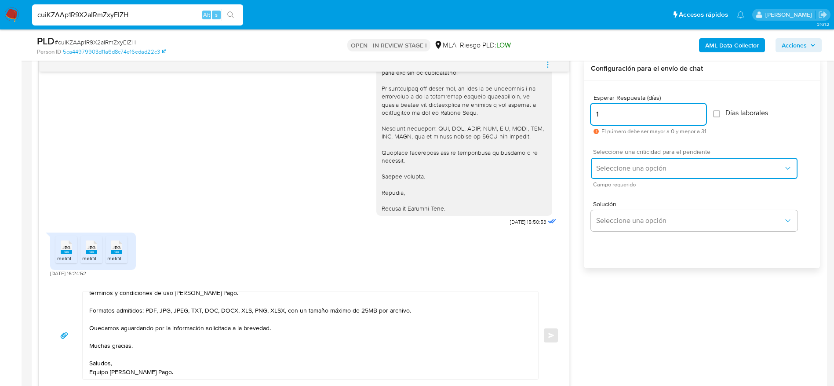
click at [601, 163] on button "Seleccione una opción" at bounding box center [694, 168] width 207 height 21
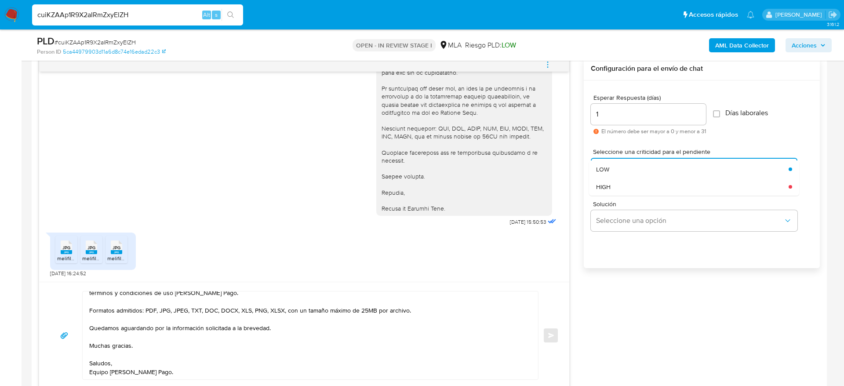
click at [610, 185] on span "HIGH" at bounding box center [603, 187] width 15 height 8
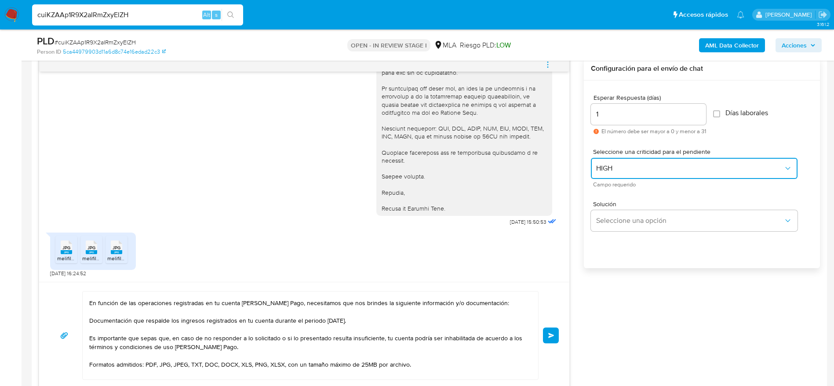
scroll to position [0, 0]
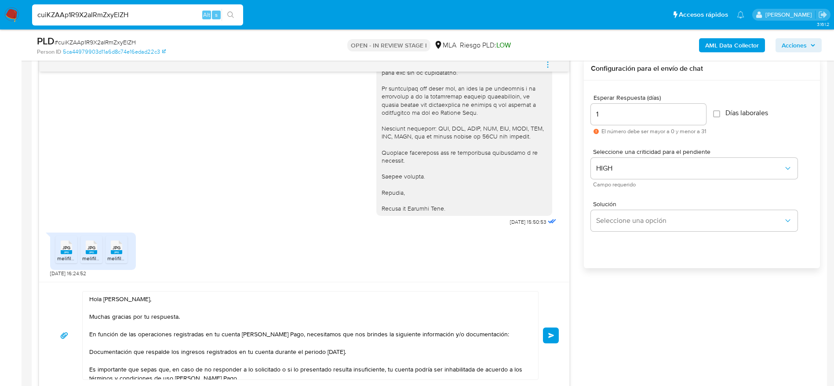
click at [216, 319] on textarea "Hola Juan Fogagnolo Ramirez, Muchas gracias por tu respuesta. En función de las…" at bounding box center [308, 335] width 438 height 88
click at [407, 360] on textarea "Hola Juan Fogagnolo Ramirez, Muchas gracias por tu respuesta. En función de las…" at bounding box center [308, 335] width 438 height 88
click at [552, 336] on span "Enviar" at bounding box center [551, 335] width 6 height 5
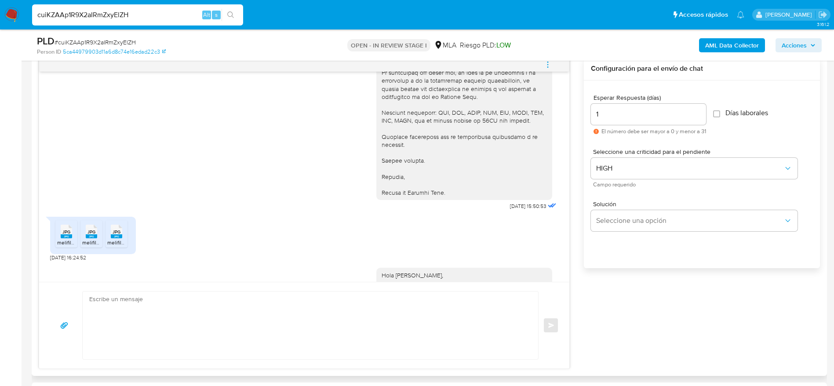
scroll to position [1041, 0]
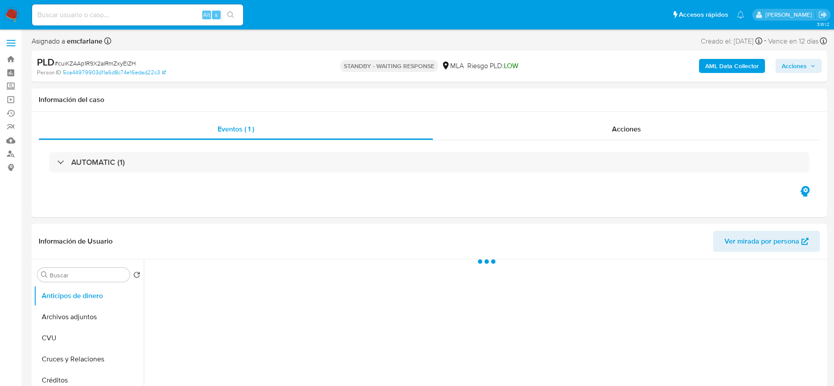
select select "10"
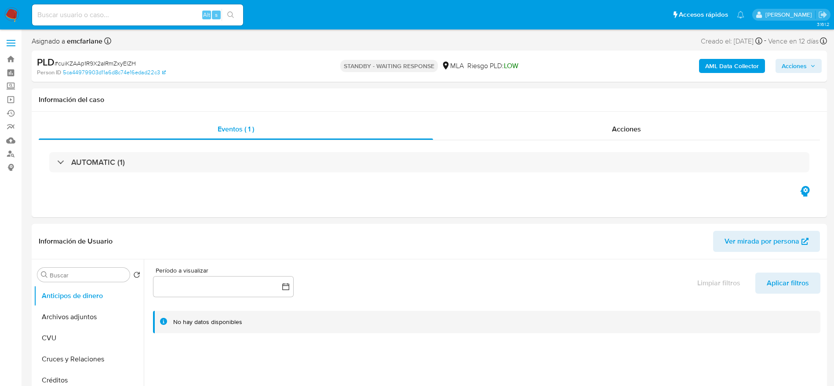
click at [170, 10] on input at bounding box center [137, 14] width 211 height 11
paste input "6tY6CZOLzqT5qQo4sFEkn6os"
type input "6tY6CZOLzqT5qQo4sFEkn6os"
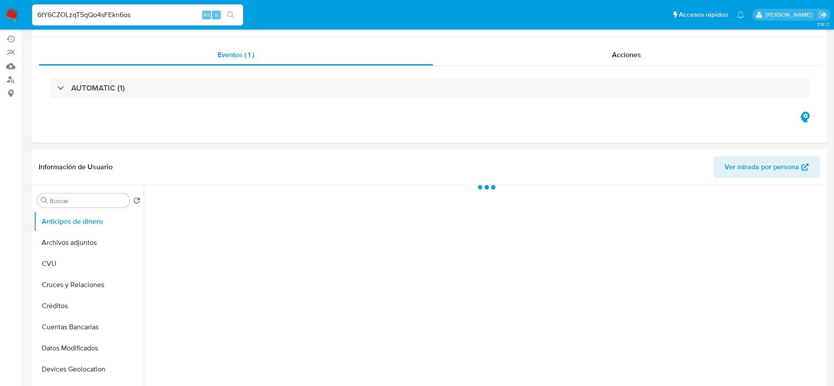
select select "10"
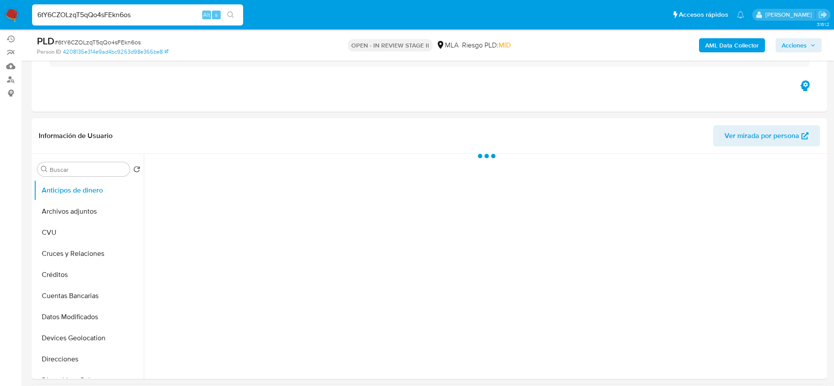
scroll to position [264, 0]
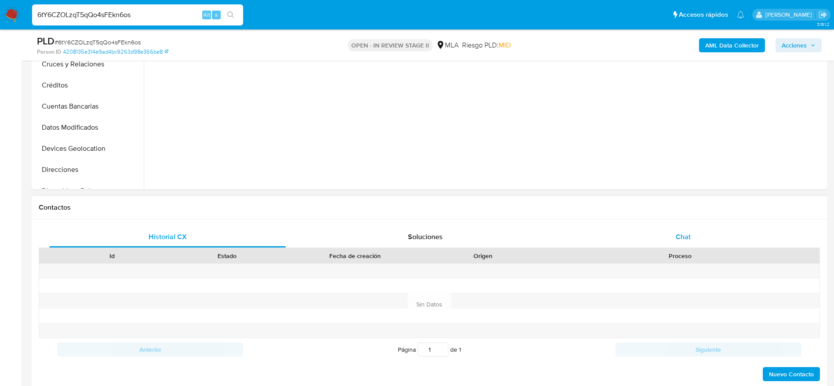
drag, startPoint x: 640, startPoint y: 229, endPoint x: 677, endPoint y: 235, distance: 37.4
click at [649, 232] on div "Chat" at bounding box center [683, 236] width 236 height 21
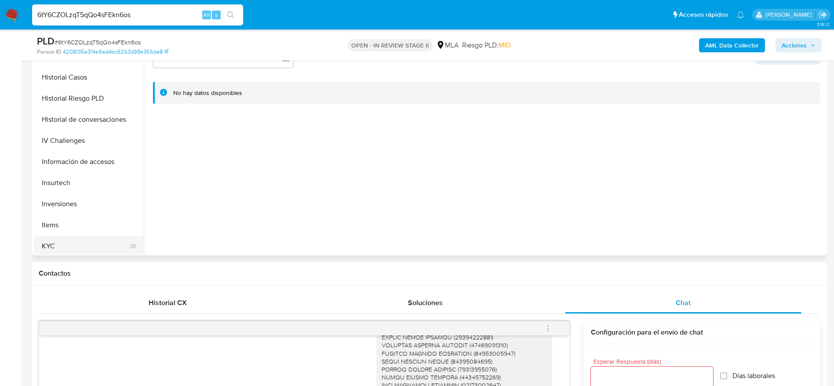
click at [76, 237] on button "KYC" at bounding box center [85, 246] width 103 height 21
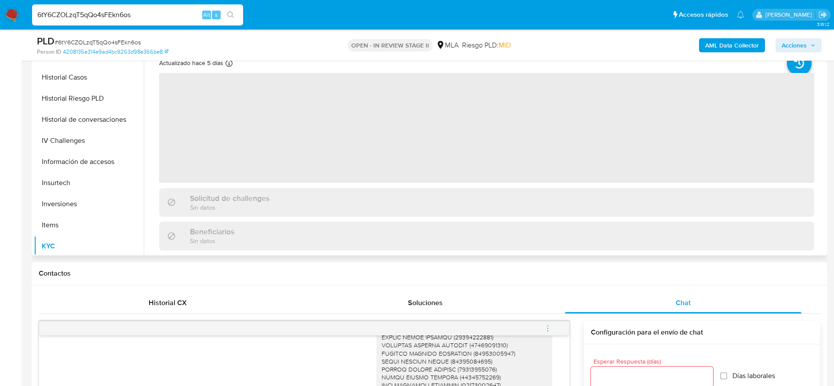
scroll to position [132, 0]
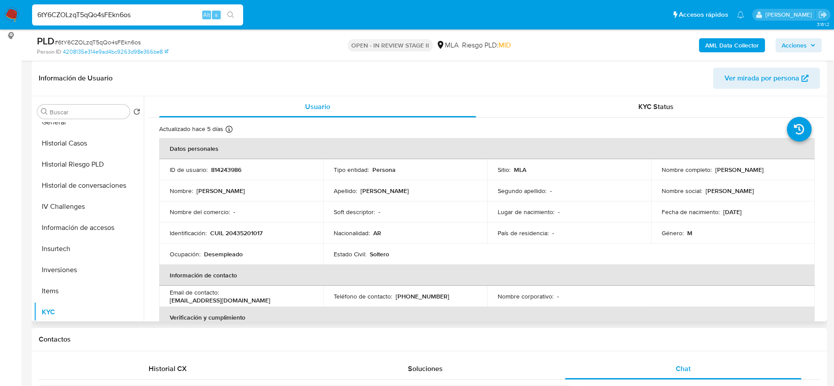
click at [251, 236] on p "CUIL 20435201017" at bounding box center [236, 233] width 52 height 8
copy p "20435201017"
click at [92, 20] on input "6tY6CZOLzqT5qQo4sFEkn6os" at bounding box center [137, 14] width 211 height 11
click at [92, 19] on input "6tY6CZOLzqT5qQo4sFEkn6os" at bounding box center [137, 14] width 211 height 11
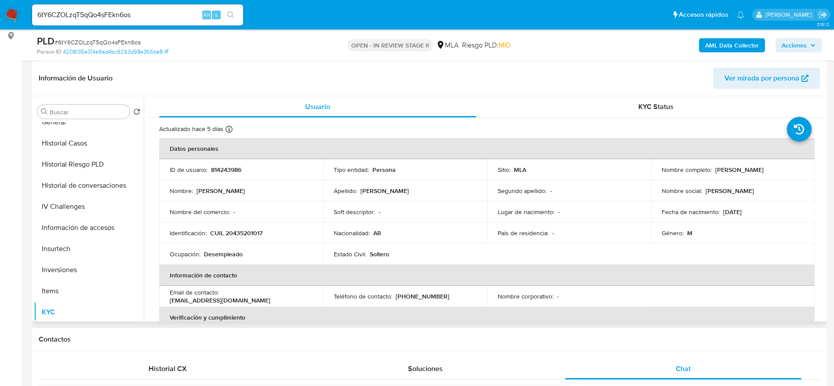
click at [251, 235] on p "CUIL 20435201017" at bounding box center [236, 233] width 52 height 8
copy p "20435201017"
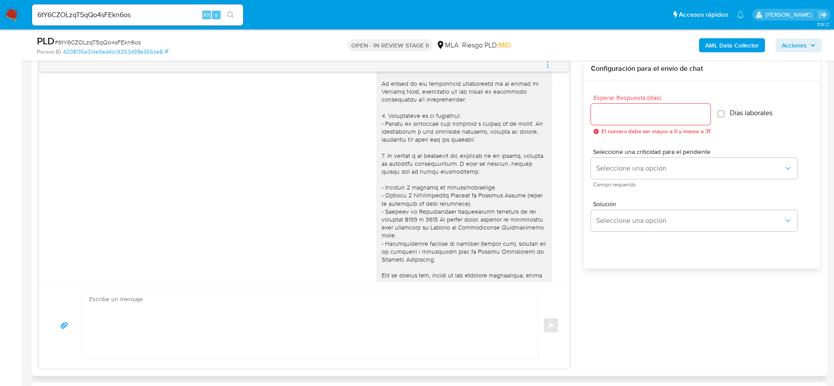
scroll to position [207, 0]
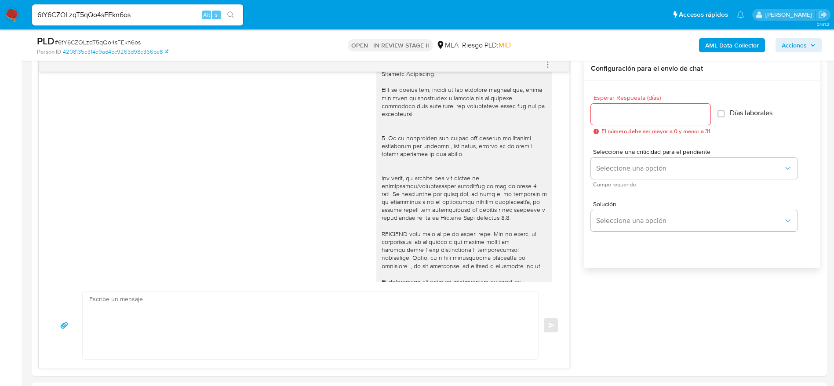
click at [803, 41] on span "Acciones" at bounding box center [794, 45] width 25 height 14
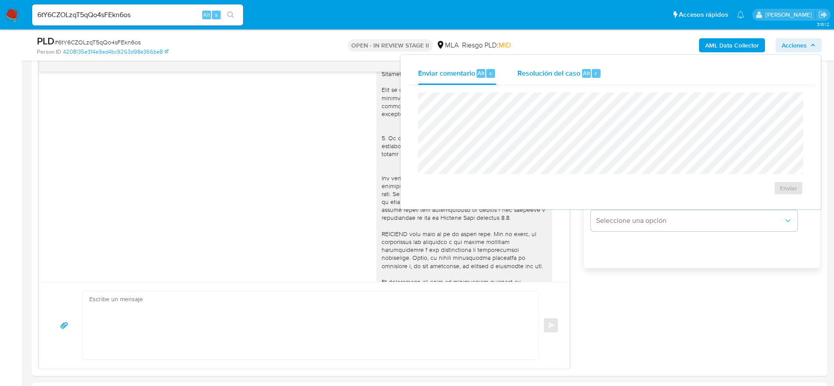
click at [577, 84] on div "Enviar comentario Alt c Resolución del caso Alt r Enviar" at bounding box center [610, 132] width 406 height 140
click at [575, 78] on div "Resolución del caso Alt r" at bounding box center [559, 73] width 84 height 23
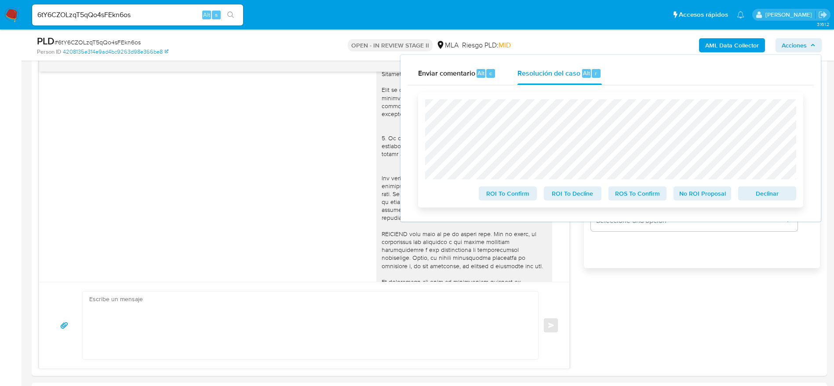
click at [778, 196] on span "Declinar" at bounding box center [767, 193] width 46 height 12
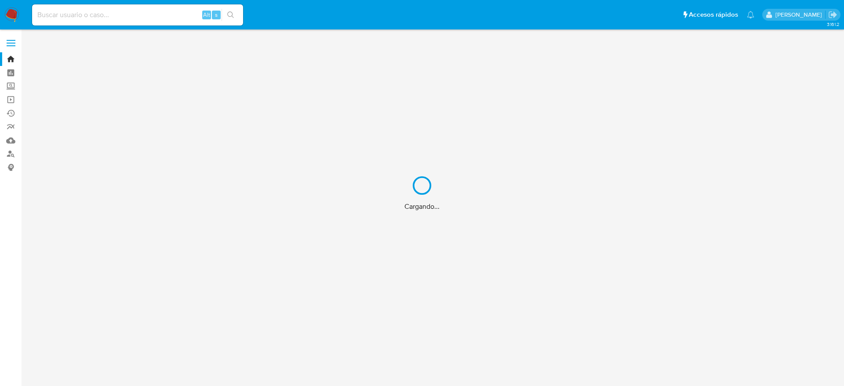
click at [68, 16] on div "Cargando..." at bounding box center [422, 193] width 844 height 386
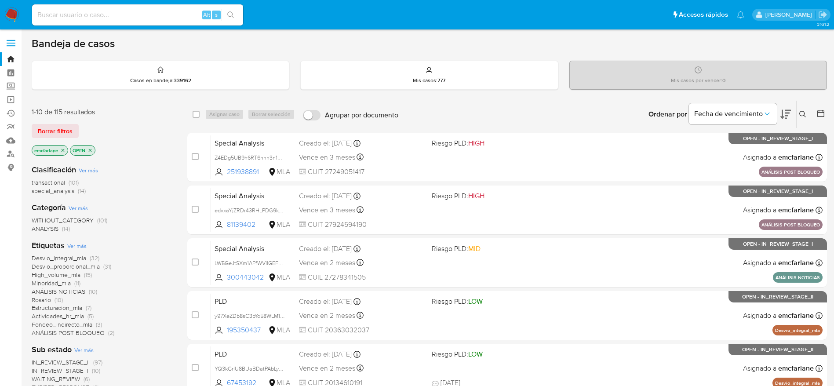
click at [68, 16] on input at bounding box center [137, 14] width 211 height 11
paste input "209903464"
type input "209903464"
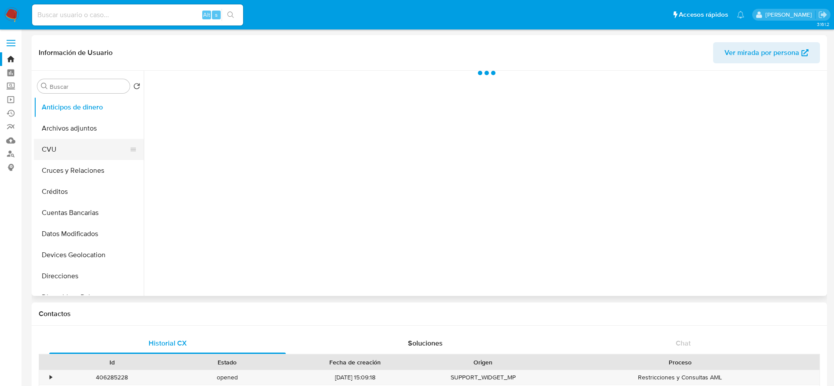
select select "10"
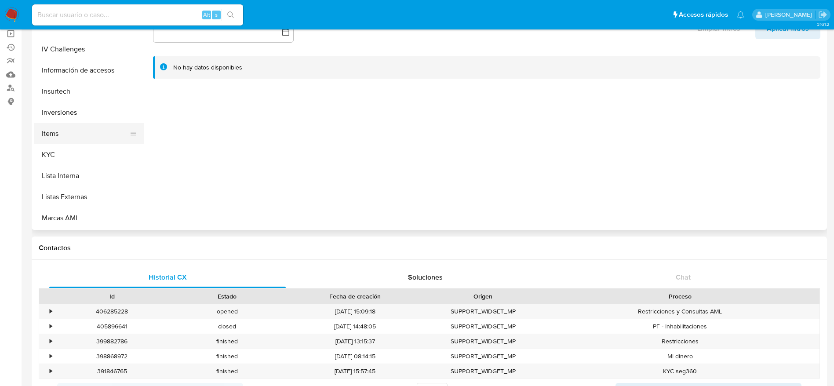
scroll to position [456, 0]
click at [78, 138] on button "Restricciones Nuevo Mundo" at bounding box center [85, 134] width 103 height 21
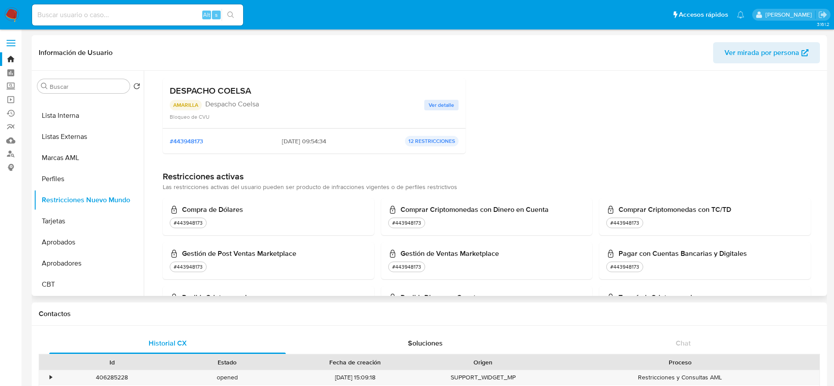
scroll to position [0, 0]
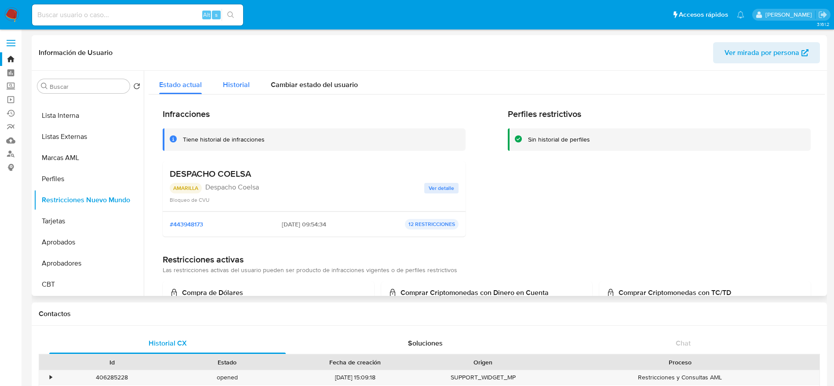
click at [242, 90] on div "Historial" at bounding box center [236, 82] width 27 height 23
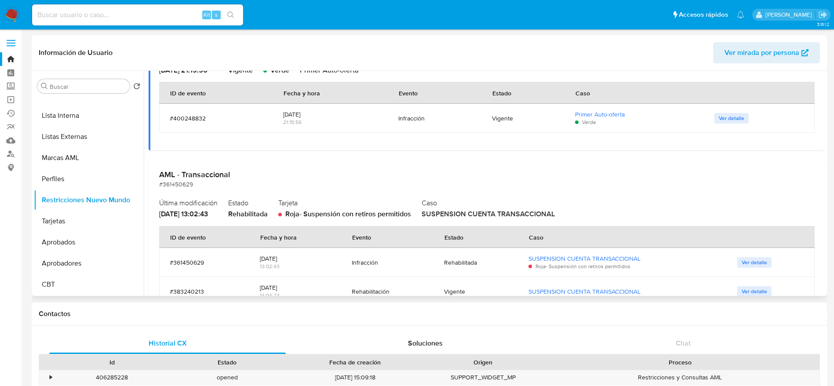
scroll to position [699, 0]
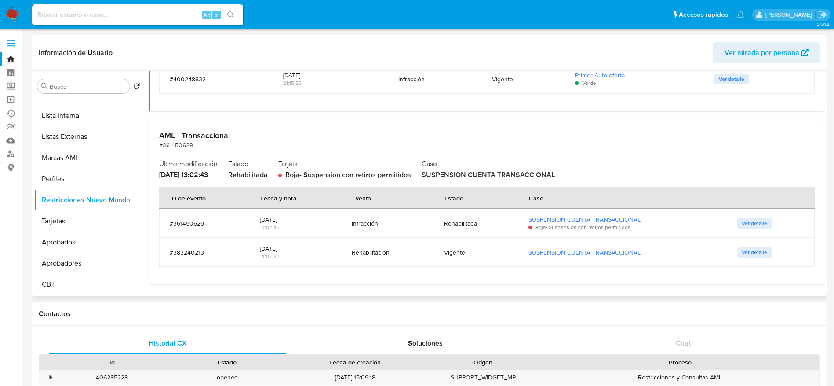
click at [761, 220] on span "Ver detalle" at bounding box center [754, 223] width 25 height 9
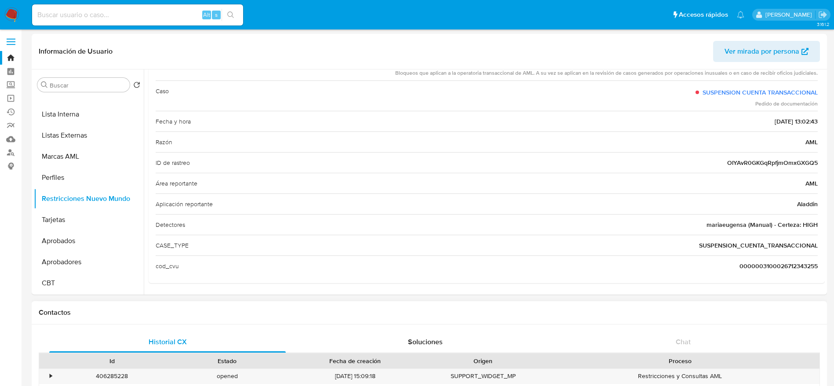
scroll to position [0, 0]
click at [66, 199] on button "Restricciones Nuevo Mundo" at bounding box center [85, 199] width 103 height 21
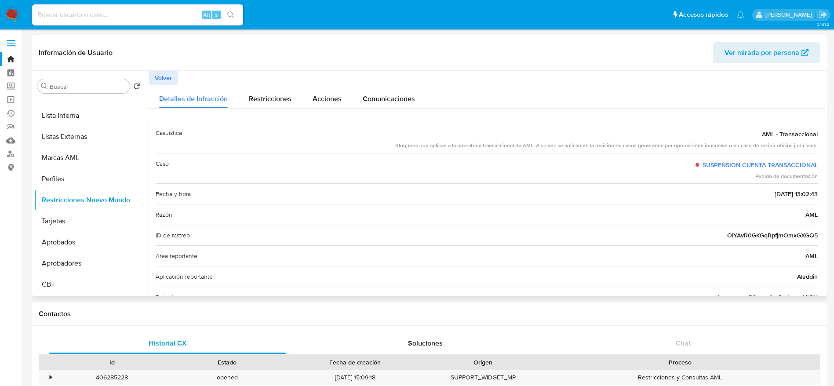
click at [154, 74] on button "Volver" at bounding box center [163, 78] width 29 height 14
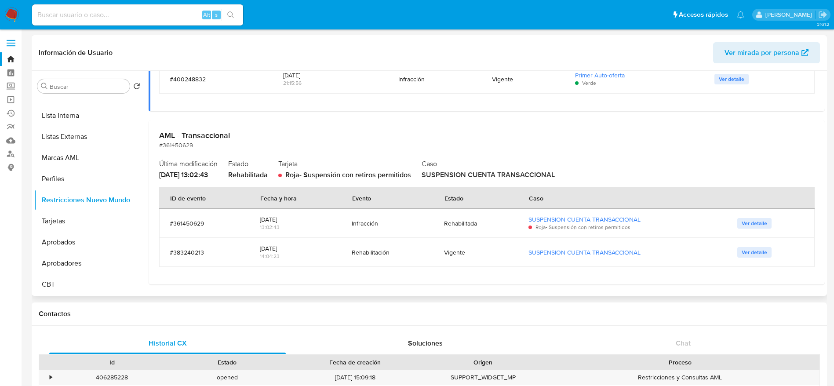
click at [756, 251] on span "Ver detalle" at bounding box center [754, 252] width 25 height 9
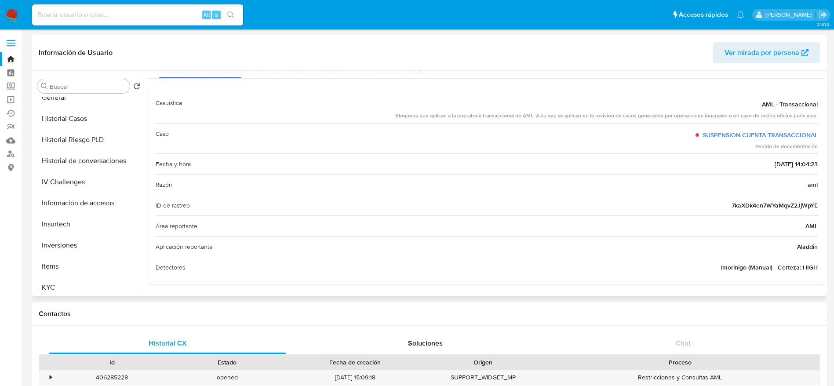
scroll to position [258, 0]
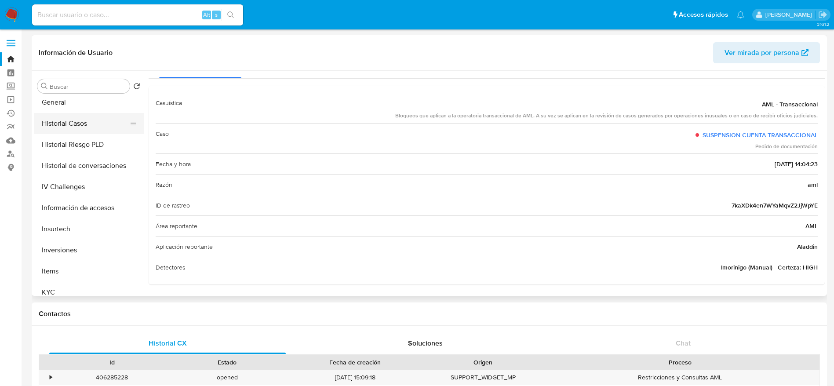
click at [66, 120] on button "Historial Casos" at bounding box center [85, 123] width 103 height 21
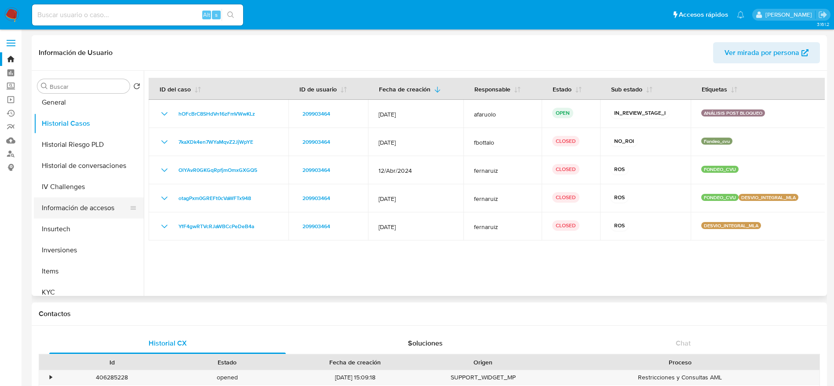
scroll to position [456, 0]
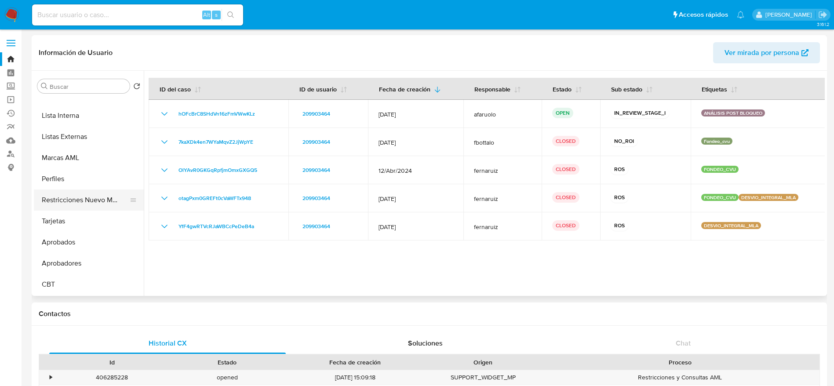
click at [86, 201] on button "Restricciones Nuevo Mundo" at bounding box center [85, 199] width 103 height 21
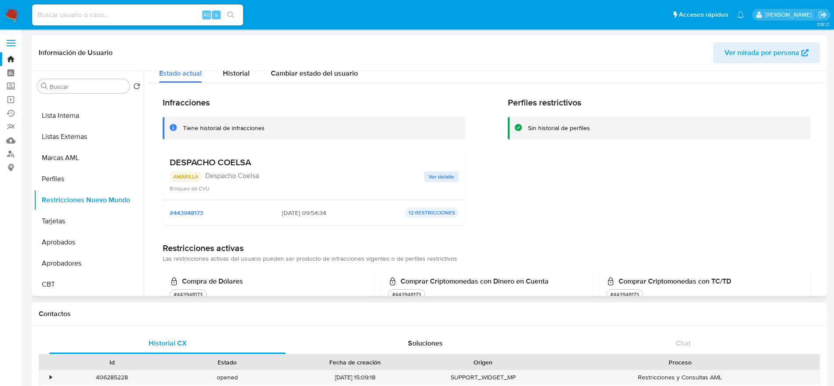
scroll to position [0, 0]
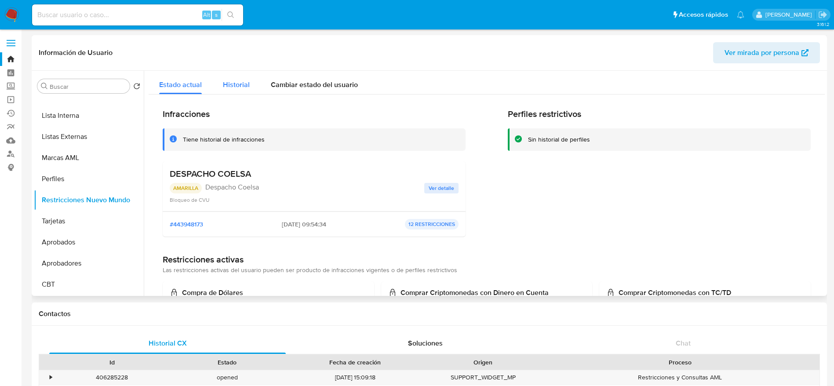
click at [234, 82] on span "Historial" at bounding box center [236, 85] width 27 height 10
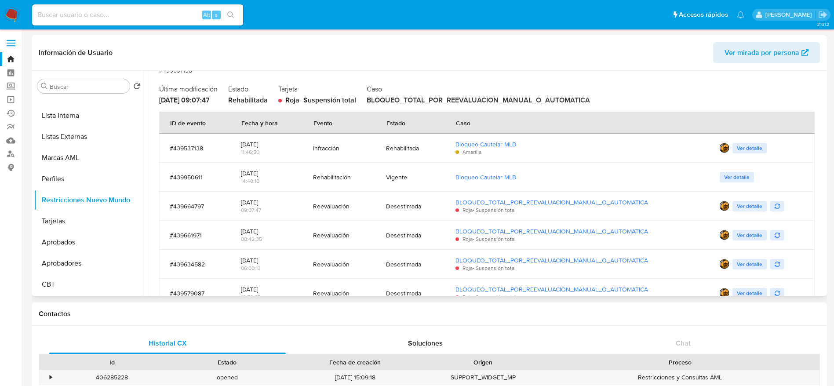
scroll to position [237, 0]
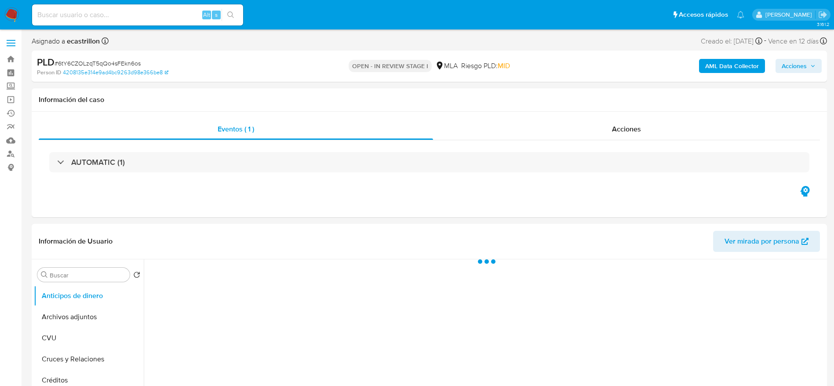
select select "10"
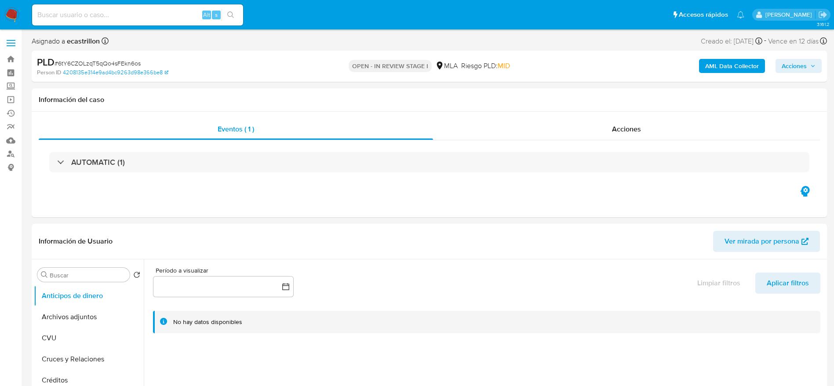
click at [86, 65] on span "# 6tY6CZOLzqT5qQo4sFEkn6os" at bounding box center [98, 63] width 86 height 9
copy span "6tY6CZOLzqT5qQo4sFEkn6os"
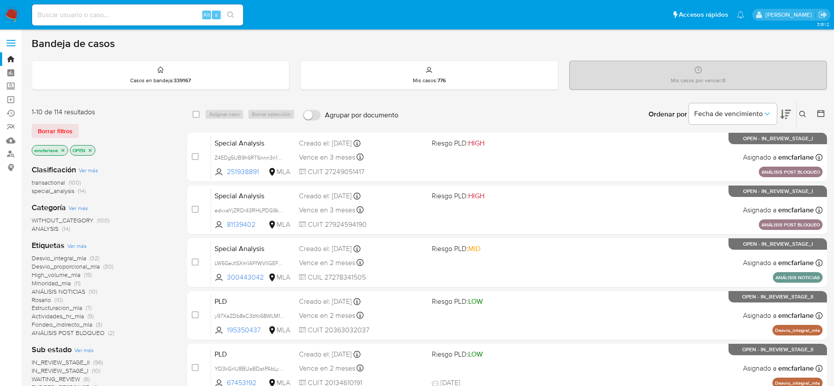
click at [58, 121] on div "1-10 de 114 resultados Borrar filtros emcfarlane OPEN" at bounding box center [102, 132] width 141 height 50
click at [55, 128] on span "Borrar filtros" at bounding box center [55, 131] width 35 height 12
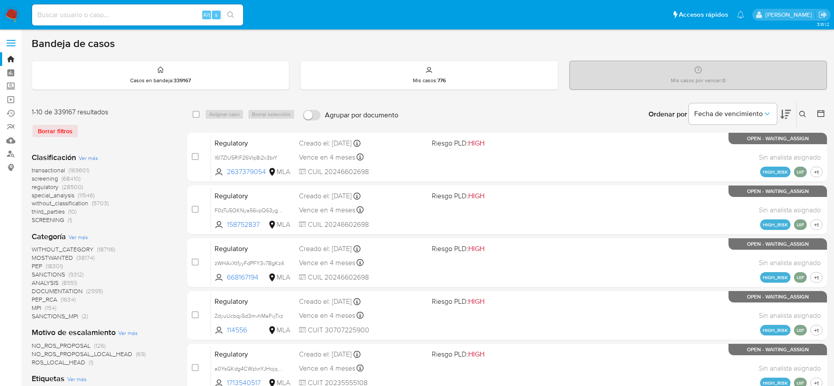
click at [802, 113] on icon at bounding box center [802, 114] width 7 height 7
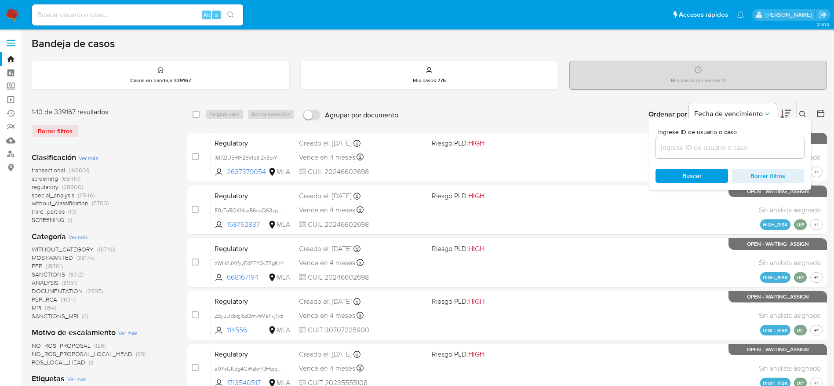
click at [709, 146] on input at bounding box center [729, 147] width 149 height 11
type input "6tY6CZOLzqT5qQo4sFEkn6os"
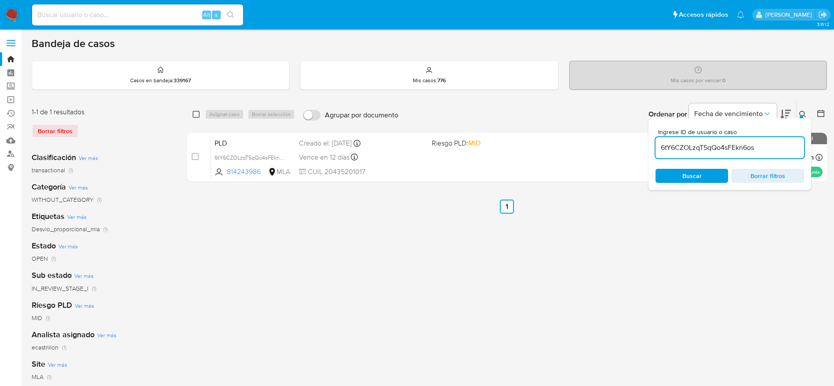
click at [194, 112] on input "checkbox" at bounding box center [196, 114] width 7 height 7
checkbox input "true"
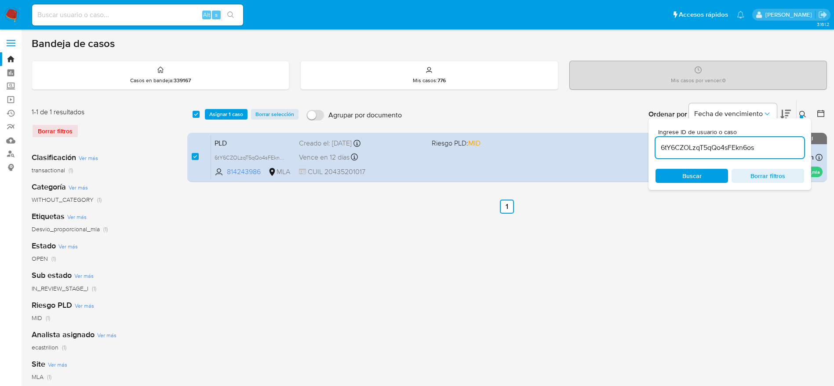
click at [242, 120] on div "select-all-cases-checkbox Asignar 1 caso Borrar selección Agrupar por documento…" at bounding box center [507, 114] width 640 height 27
click at [238, 115] on span "Asignar 1 caso" at bounding box center [226, 114] width 34 height 9
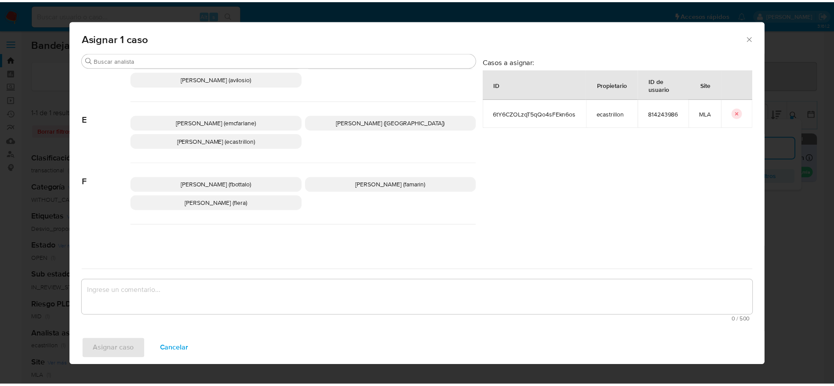
scroll to position [66, 0]
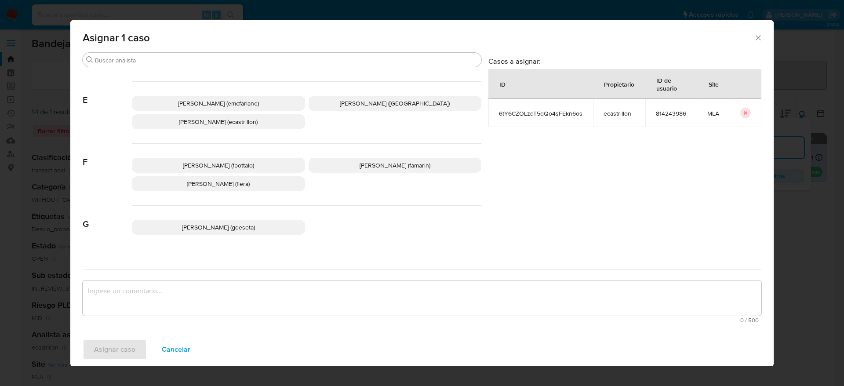
click at [233, 104] on span "Elaine Mc Farlane (emcfarlane)" at bounding box center [218, 103] width 81 height 9
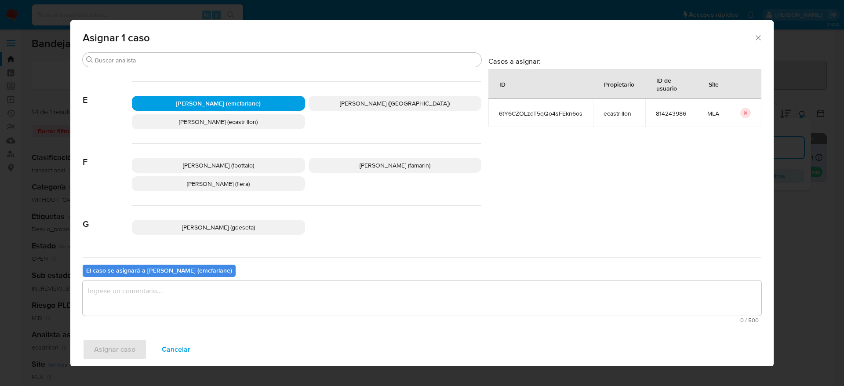
click at [177, 300] on textarea "assign-modal" at bounding box center [422, 297] width 679 height 35
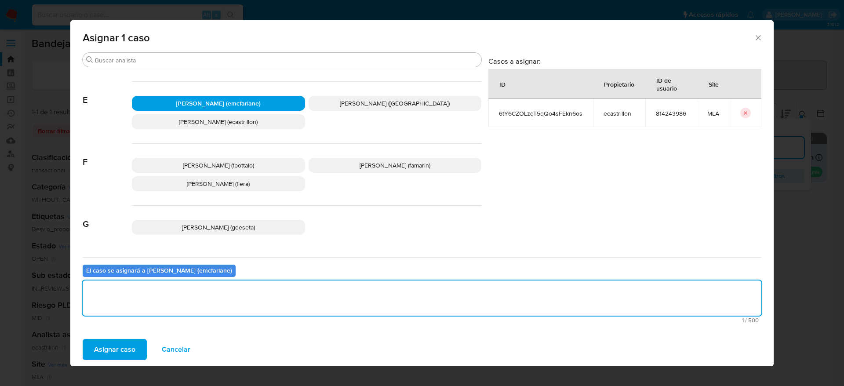
click at [118, 355] on span "Asignar caso" at bounding box center [114, 349] width 41 height 19
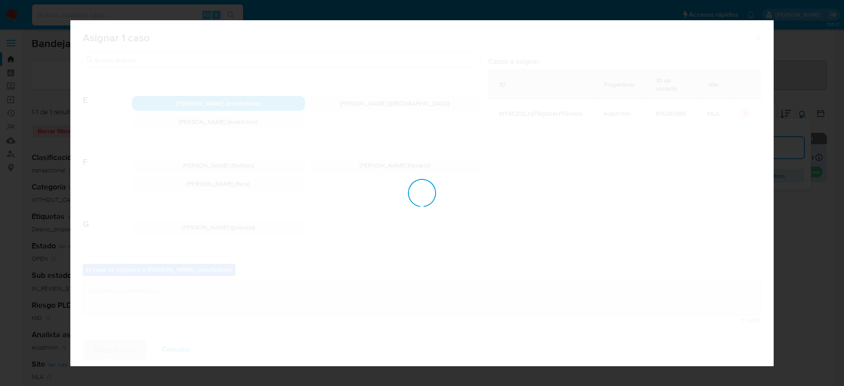
checkbox input "false"
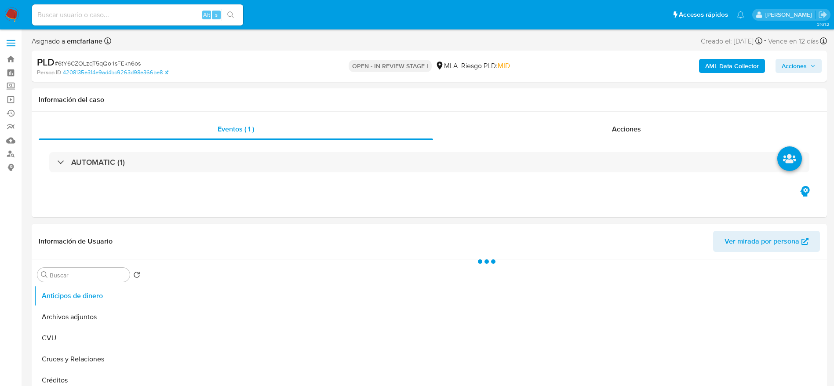
select select "10"
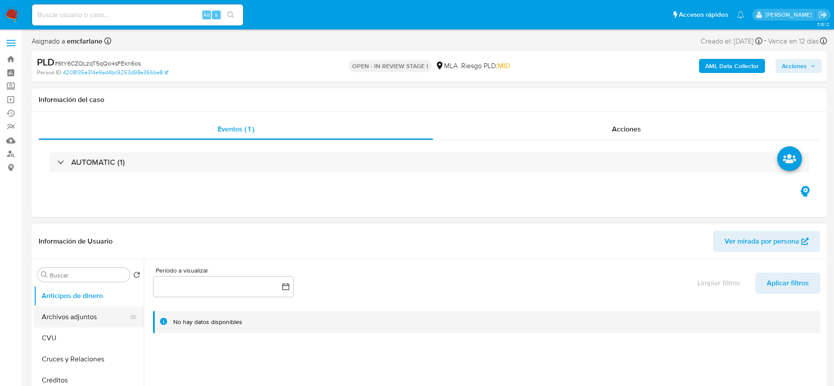
click at [82, 317] on button "Archivos adjuntos" at bounding box center [85, 316] width 103 height 21
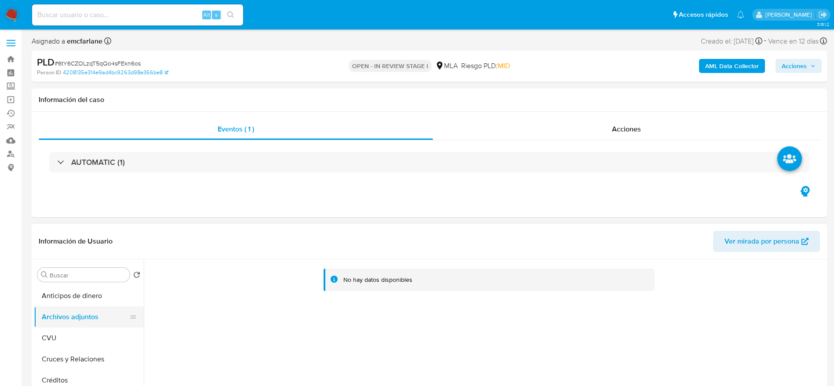
drag, startPoint x: 76, startPoint y: 337, endPoint x: 74, endPoint y: 317, distance: 20.7
click at [75, 332] on button "CVU" at bounding box center [89, 337] width 110 height 21
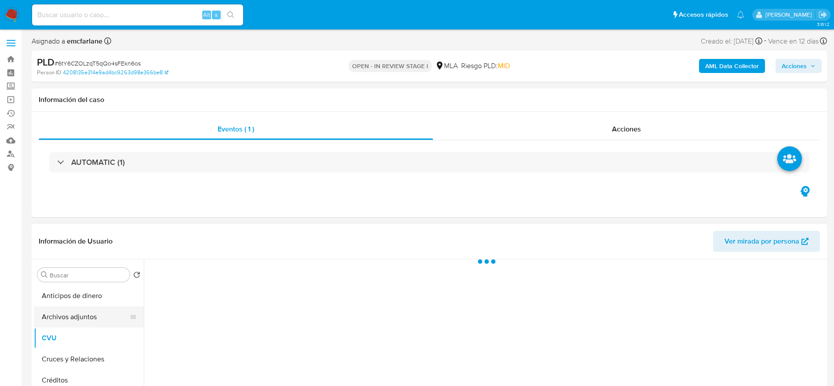
click at [74, 316] on button "Archivos adjuntos" at bounding box center [85, 316] width 103 height 21
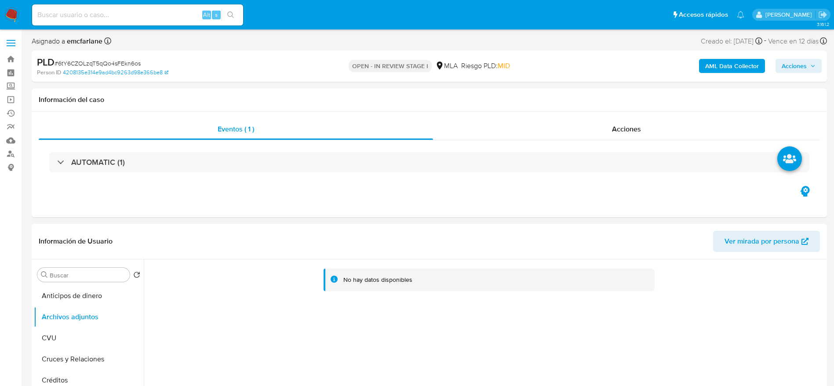
click at [724, 67] on b "AML Data Collector" at bounding box center [732, 66] width 54 height 14
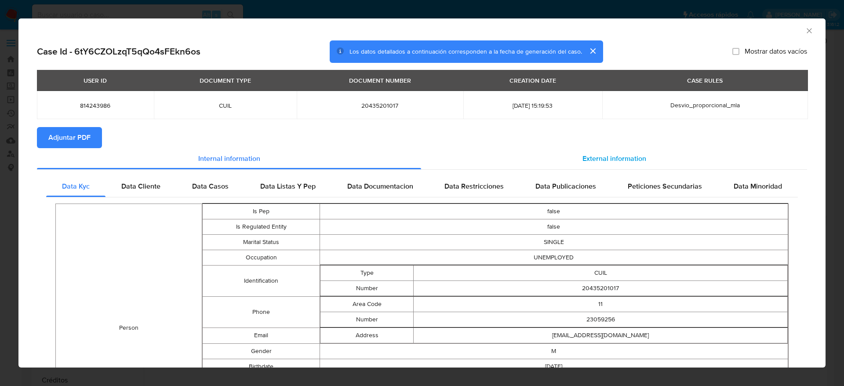
click at [607, 161] on span "External information" at bounding box center [614, 158] width 64 height 10
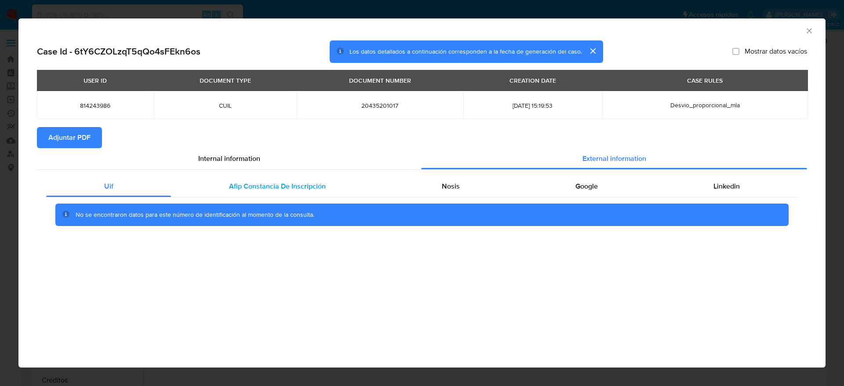
click at [235, 182] on span "Afip Constancia De Inscripción" at bounding box center [277, 186] width 97 height 10
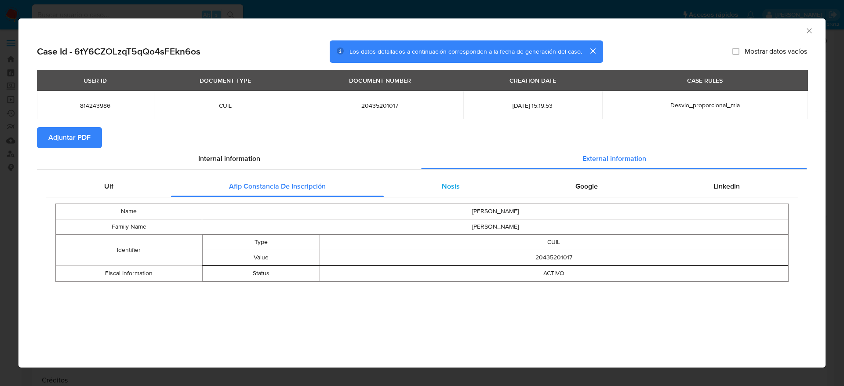
click at [470, 188] on div "Nosis" at bounding box center [451, 186] width 134 height 21
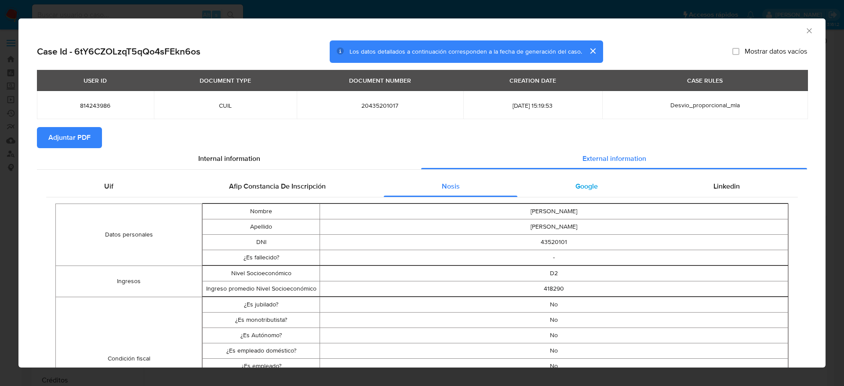
click at [592, 186] on div "Google" at bounding box center [586, 186] width 138 height 21
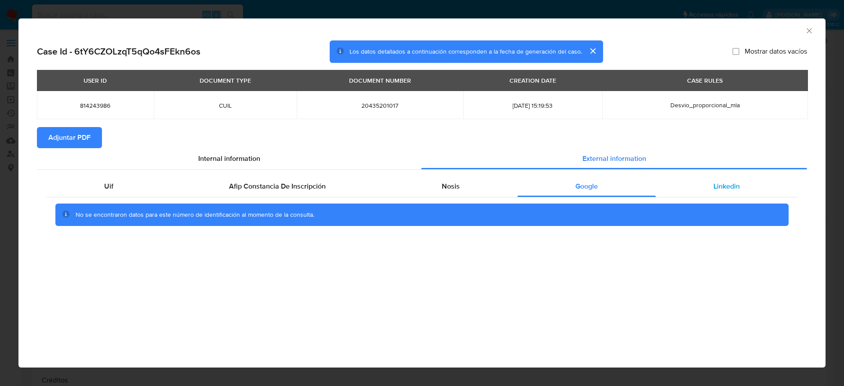
click at [702, 183] on div "Linkedin" at bounding box center [727, 186] width 142 height 21
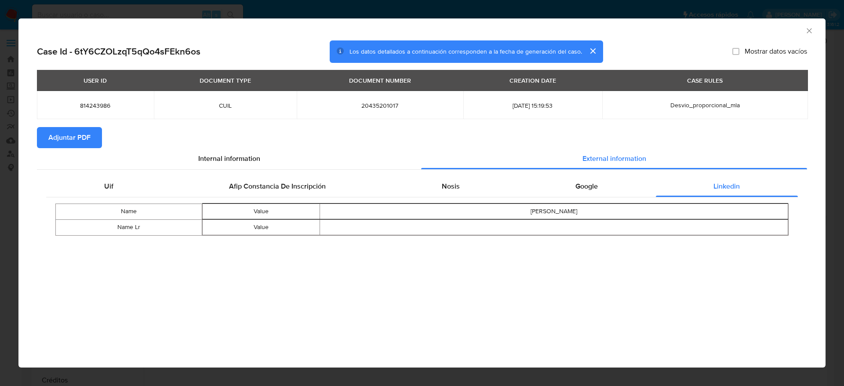
click at [63, 142] on span "Adjuntar PDF" at bounding box center [69, 137] width 42 height 19
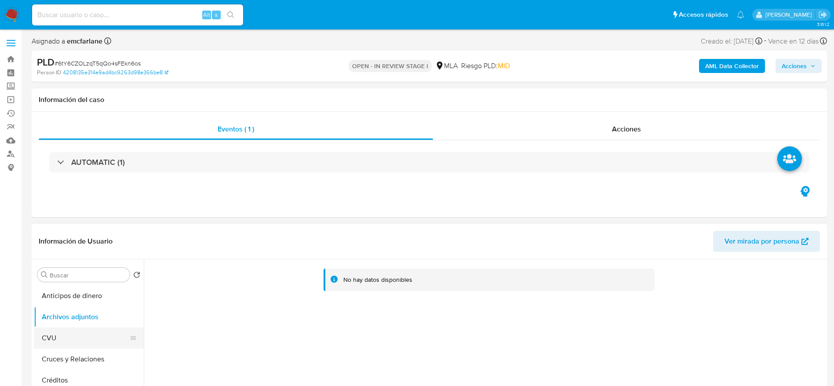
click at [70, 341] on button "CVU" at bounding box center [85, 337] width 103 height 21
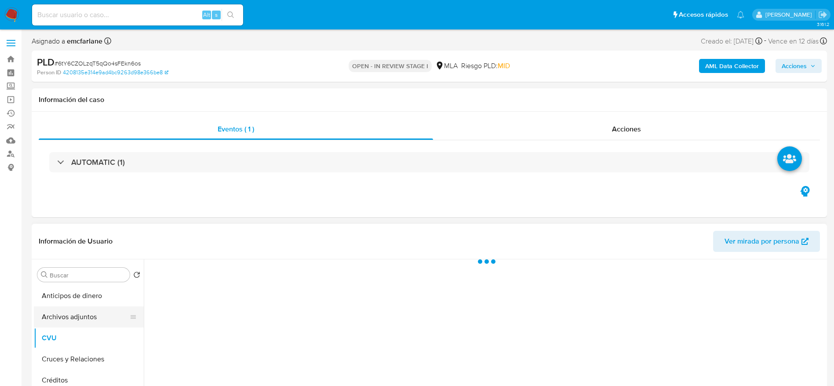
click at [75, 310] on button "Archivos adjuntos" at bounding box center [85, 316] width 103 height 21
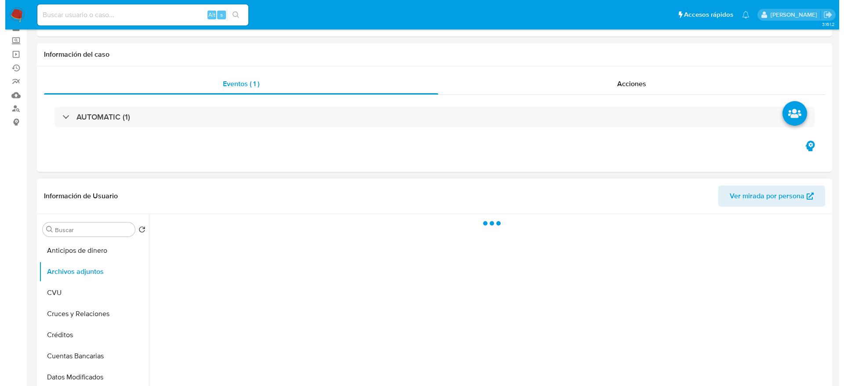
scroll to position [66, 0]
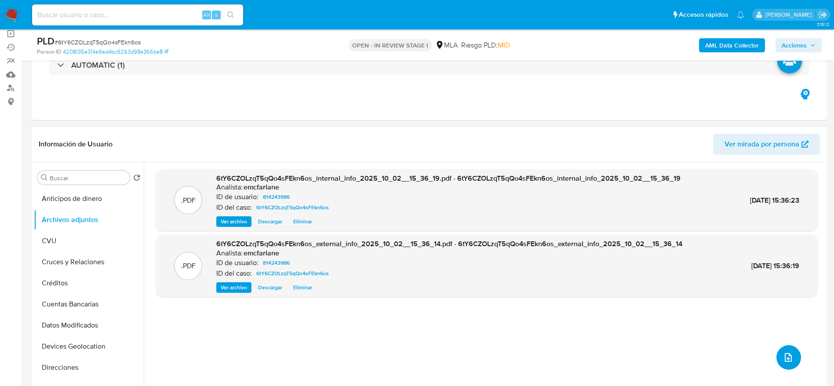
click at [784, 358] on icon "upload-file" at bounding box center [788, 357] width 11 height 11
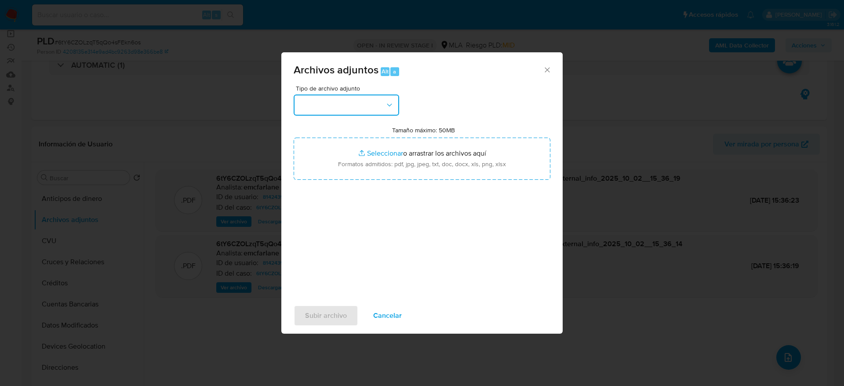
click at [382, 108] on button "button" at bounding box center [347, 105] width 106 height 21
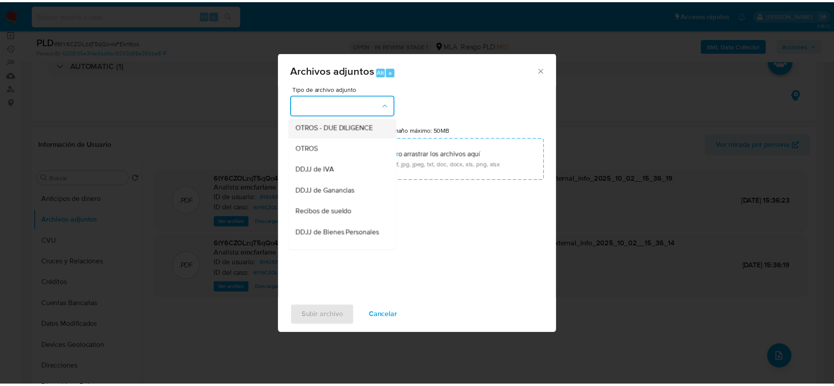
scroll to position [132, 0]
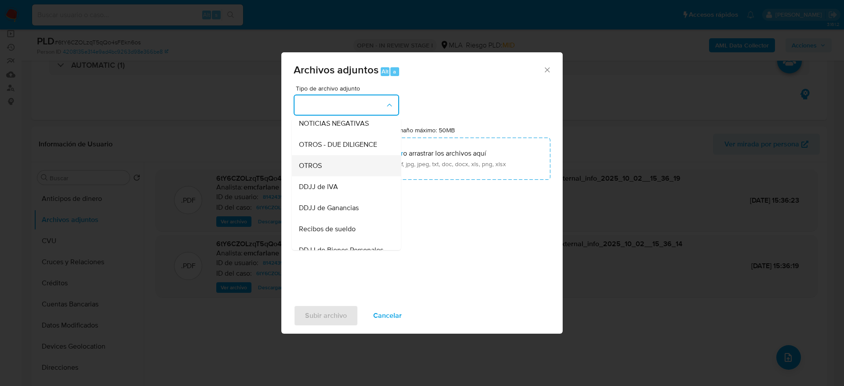
click at [321, 170] on span "OTROS" at bounding box center [310, 165] width 23 height 9
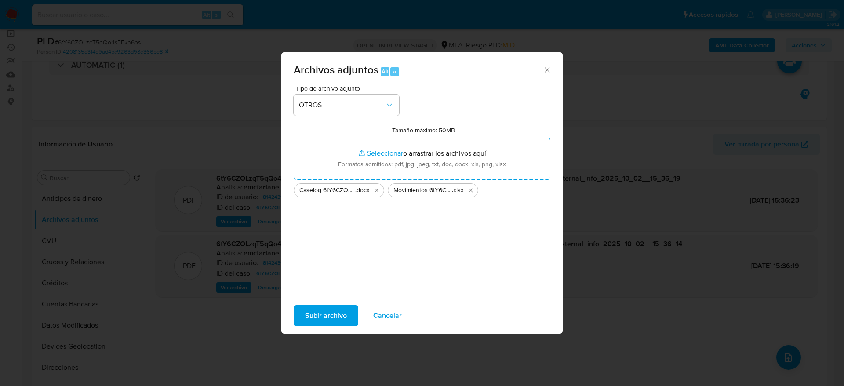
click at [339, 315] on span "Subir archivo" at bounding box center [326, 315] width 42 height 19
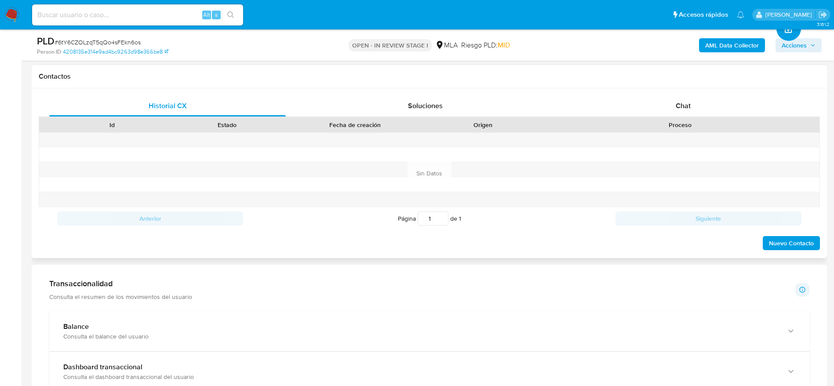
scroll to position [396, 0]
click at [686, 100] on span "Chat" at bounding box center [683, 105] width 15 height 10
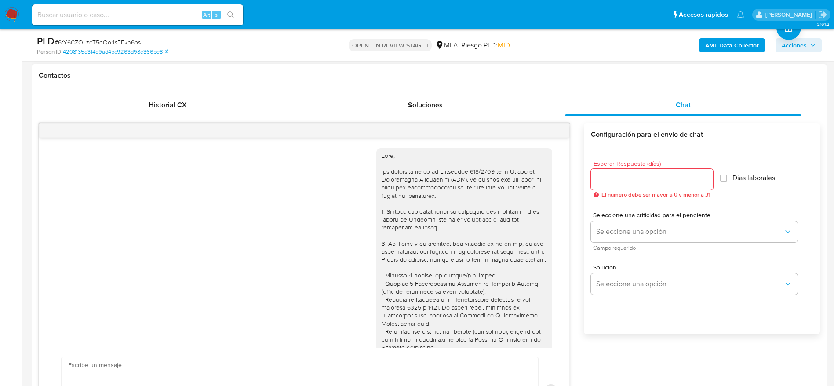
scroll to position [801, 0]
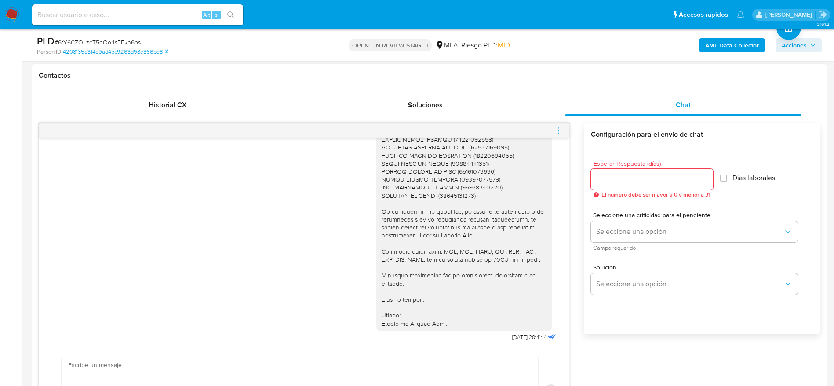
click at [557, 130] on icon "menu-action" at bounding box center [558, 131] width 8 height 8
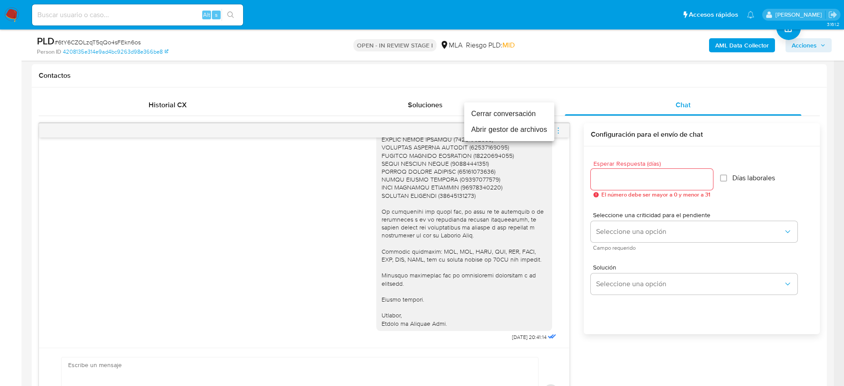
click at [512, 113] on li "Cerrar conversación" at bounding box center [509, 114] width 90 height 16
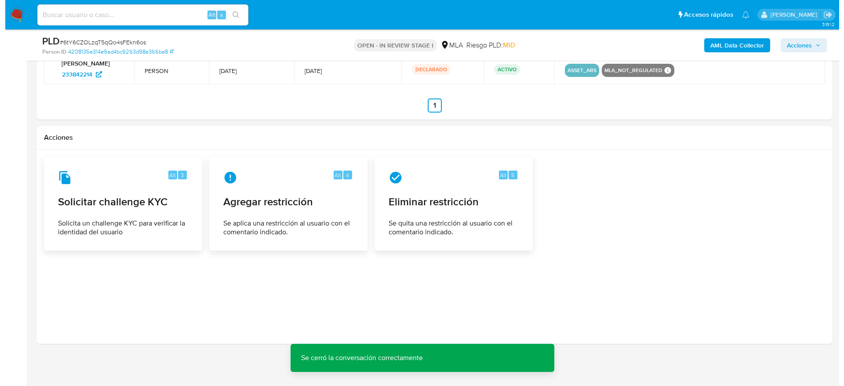
scroll to position [1401, 0]
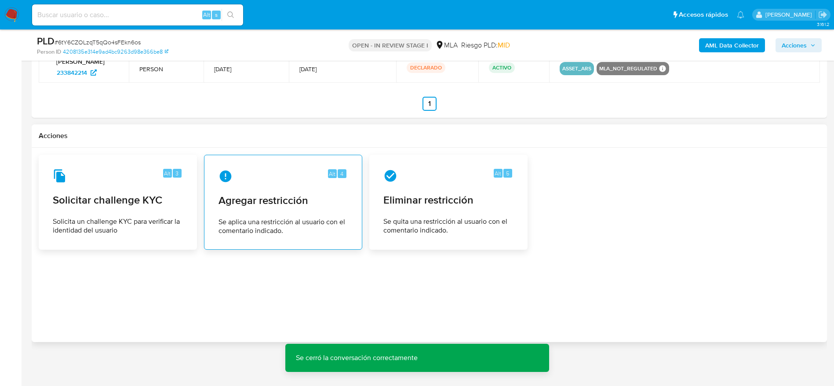
click at [302, 213] on div "Alt 4 Agregar restricción Se aplica una restricción al usuario con el comentari…" at bounding box center [282, 202] width 143 height 80
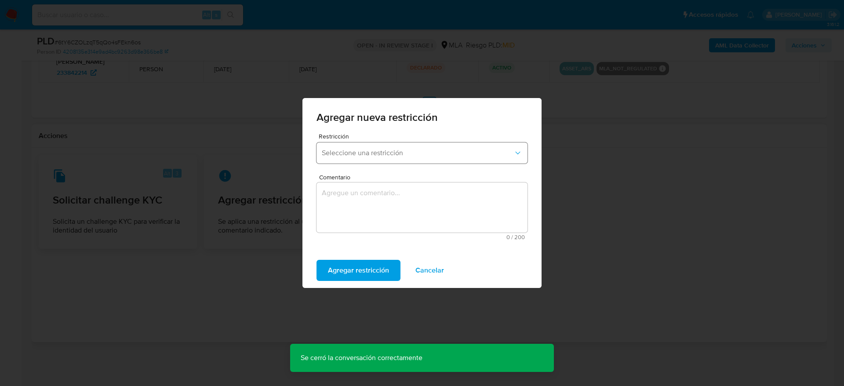
click at [434, 149] on span "Seleccione una restricción" at bounding box center [418, 153] width 192 height 9
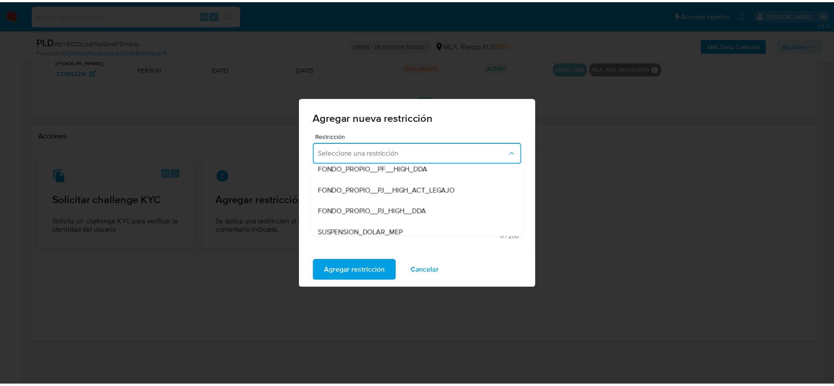
scroll to position [132, 0]
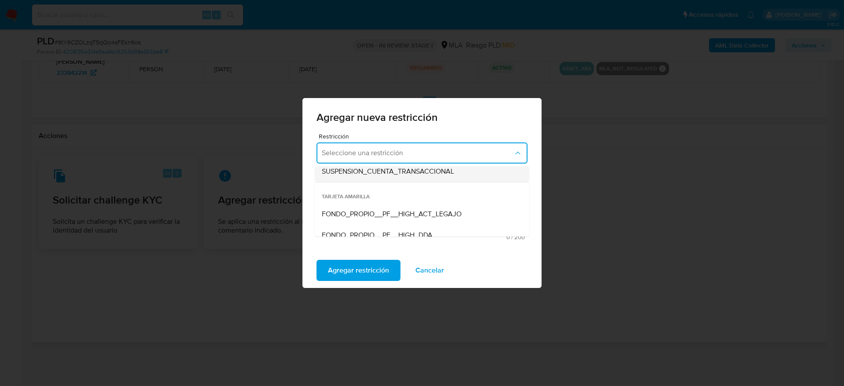
click at [400, 178] on div "SUSPENSION_CUENTA_TRANSACCIONAL" at bounding box center [419, 171] width 195 height 21
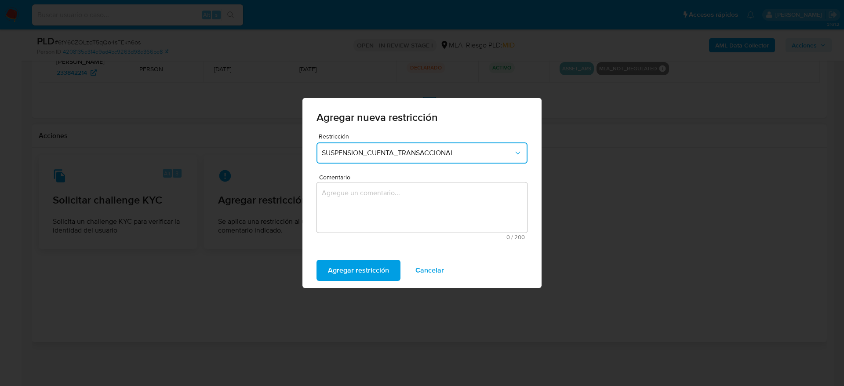
click at [386, 193] on textarea "Comentario" at bounding box center [422, 207] width 211 height 50
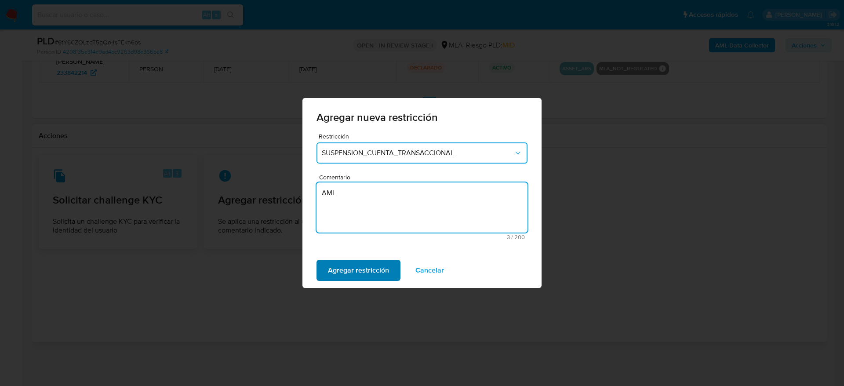
type textarea "AML"
click at [374, 271] on span "Agregar restricción" at bounding box center [358, 270] width 61 height 19
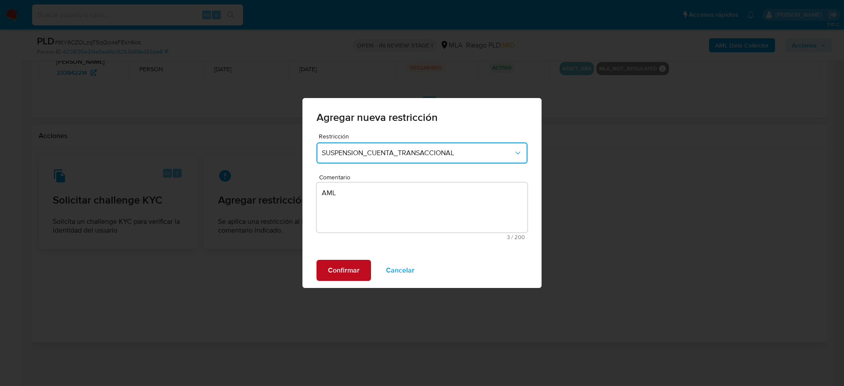
click at [335, 275] on span "Confirmar" at bounding box center [344, 270] width 32 height 19
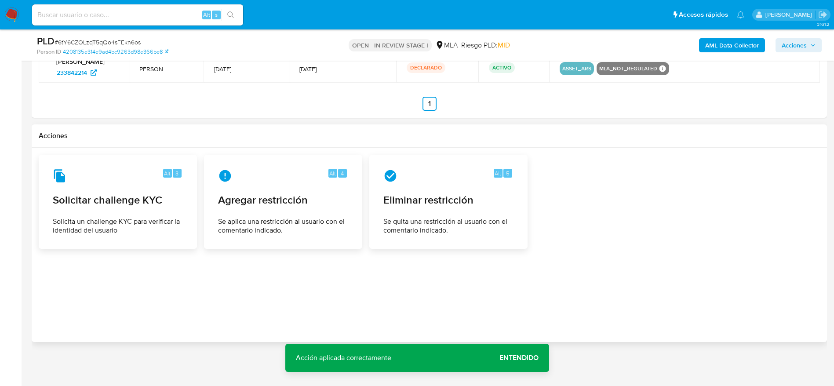
click at [474, 317] on div at bounding box center [429, 245] width 781 height 180
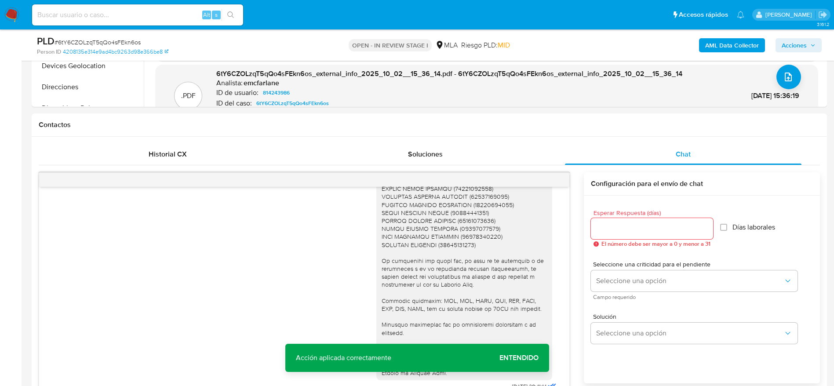
scroll to position [0, 0]
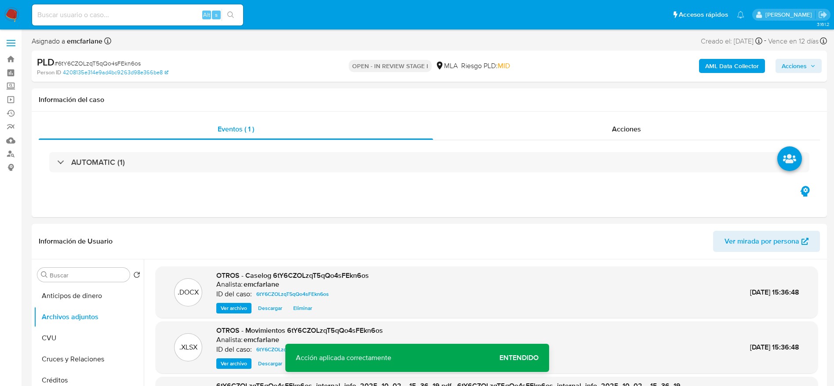
click at [805, 64] on span "Acciones" at bounding box center [794, 66] width 25 height 14
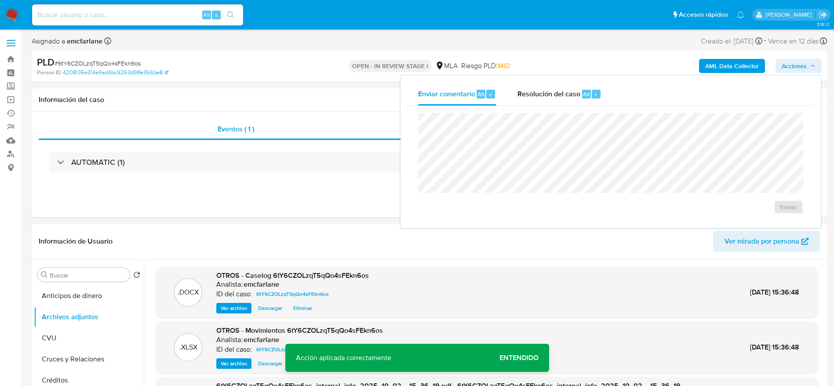
click at [572, 99] on div "Resolución del caso Alt r" at bounding box center [559, 94] width 84 height 23
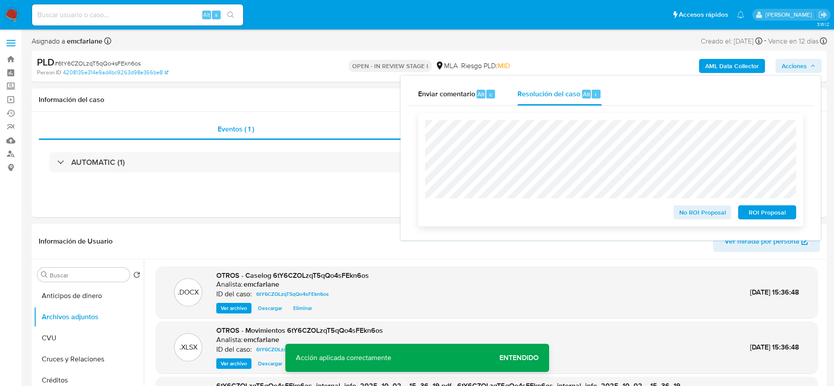
click at [771, 214] on span "ROI Proposal" at bounding box center [767, 212] width 46 height 12
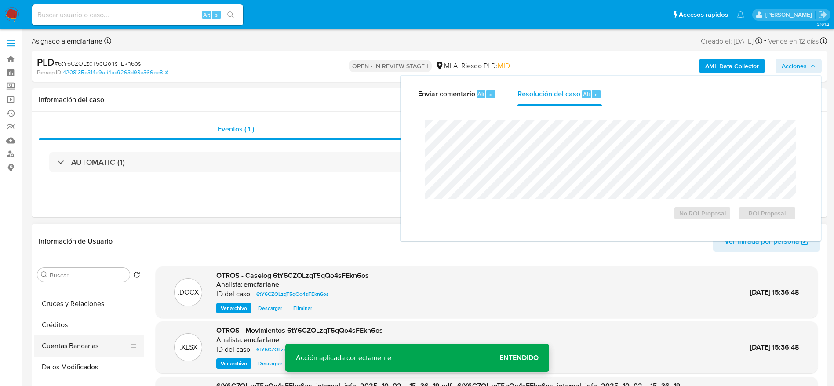
scroll to position [264, 0]
click at [77, 300] on button "Historial Casos" at bounding box center [85, 306] width 103 height 21
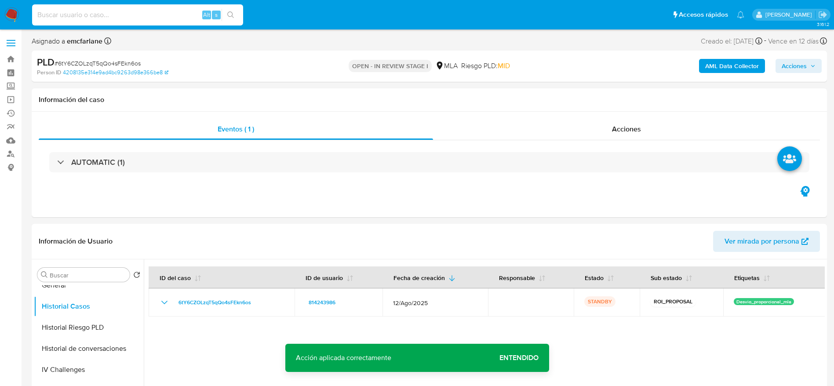
click at [144, 15] on input at bounding box center [137, 14] width 211 height 11
paste input "jyQ3BwZ6ooJbV9togONwk4Kk"
type input "jyQ3BwZ6ooJbV9togONwk4Kk"
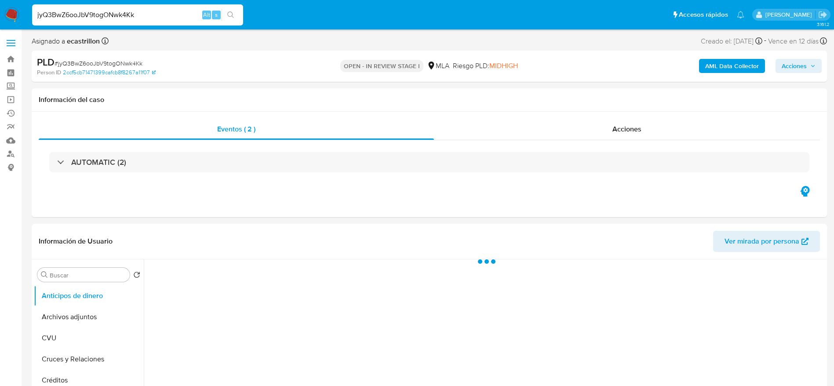
select select "10"
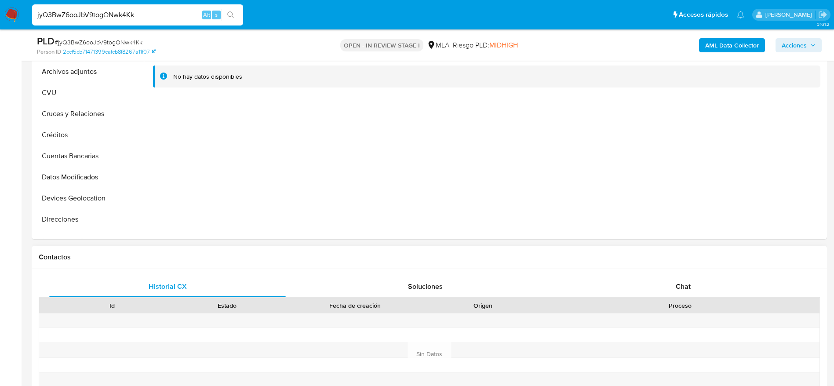
scroll to position [330, 0]
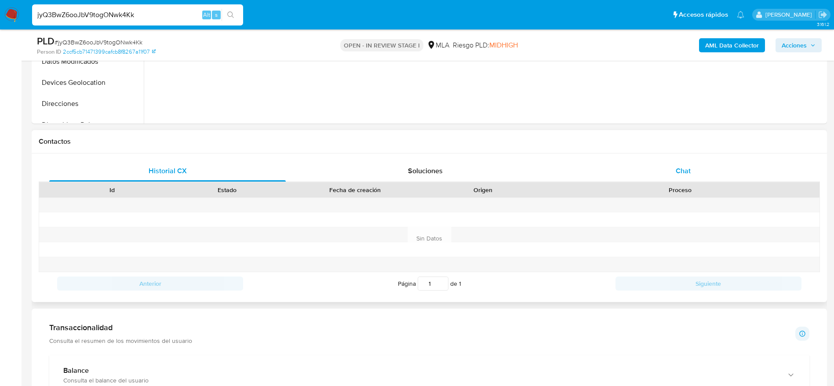
click at [690, 166] on span "Chat" at bounding box center [683, 171] width 15 height 10
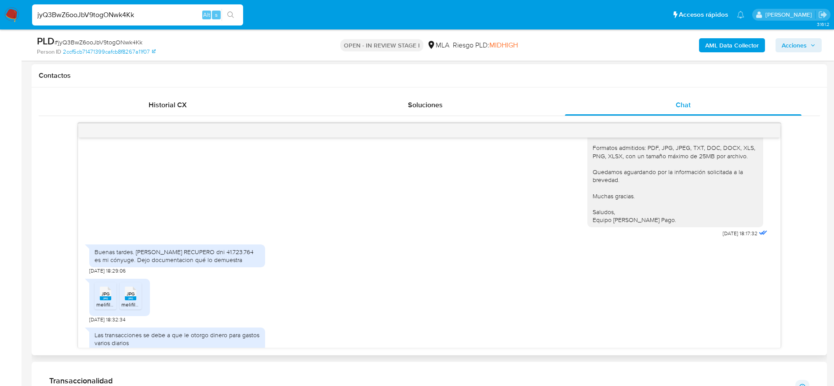
scroll to position [862, 0]
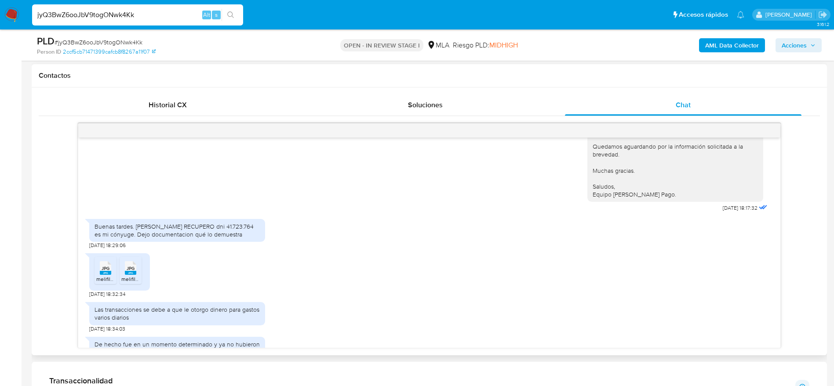
click at [109, 271] on span "JPG" at bounding box center [106, 269] width 8 height 6
click at [141, 284] on li "JPG JPG melifile4978177614242694136.jpg" at bounding box center [131, 270] width 22 height 27
